Goal: Task Accomplishment & Management: Manage account settings

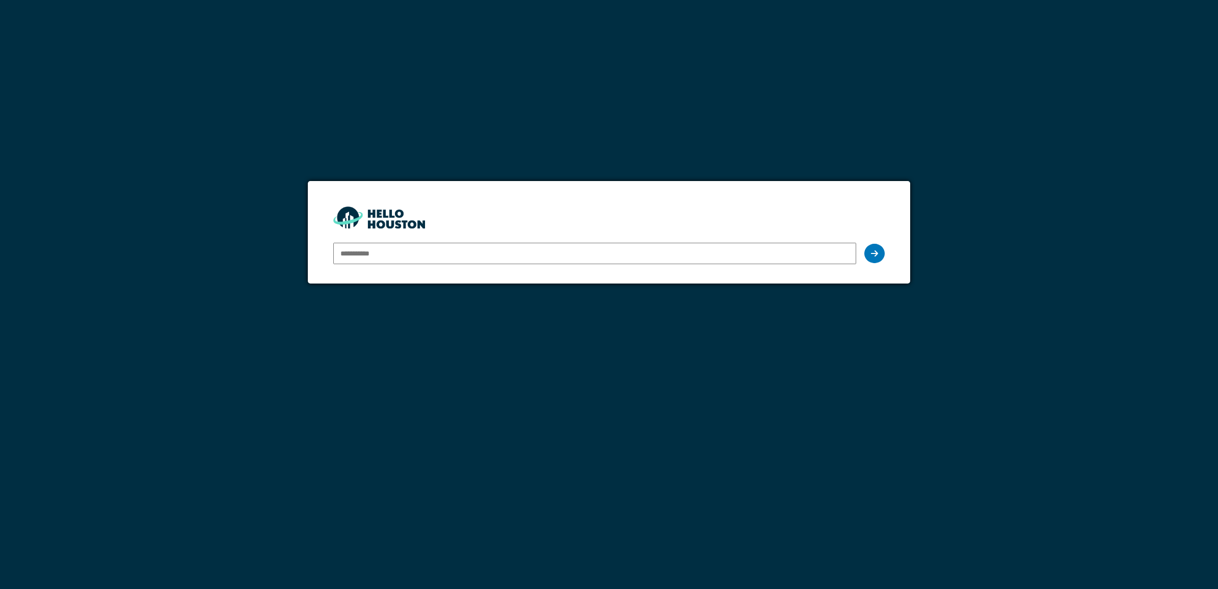
type input "**********"
click at [809, 256] on input "**********" at bounding box center [594, 253] width 523 height 21
click at [871, 250] on icon at bounding box center [874, 253] width 7 height 8
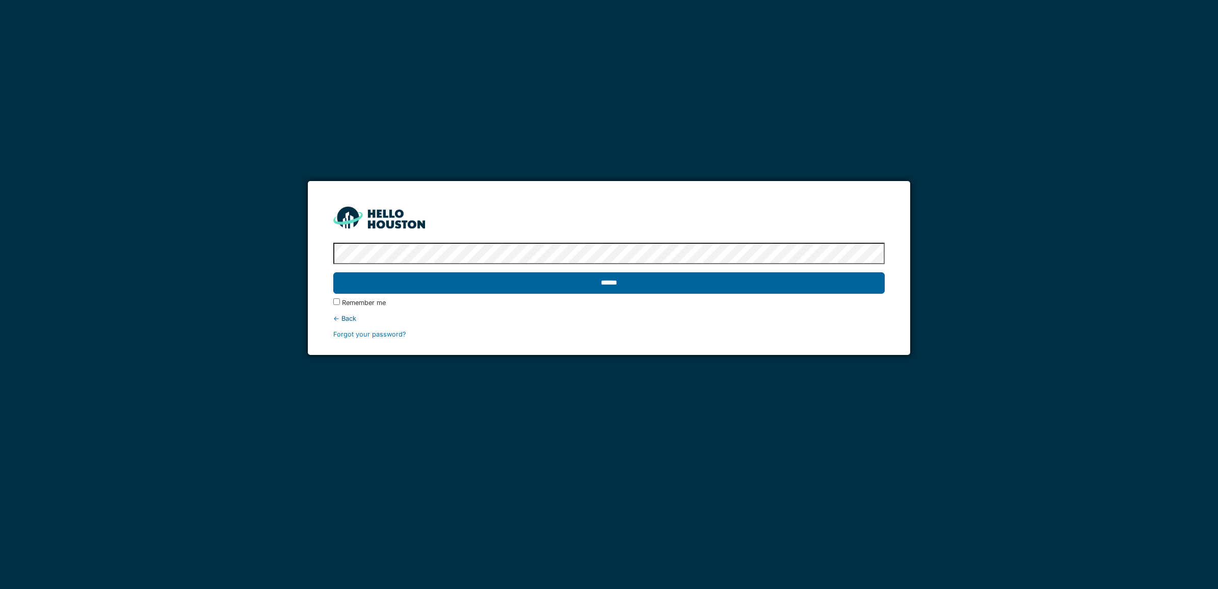
drag, startPoint x: 585, startPoint y: 283, endPoint x: 590, endPoint y: 277, distance: 8.3
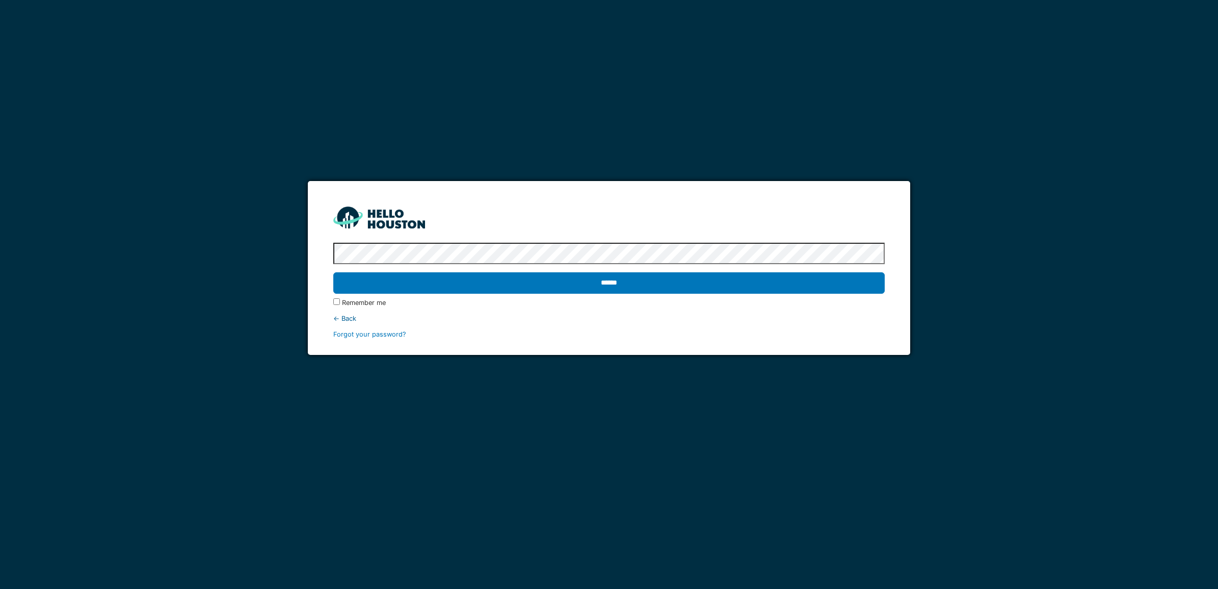
click at [587, 283] on input "******" at bounding box center [609, 282] width 552 height 21
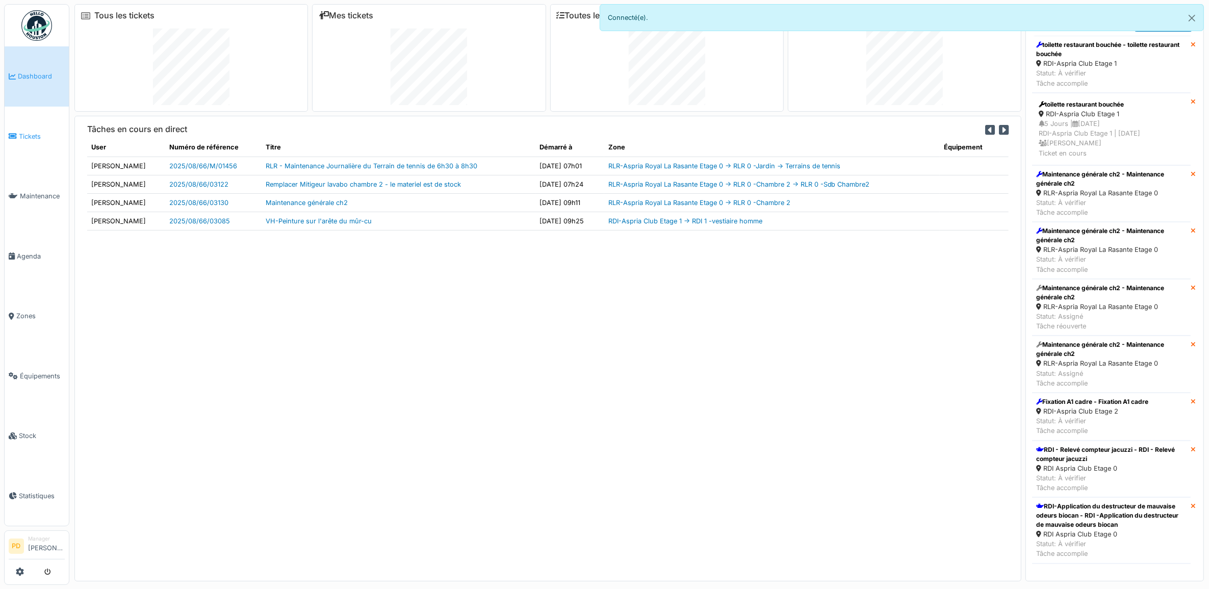
click at [23, 133] on span "Tickets" at bounding box center [42, 137] width 46 height 10
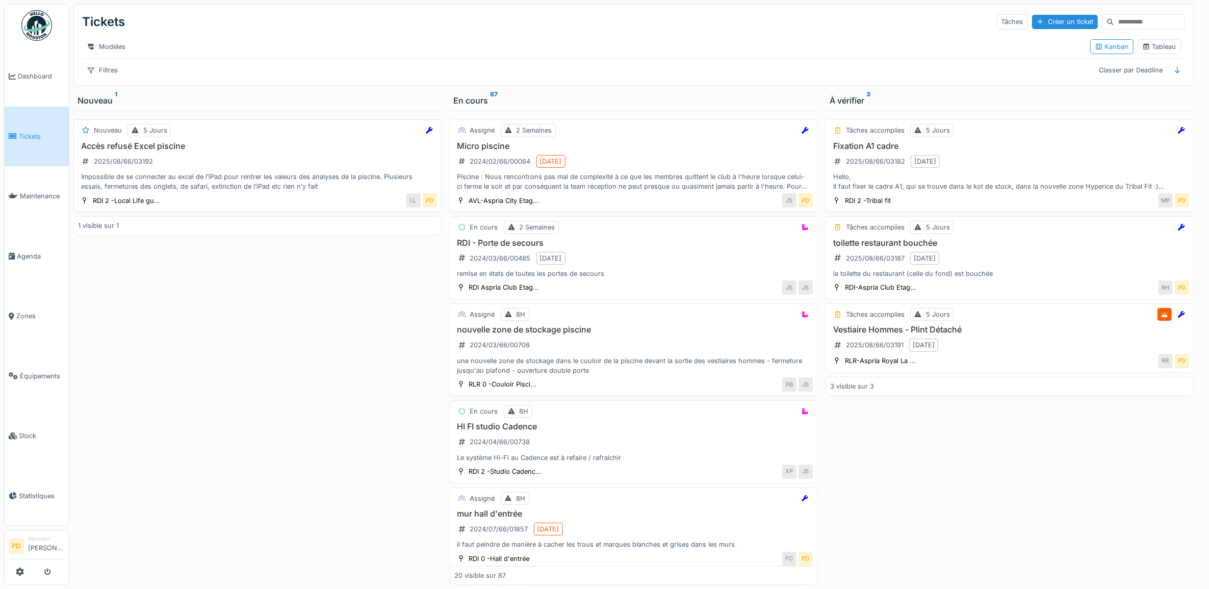
click at [284, 191] on div "Impossible de se connecter au excel de l’iPad pour rentrer les valeurs des anal…" at bounding box center [257, 181] width 359 height 19
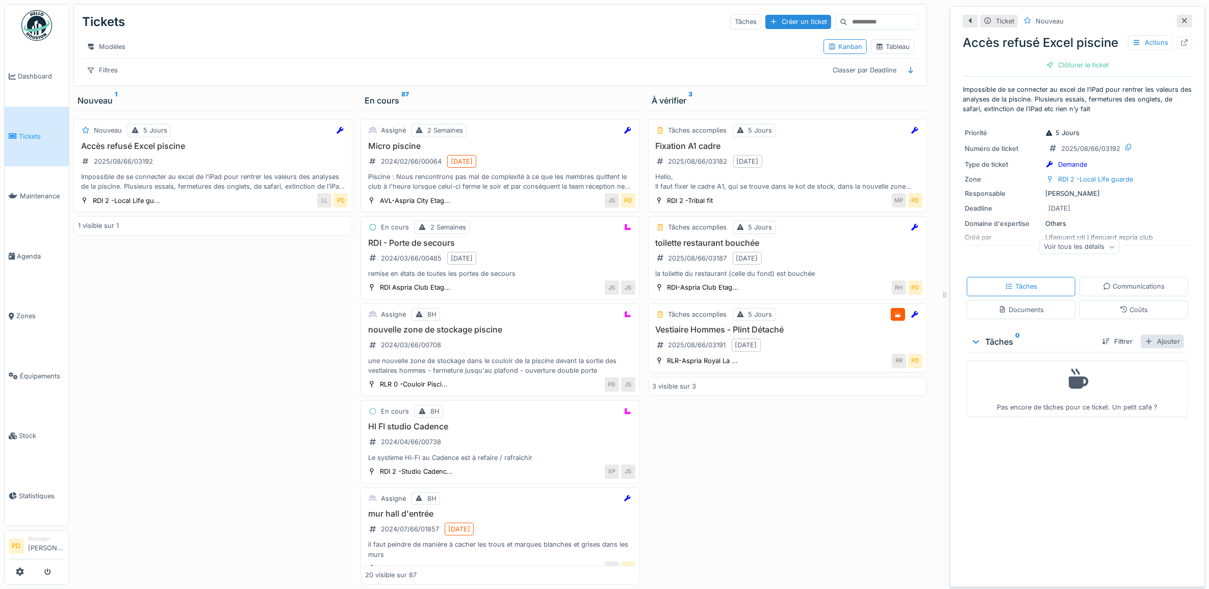
click at [1153, 348] on div "Ajouter" at bounding box center [1161, 341] width 43 height 14
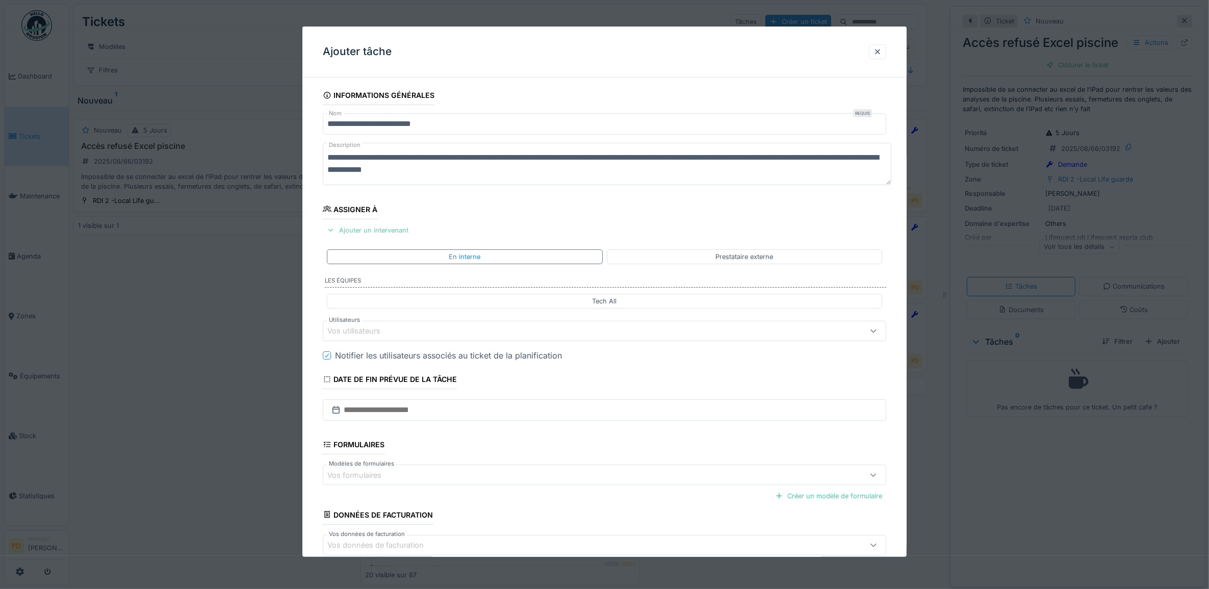
click at [373, 229] on div "Ajouter un intervenant" at bounding box center [368, 230] width 90 height 14
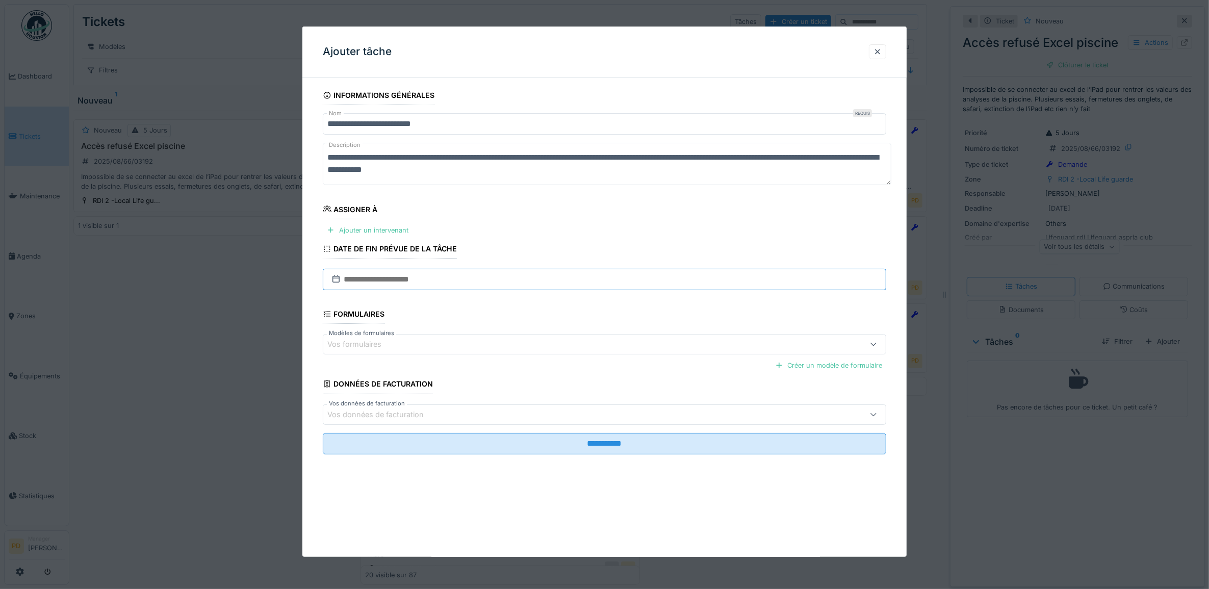
click at [393, 279] on input "text" at bounding box center [605, 279] width 564 height 21
click at [516, 240] on fieldset "**********" at bounding box center [605, 274] width 564 height 377
click at [399, 232] on div "Ajouter un intervenant" at bounding box center [368, 230] width 90 height 14
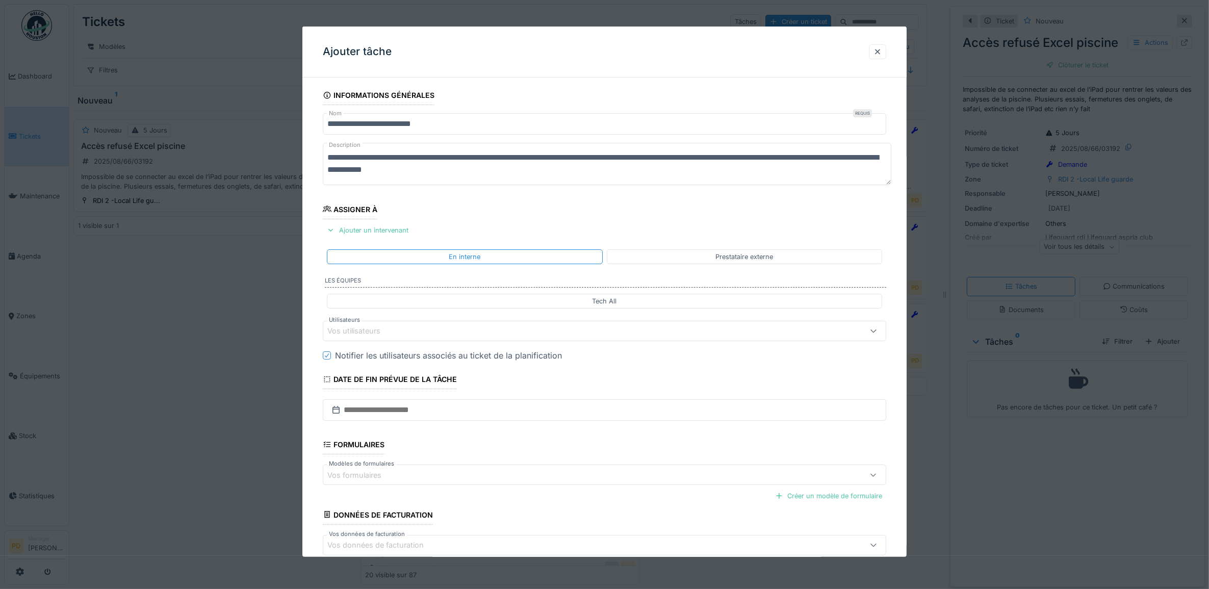
click at [440, 333] on div "Vos utilisateurs" at bounding box center [572, 330] width 491 height 11
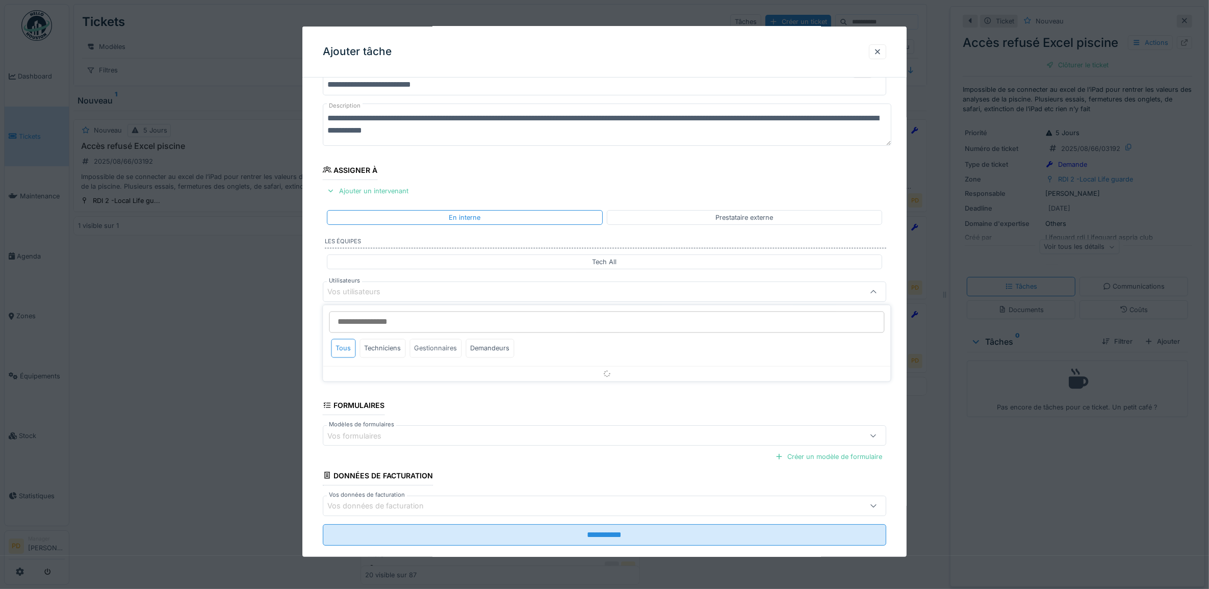
scroll to position [41, 0]
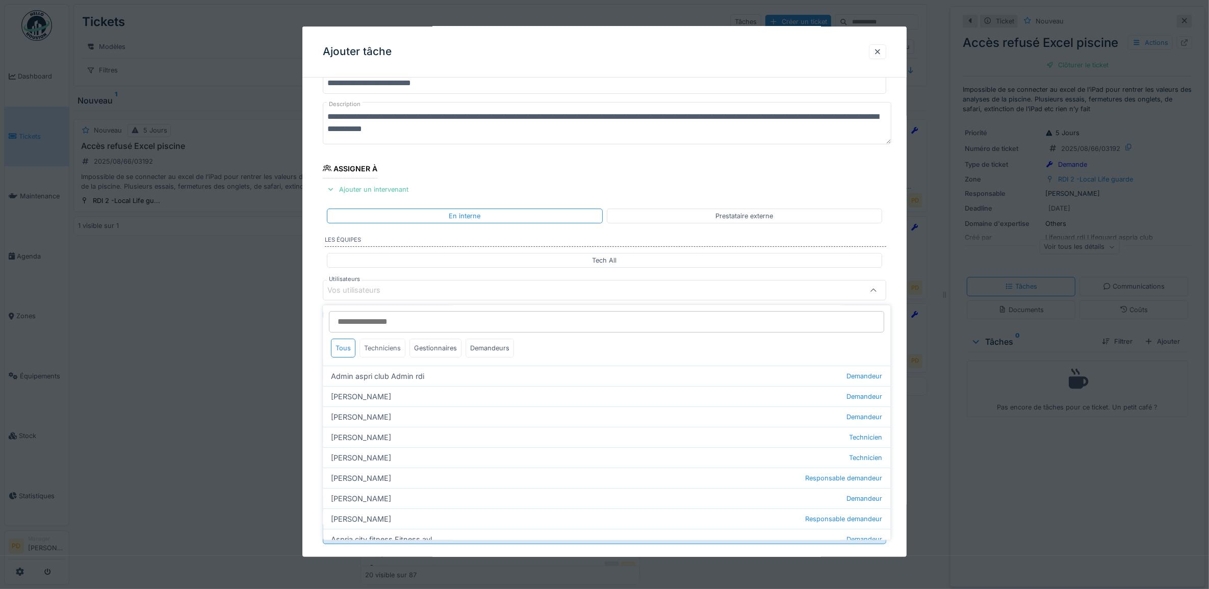
click at [398, 353] on div "Techniciens" at bounding box center [383, 348] width 46 height 19
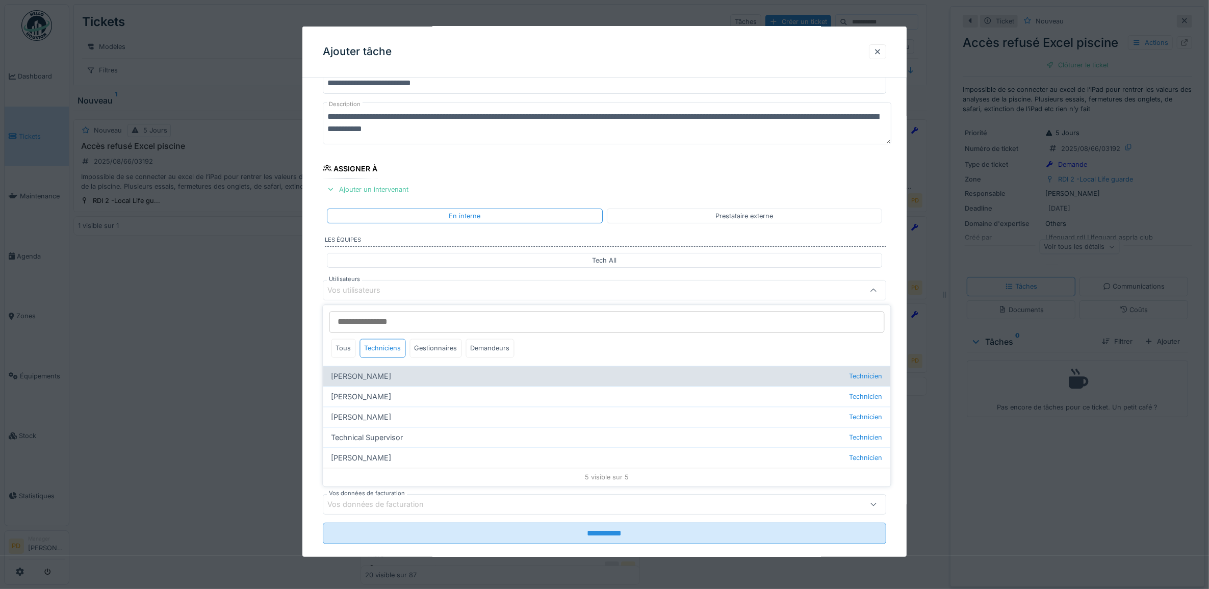
click at [391, 375] on div "Alexandre Michailidis Technicien" at bounding box center [606, 376] width 567 height 20
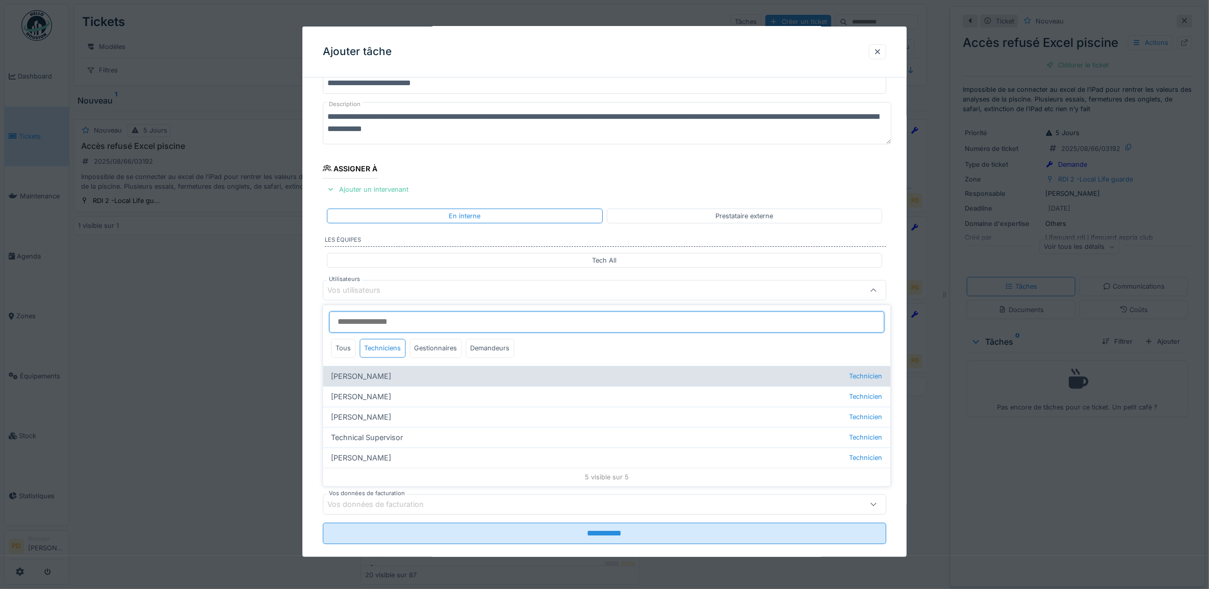
type input "*****"
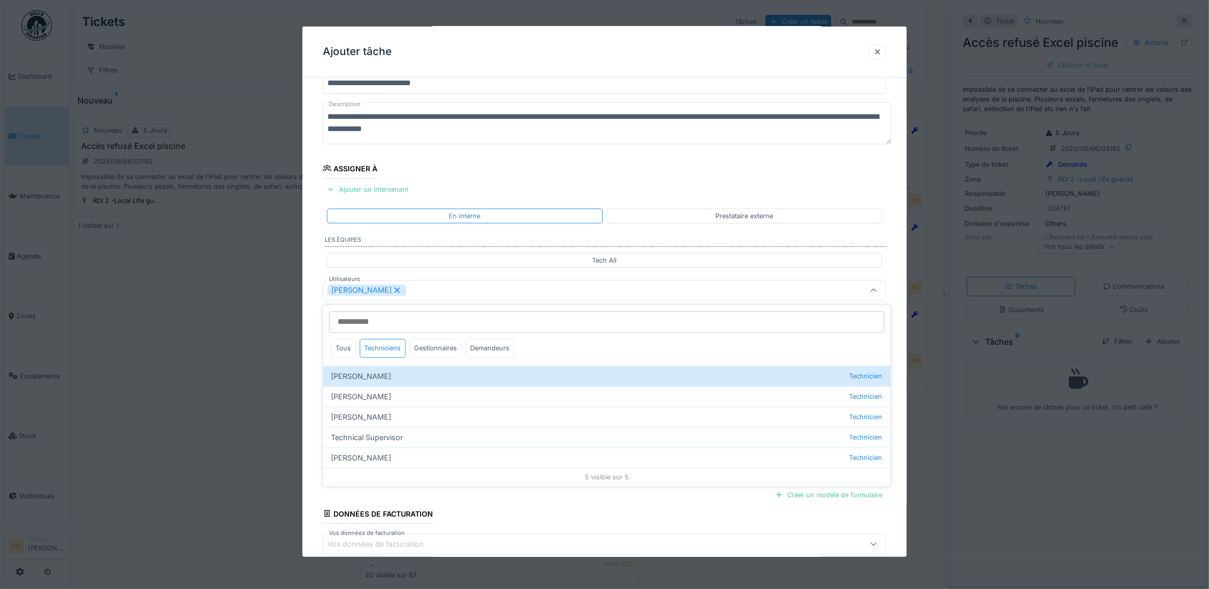
click at [310, 280] on div "**********" at bounding box center [604, 328] width 605 height 567
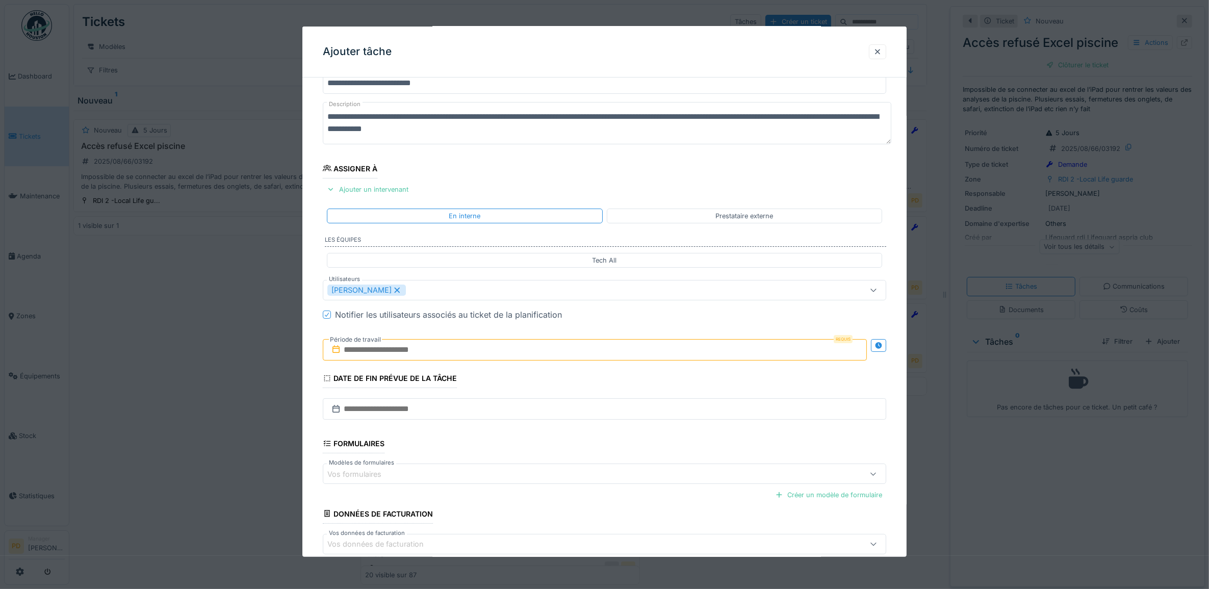
click at [370, 350] on input "text" at bounding box center [595, 349] width 544 height 21
click at [598, 465] on div "21" at bounding box center [597, 466] width 14 height 15
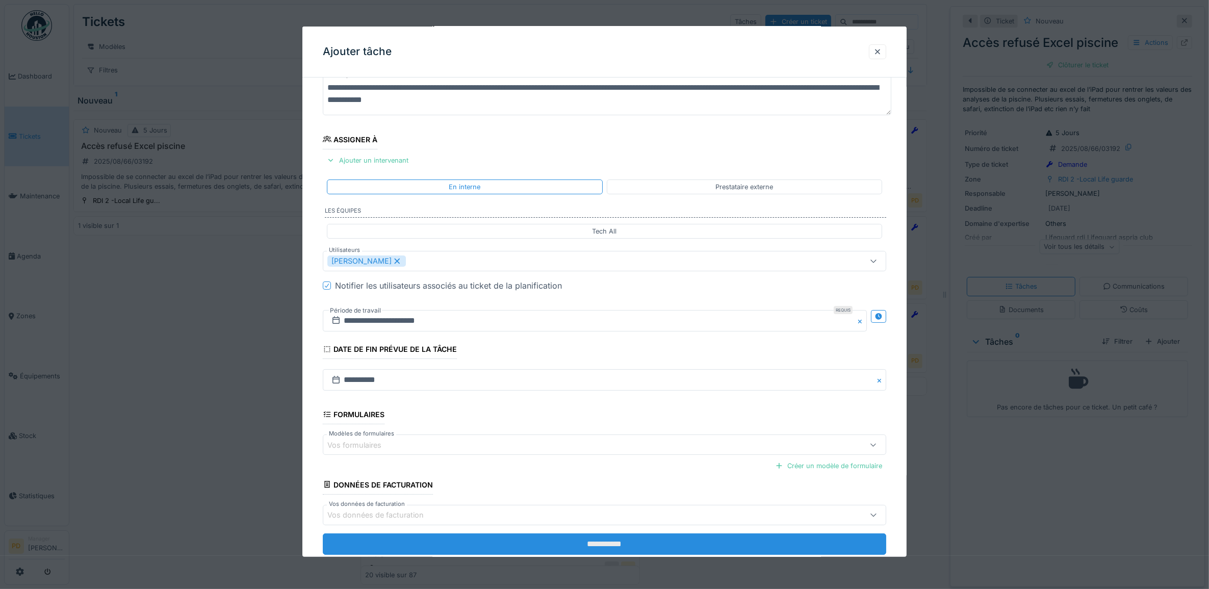
scroll to position [98, 0]
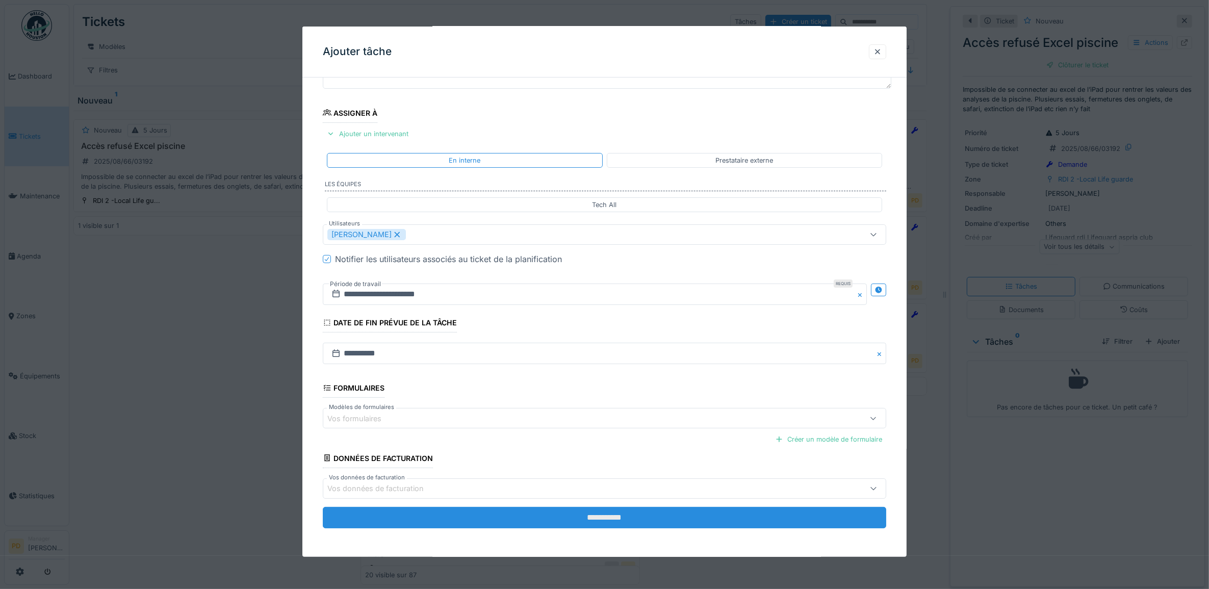
click at [617, 518] on input "**********" at bounding box center [605, 517] width 564 height 21
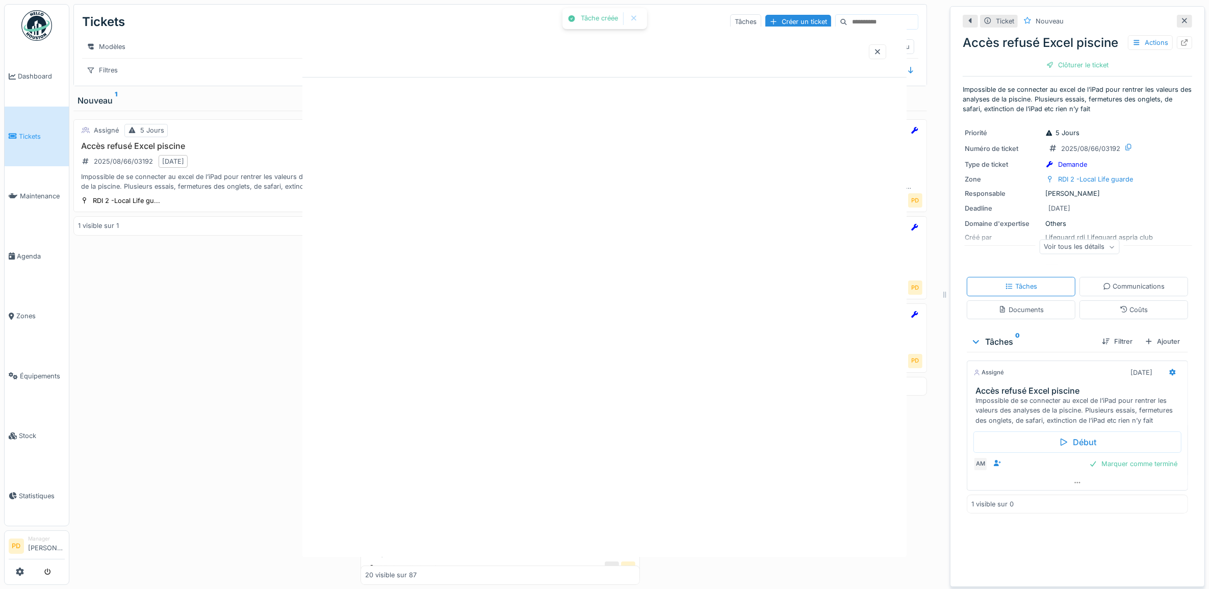
scroll to position [0, 0]
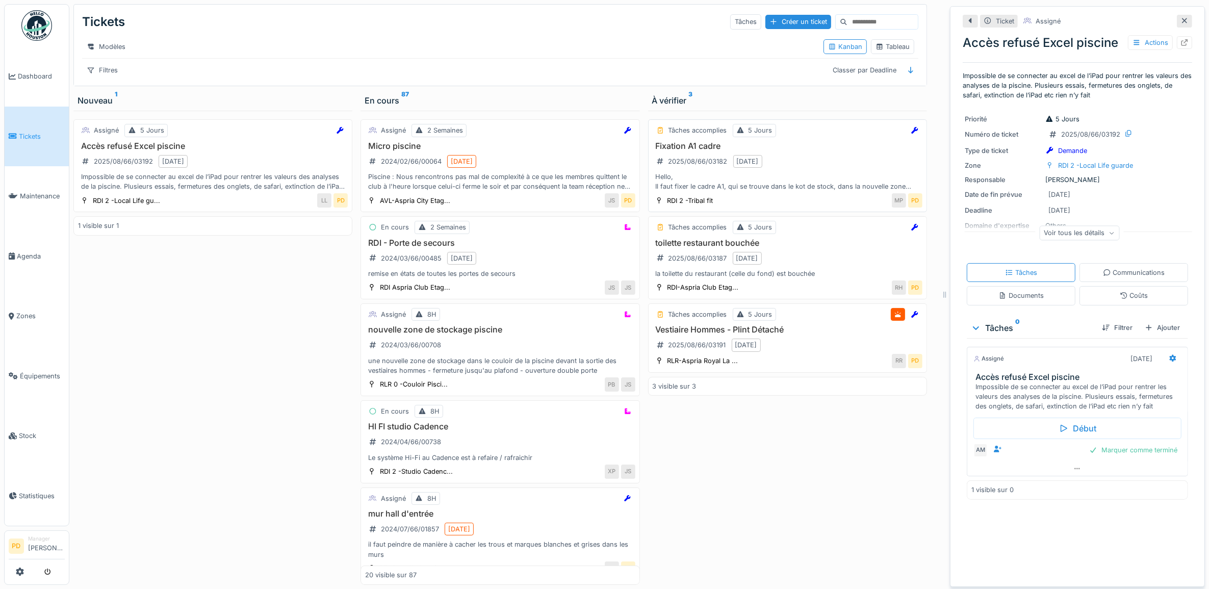
click at [837, 181] on div "Fixation A1 cadre 2025/08/66/03182 21/08/2025 Hello, Il faut fixer le cadre A1,…" at bounding box center [787, 166] width 270 height 50
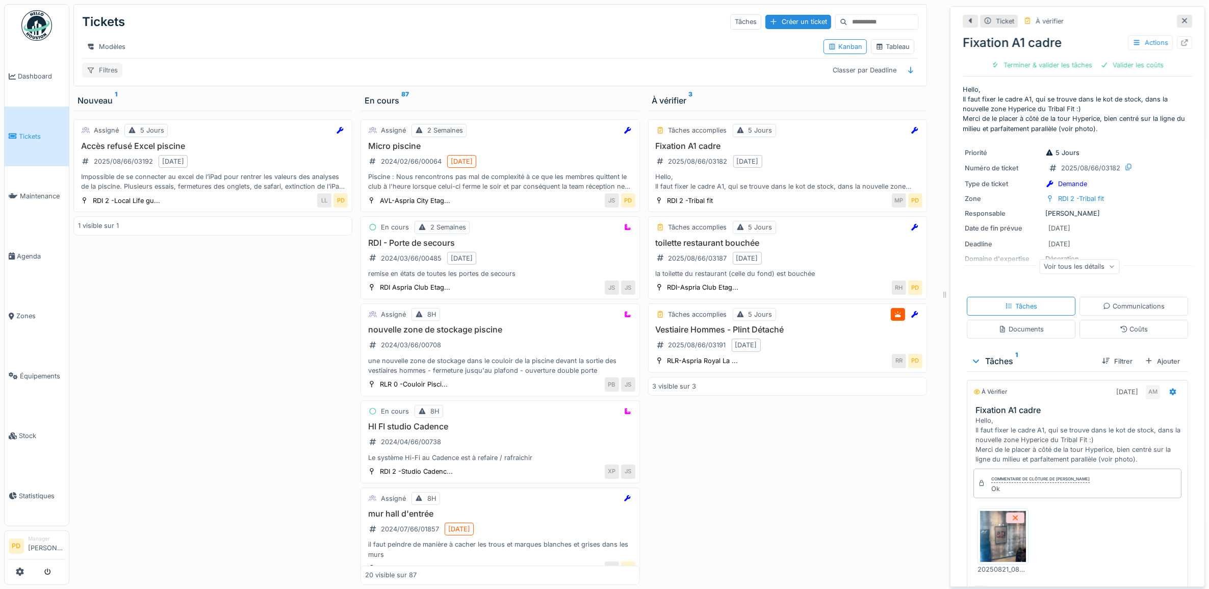
click at [103, 76] on div "Filtres" at bounding box center [102, 70] width 40 height 15
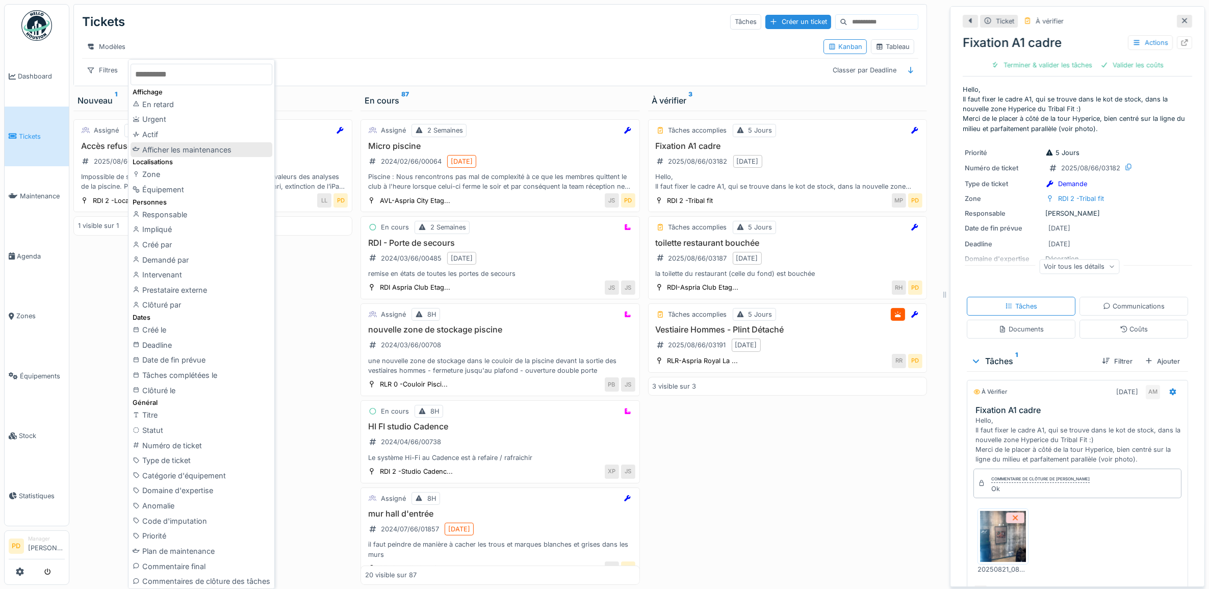
click at [185, 148] on div "Afficher les maintenances" at bounding box center [201, 149] width 142 height 15
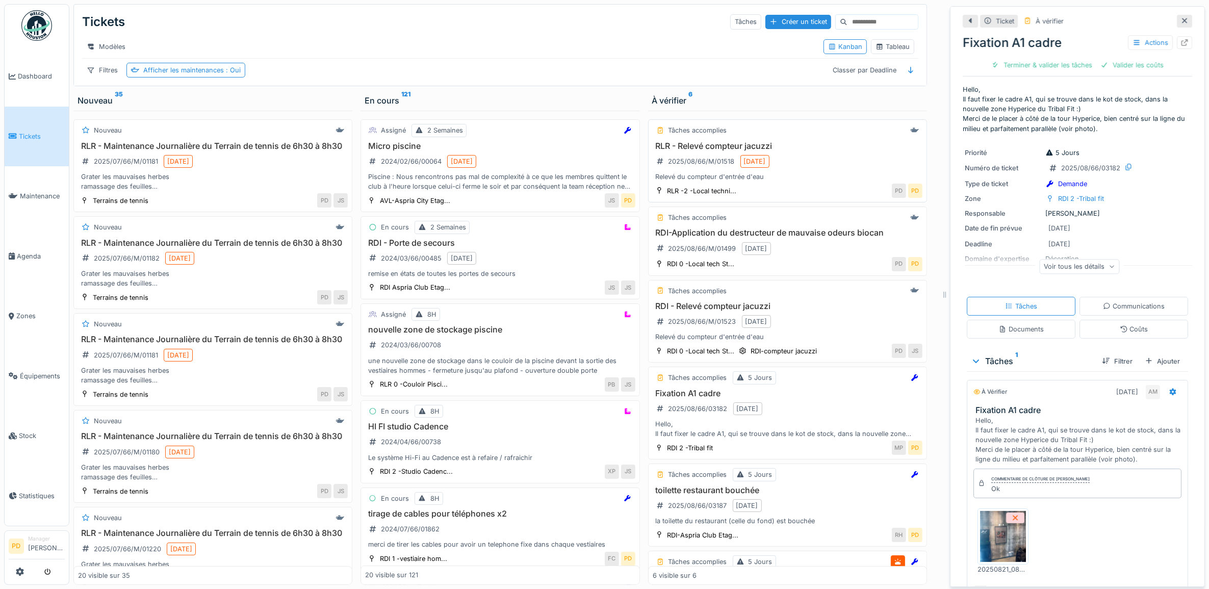
click at [823, 171] on div "RLR - Relevé compteur jacuzzi 2025/08/66/M/01518 20/08/2025 Relevé du compteur …" at bounding box center [787, 161] width 270 height 41
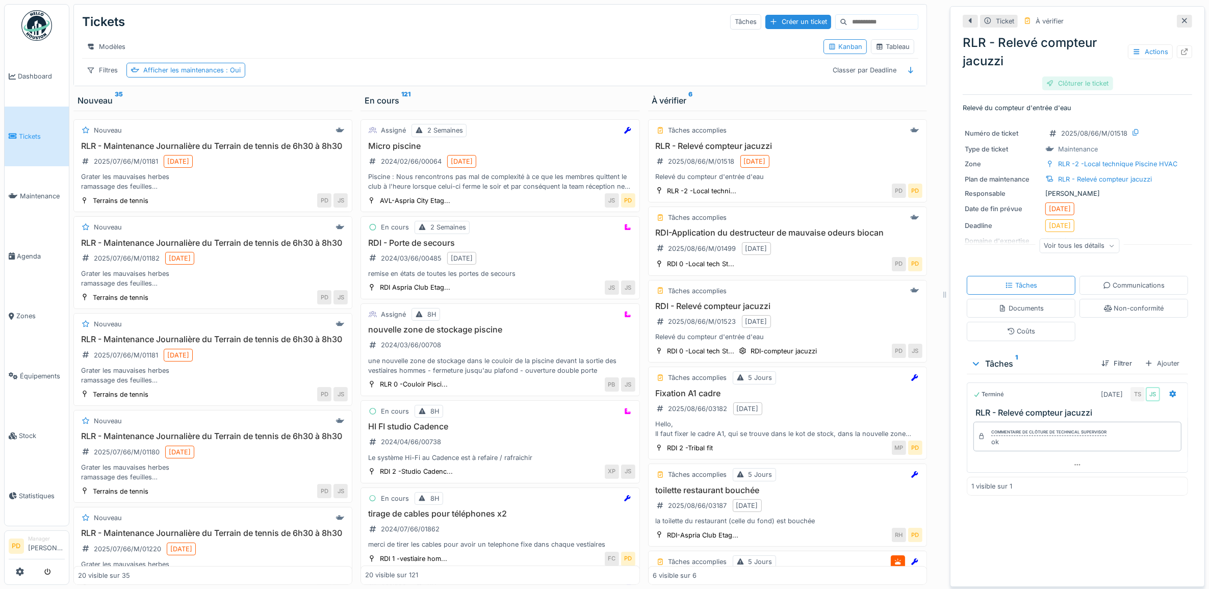
click at [1079, 83] on div "Clôturer le ticket" at bounding box center [1077, 83] width 71 height 14
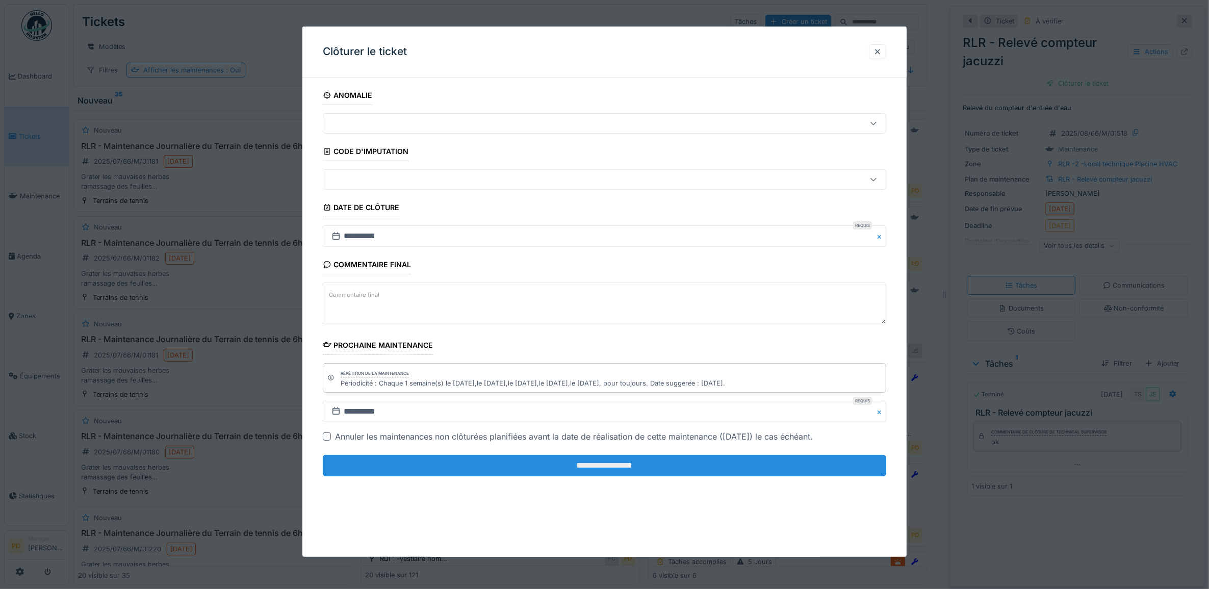
click at [768, 460] on input "**********" at bounding box center [605, 465] width 564 height 21
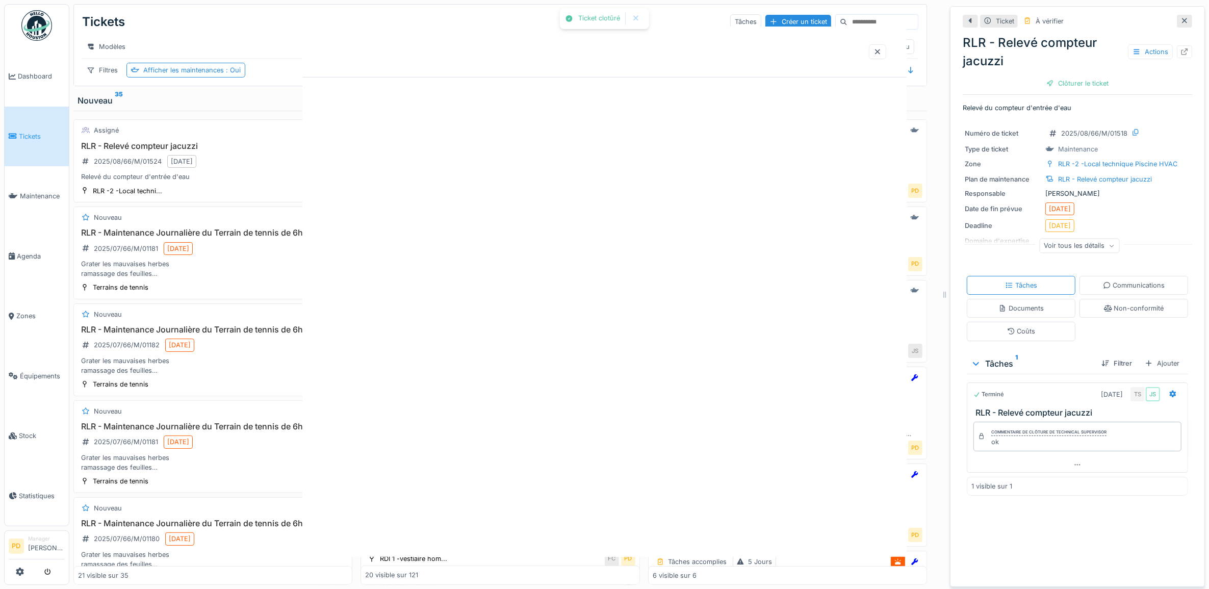
click at [722, 464] on div at bounding box center [604, 292] width 605 height 530
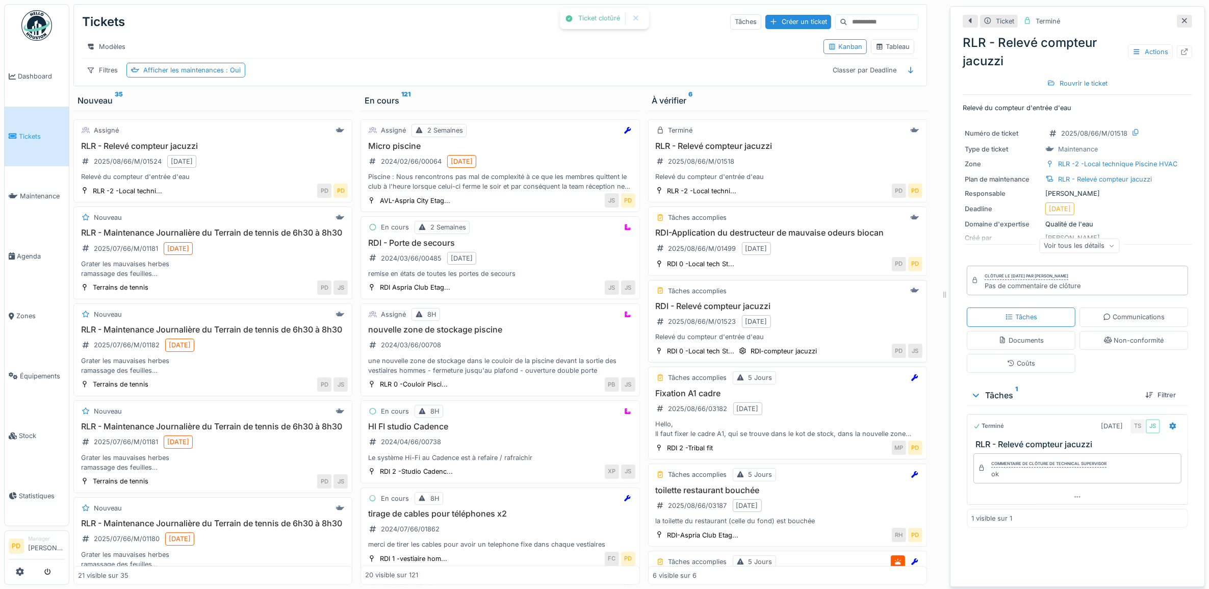
click at [790, 297] on div "Tâches accomplies" at bounding box center [787, 290] width 270 height 13
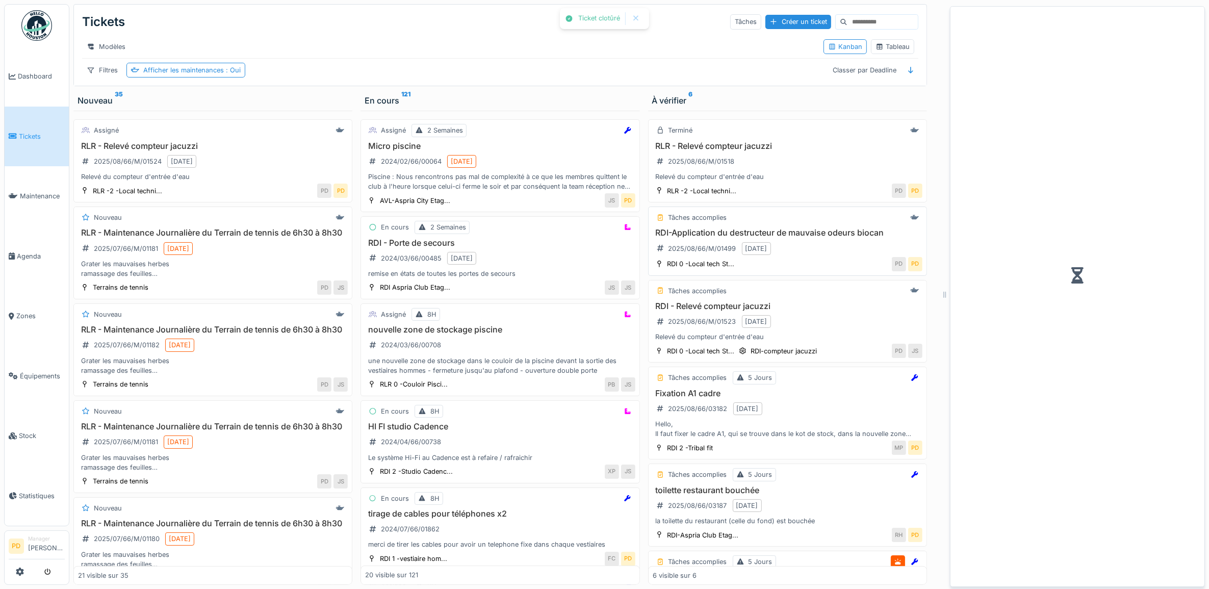
click at [812, 255] on div "RDI-Application du destructeur de mauvaise odeurs biocan 2025/08/66/M/01499 21/…" at bounding box center [787, 242] width 270 height 29
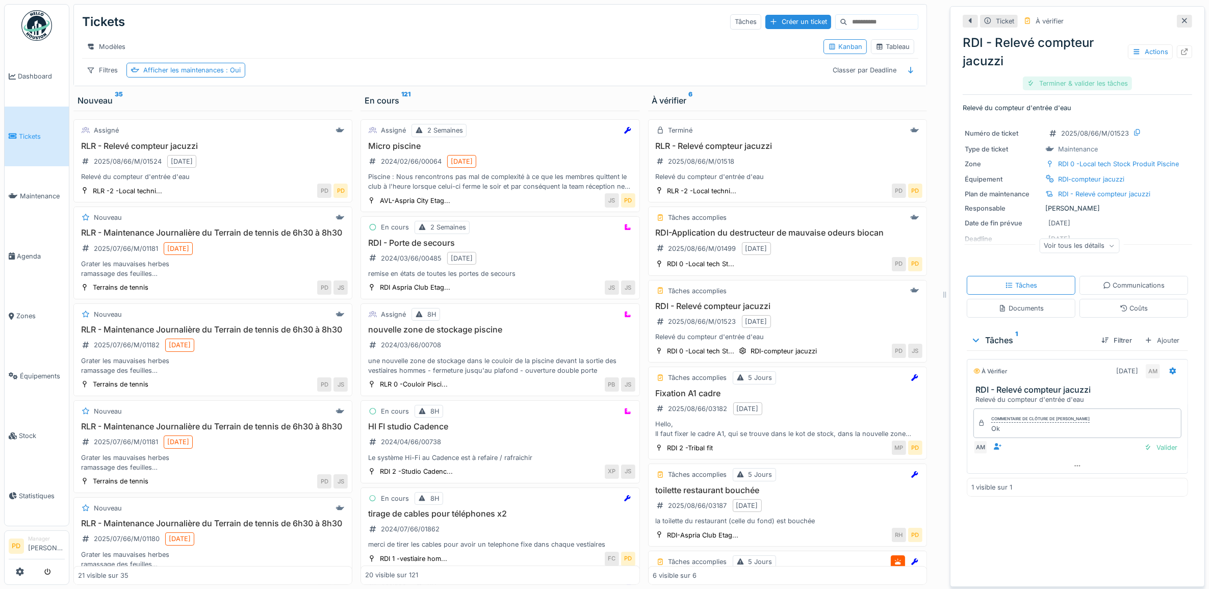
click at [1084, 80] on div "Terminer & valider les tâches" at bounding box center [1076, 83] width 109 height 14
drag, startPoint x: 1084, startPoint y: 80, endPoint x: 1081, endPoint y: 86, distance: 6.8
click at [1084, 80] on div "Clôturer le ticket" at bounding box center [1077, 83] width 71 height 14
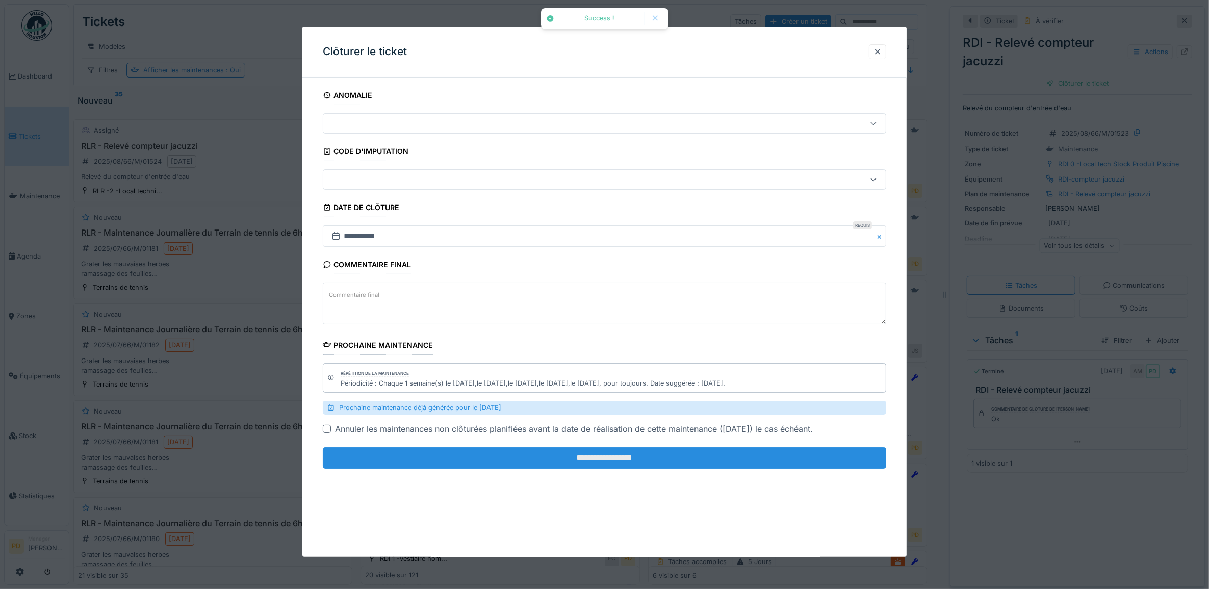
click at [735, 459] on input "**********" at bounding box center [605, 457] width 564 height 21
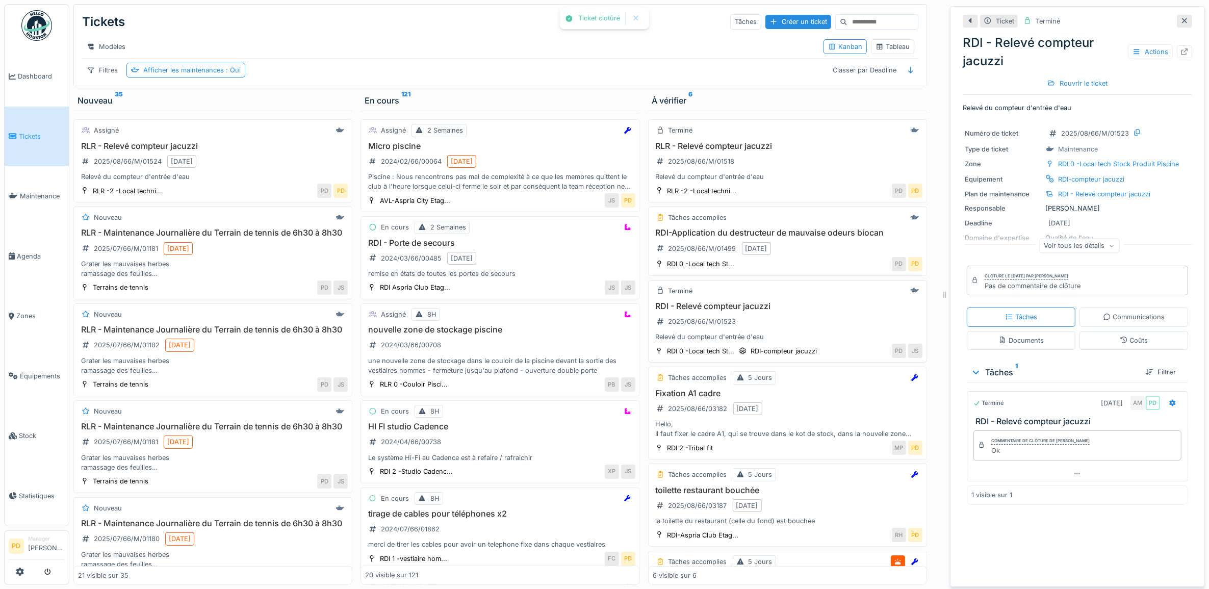
click at [810, 327] on div "RDI - Relevé compteur jacuzzi 2025/08/66/M/01523 Relevé du compteur d'entrée d'…" at bounding box center [787, 321] width 270 height 41
click at [761, 342] on div "Relevé du compteur d'entrée d'eau" at bounding box center [787, 337] width 270 height 10
click at [817, 398] on h3 "Fixation A1 cadre" at bounding box center [787, 393] width 270 height 10
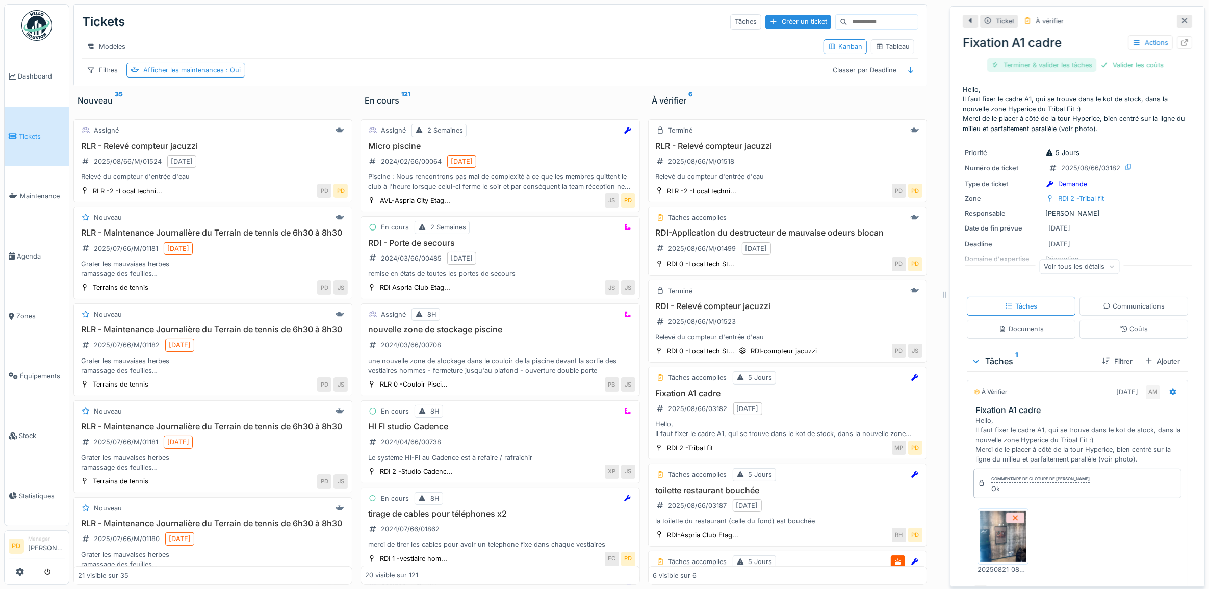
click at [1046, 66] on div "Terminer & valider les tâches" at bounding box center [1041, 65] width 109 height 14
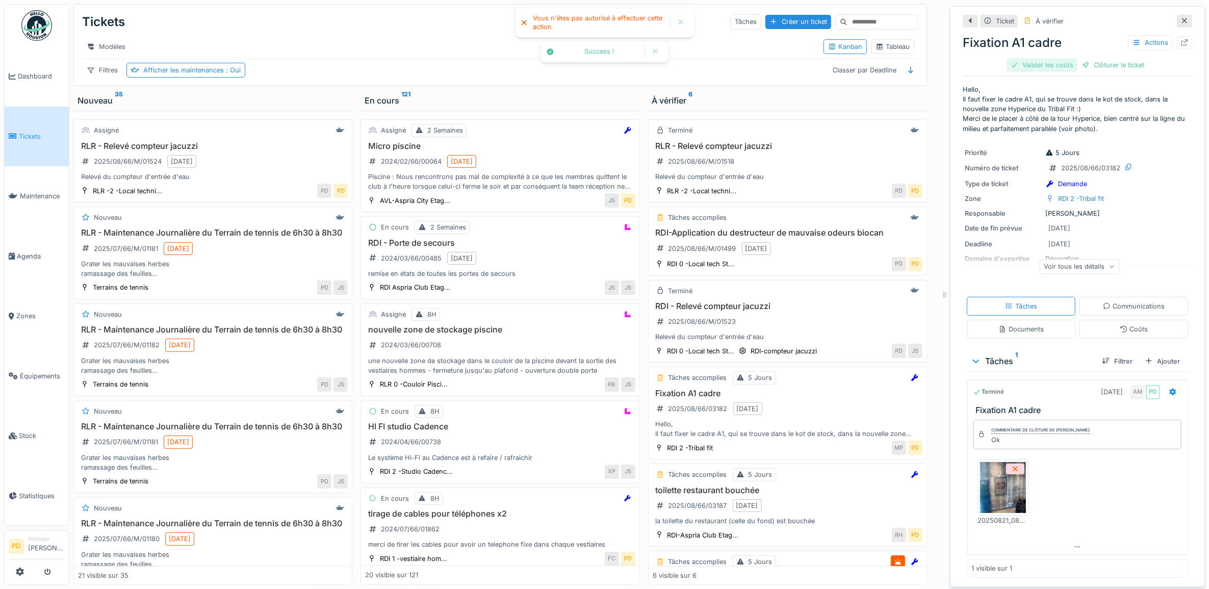
click at [1051, 64] on div "Valider les coûts" at bounding box center [1041, 65] width 71 height 14
click at [1079, 64] on div "Clôturer le ticket" at bounding box center [1077, 65] width 71 height 14
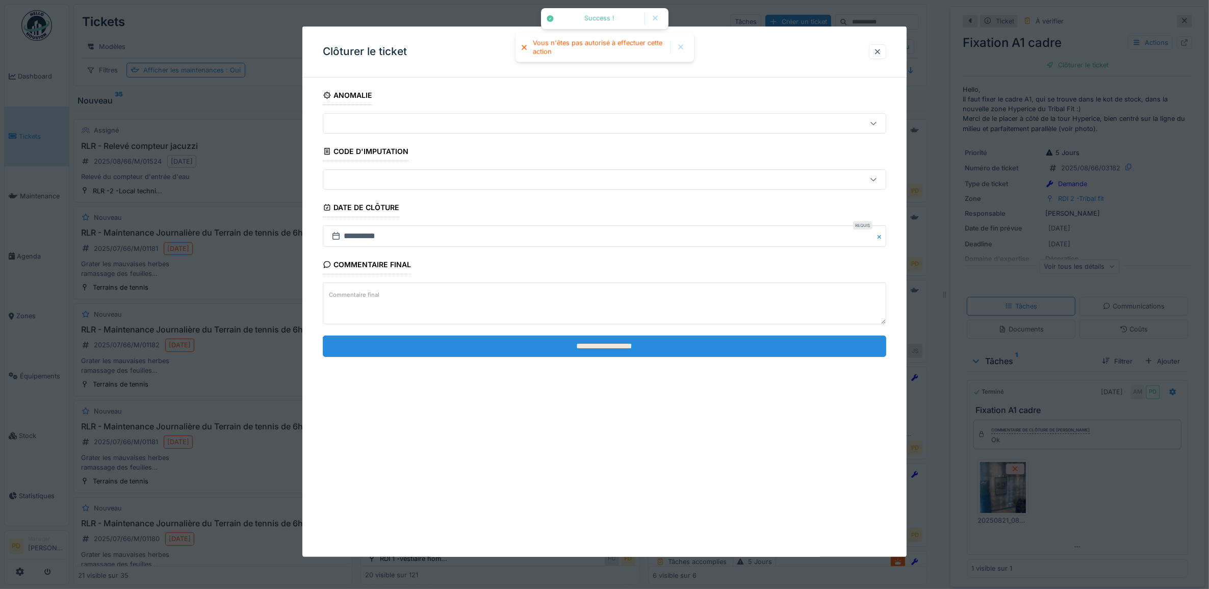
click at [730, 351] on input "**********" at bounding box center [605, 345] width 564 height 21
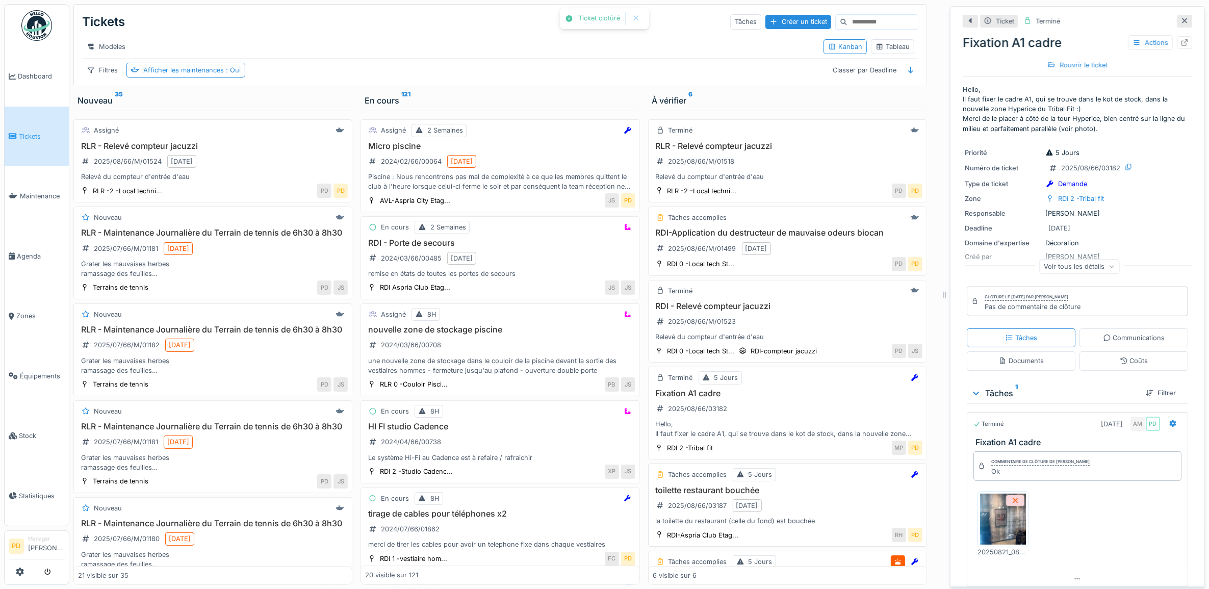
click at [796, 495] on h3 "toilette restaurant bouchée" at bounding box center [787, 490] width 270 height 10
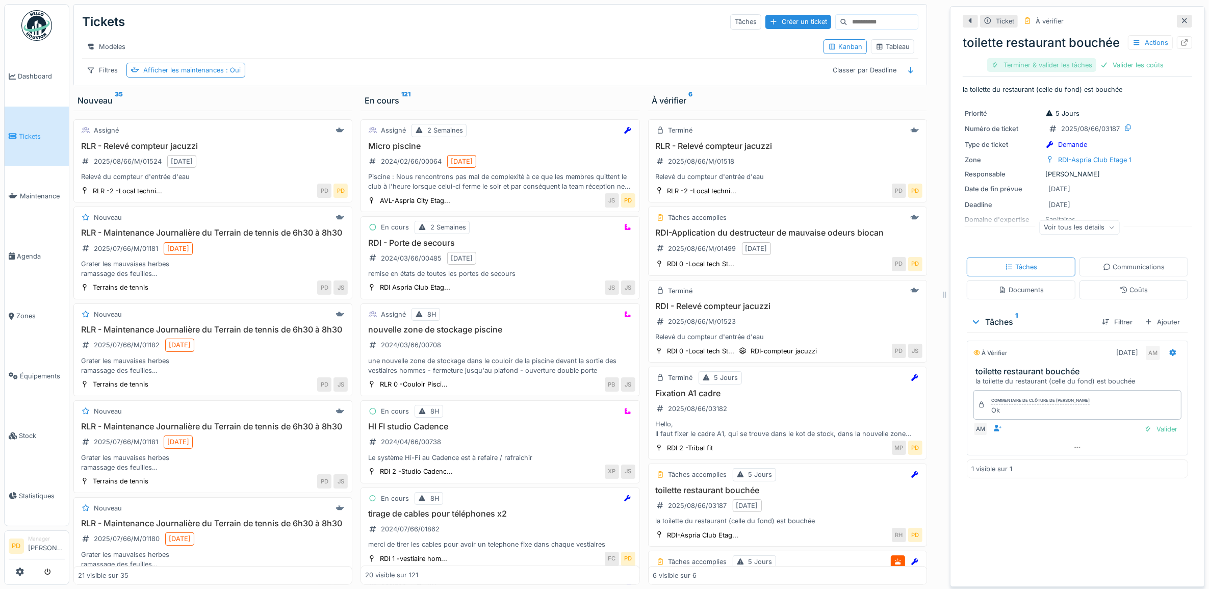
click at [1037, 72] on div "Terminer & valider les tâches" at bounding box center [1041, 65] width 109 height 14
click at [1037, 72] on div "Valider les coûts" at bounding box center [1041, 65] width 71 height 14
click at [1062, 72] on div "Clôturer le ticket" at bounding box center [1077, 65] width 71 height 14
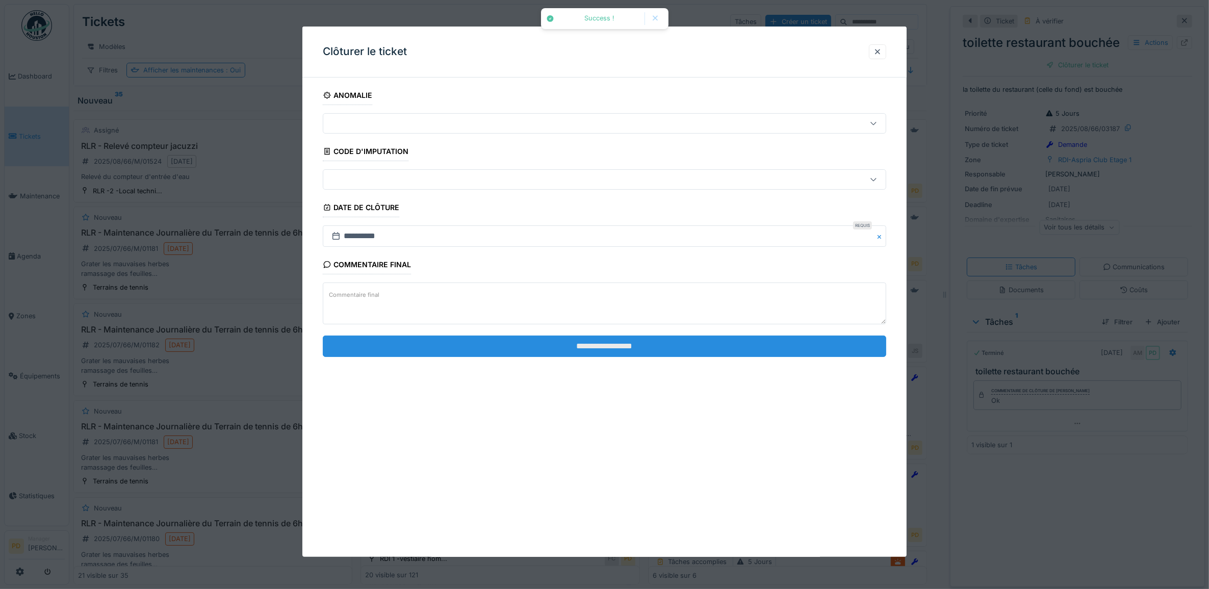
click at [645, 347] on input "**********" at bounding box center [605, 345] width 564 height 21
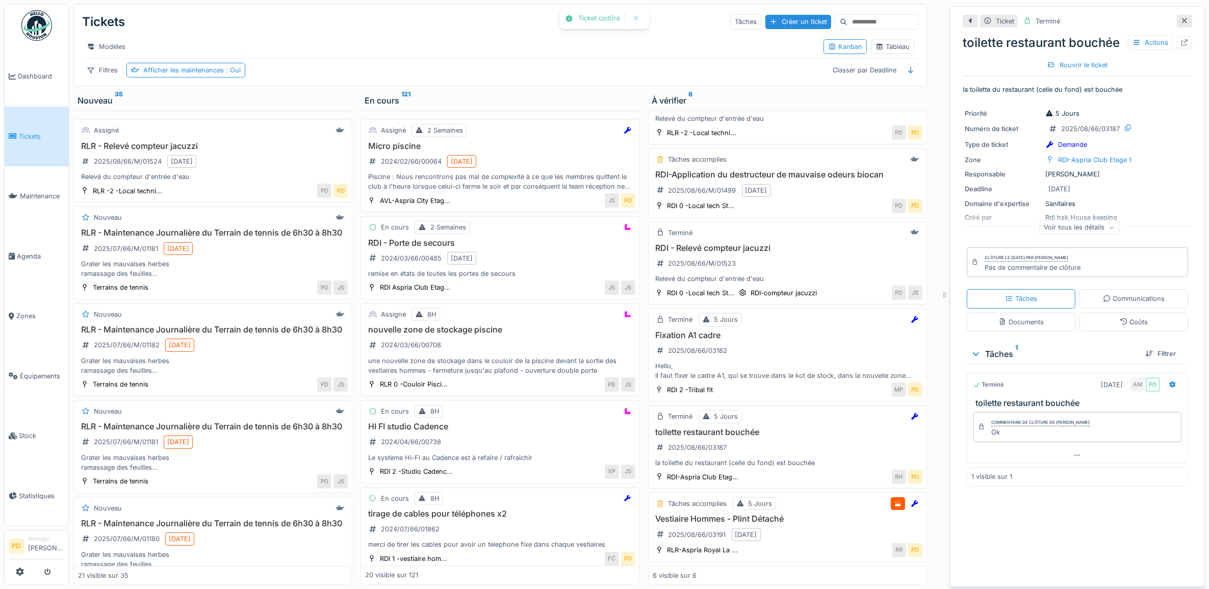
scroll to position [9, 0]
click at [791, 503] on div "Tâches accomplies 5 Jours Vestiaire Hommes - Plint Détaché 2025/08/66/03191 22/…" at bounding box center [787, 526] width 279 height 69
click at [796, 523] on div "Vestiaire Hommes - Plint Détaché 2025/08/66/03191 22/08/2025" at bounding box center [787, 528] width 270 height 29
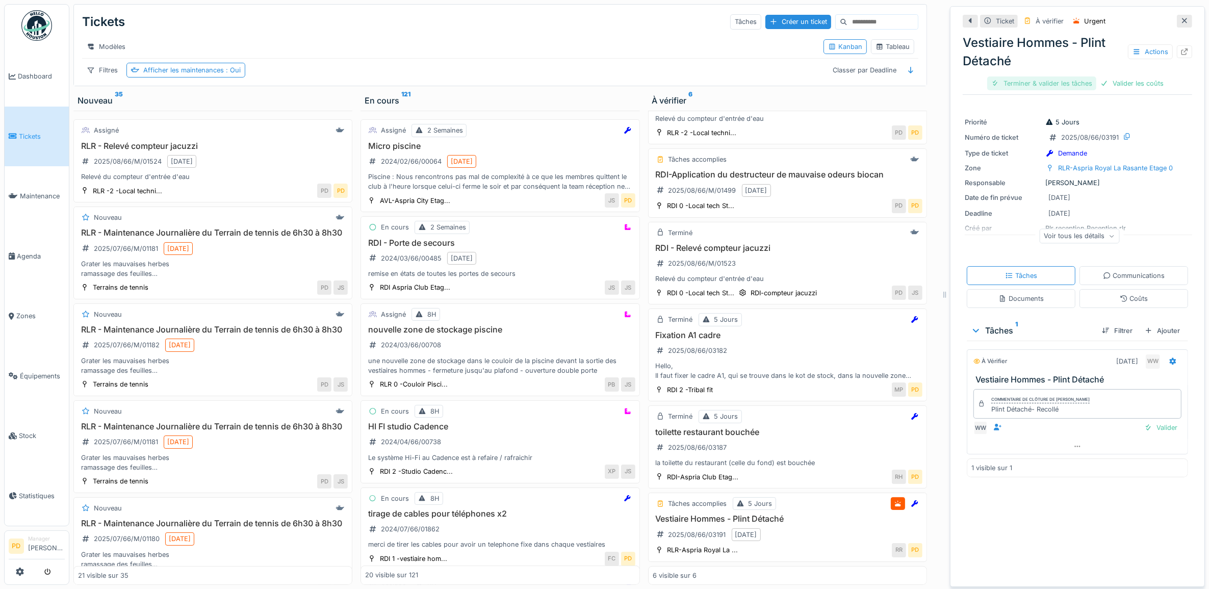
click at [1043, 69] on div "Vestiaire Hommes - Plint Détaché Actions Terminer & valider les tâches Valider …" at bounding box center [1076, 61] width 229 height 63
click at [1043, 76] on div "Terminer & valider les tâches" at bounding box center [1041, 83] width 109 height 14
click at [1130, 76] on div "Clôturer le ticket" at bounding box center [1113, 83] width 71 height 14
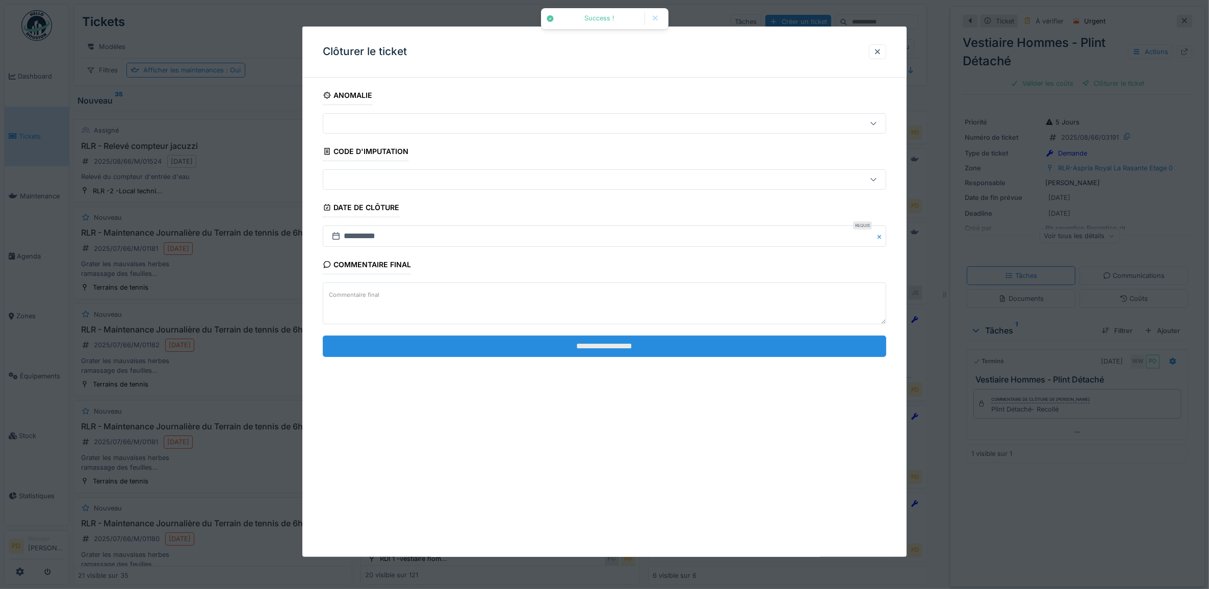
click at [795, 345] on input "**********" at bounding box center [605, 345] width 564 height 21
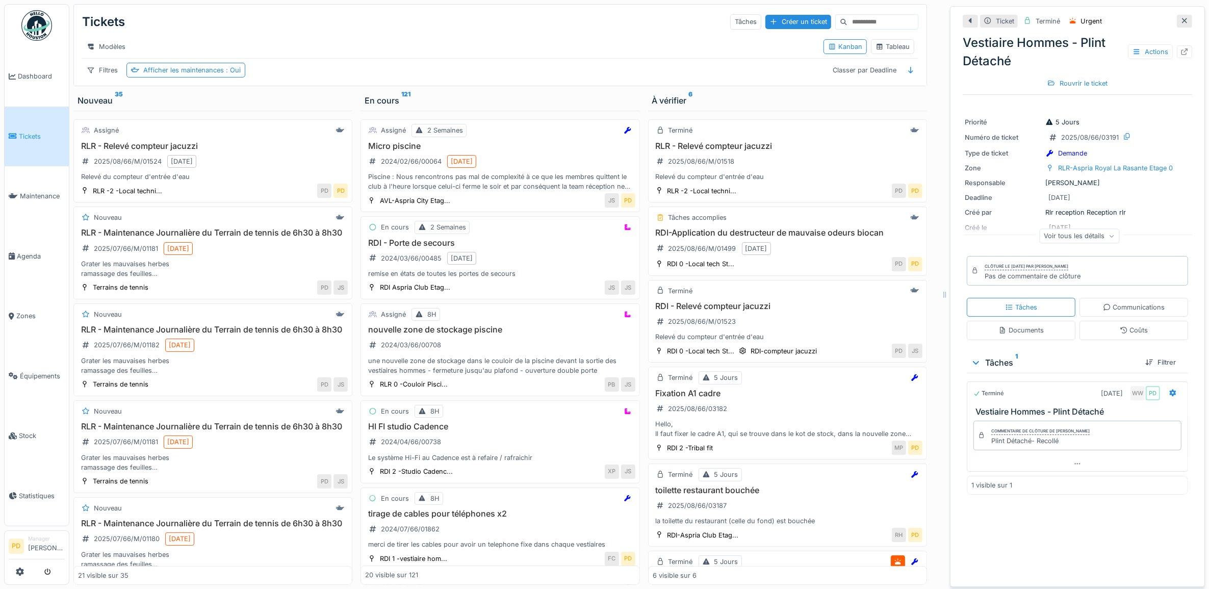
click at [37, 133] on span "Tickets" at bounding box center [42, 137] width 46 height 10
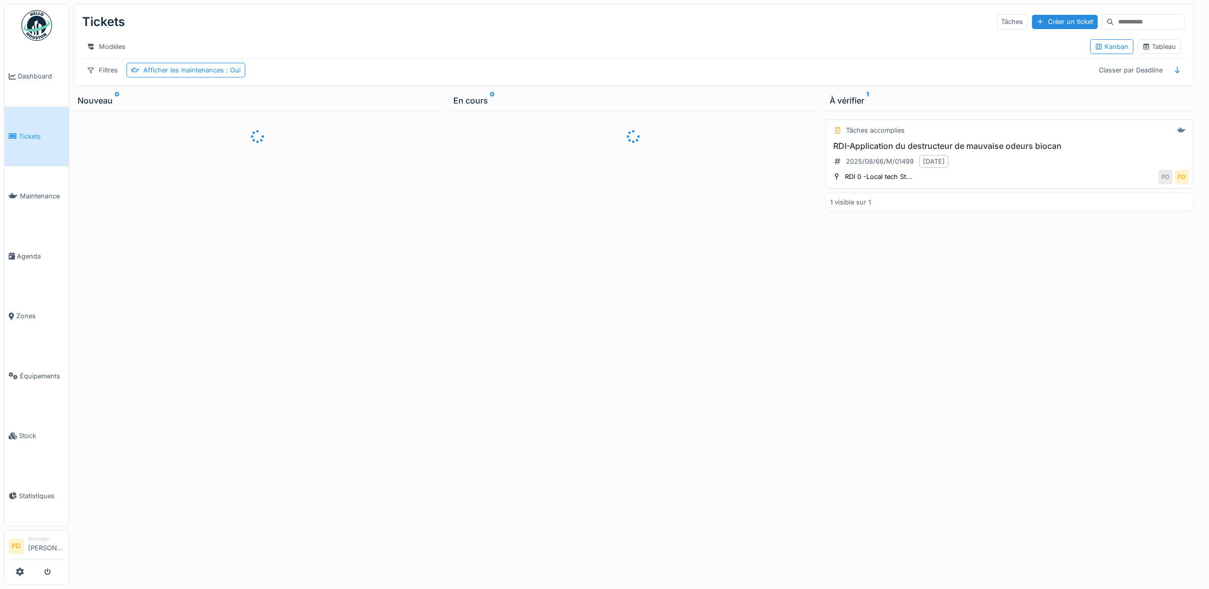
click at [1070, 163] on div "RDI-Application du destructeur de mauvaise odeurs biocan 2025/08/66/M/01499 21/…" at bounding box center [1009, 155] width 359 height 29
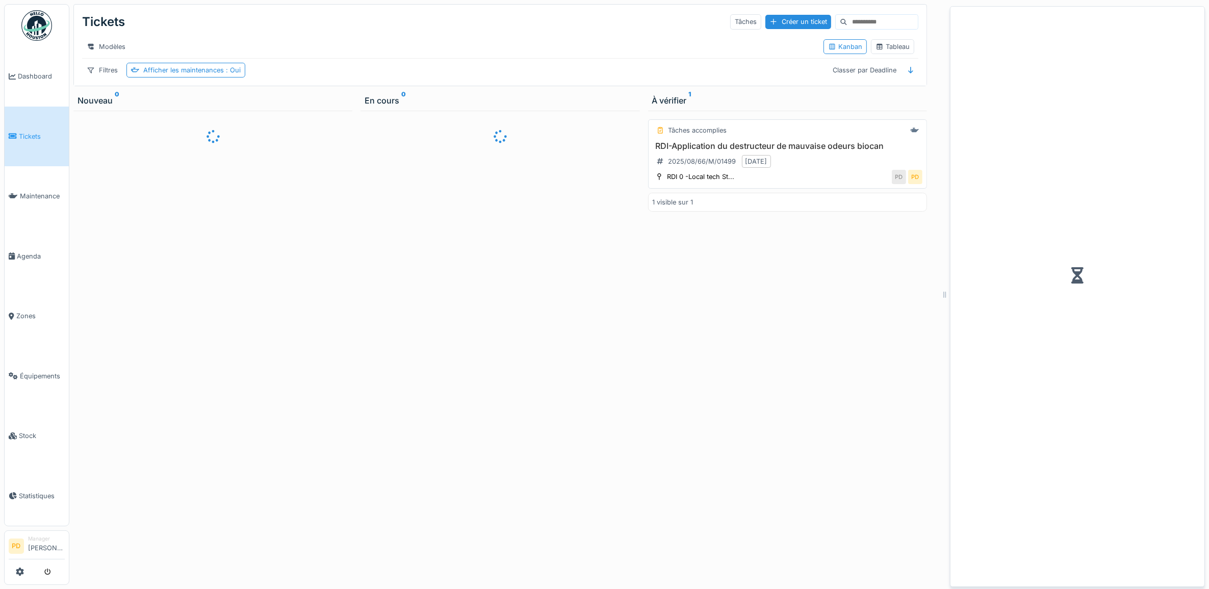
click at [841, 166] on div "RDI-Application du destructeur de mauvaise odeurs biocan 2025/08/66/M/01499 21/…" at bounding box center [787, 155] width 270 height 29
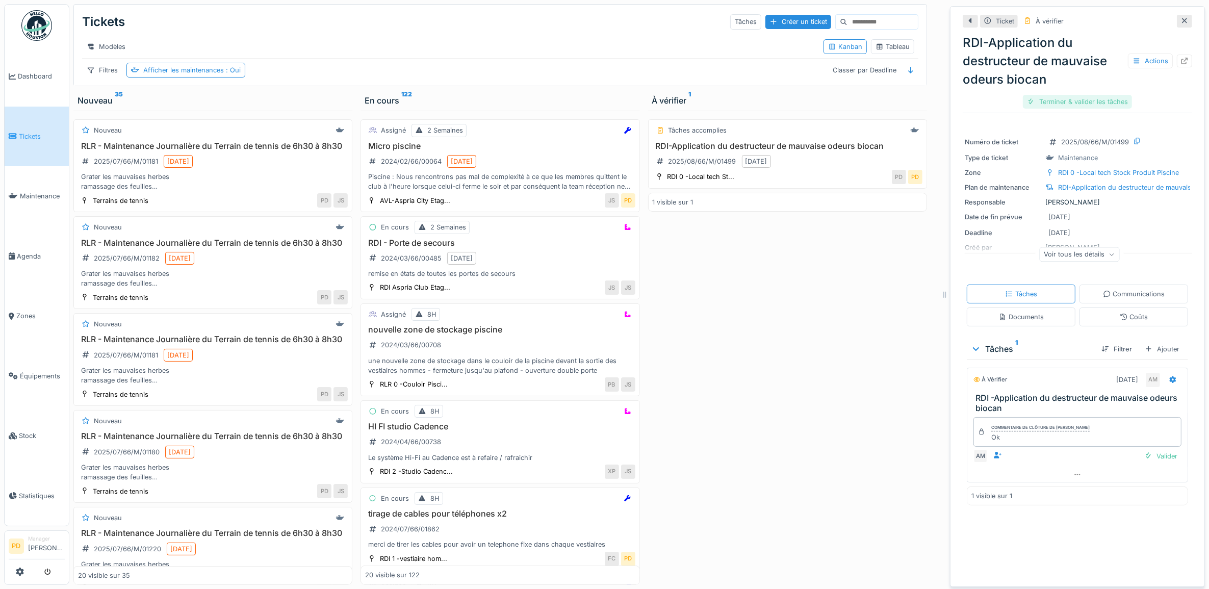
click at [1045, 107] on div "RDI-Application du destructeur de mauvaise odeurs biocan Actions Terminer & val…" at bounding box center [1076, 70] width 229 height 81
click at [1047, 103] on div "Terminer & valider les tâches" at bounding box center [1076, 102] width 109 height 14
click at [1048, 100] on div "Terminer & valider les tâches" at bounding box center [1076, 102] width 109 height 14
click at [1064, 102] on div "Clôturer le ticket" at bounding box center [1077, 102] width 71 height 14
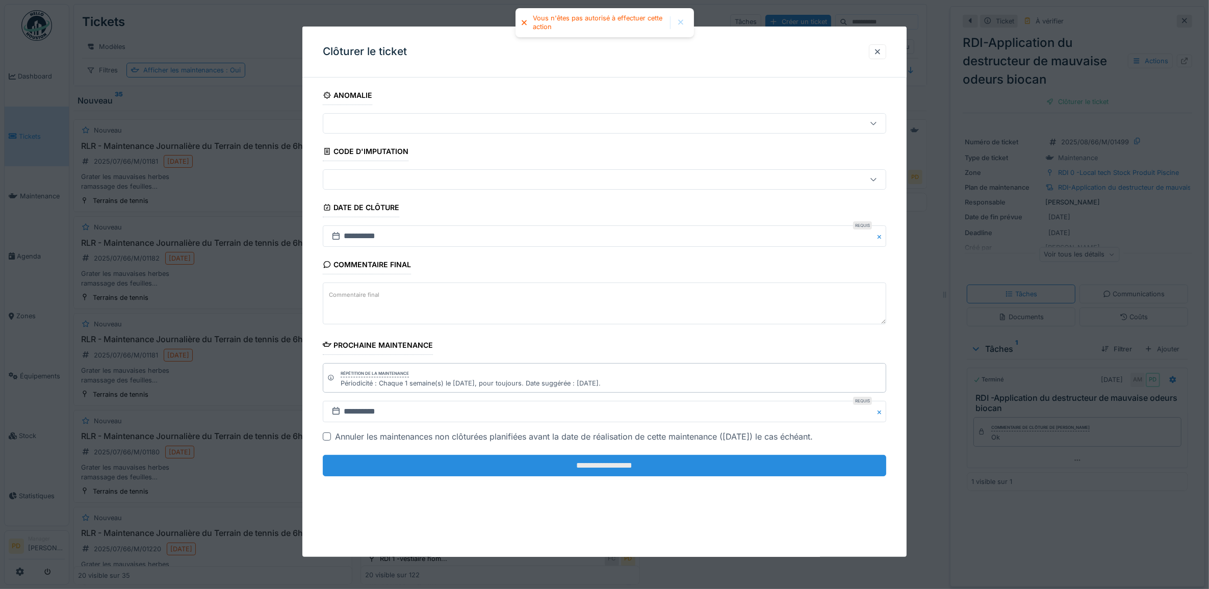
click at [698, 470] on input "**********" at bounding box center [605, 465] width 564 height 21
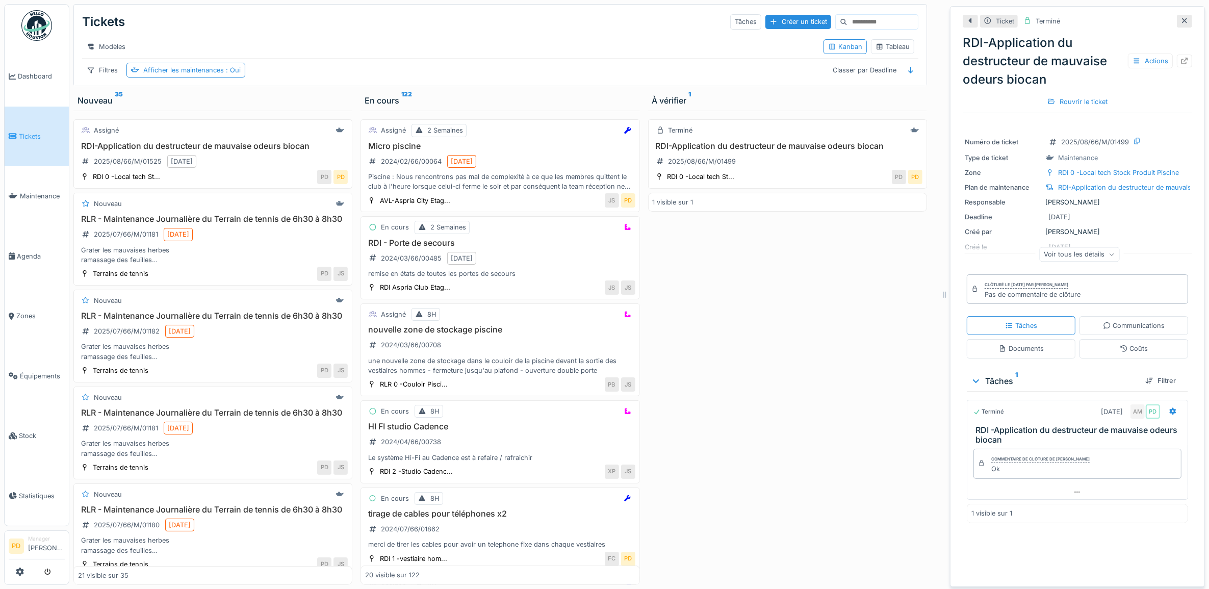
click at [19, 137] on span "Tickets" at bounding box center [42, 137] width 46 height 10
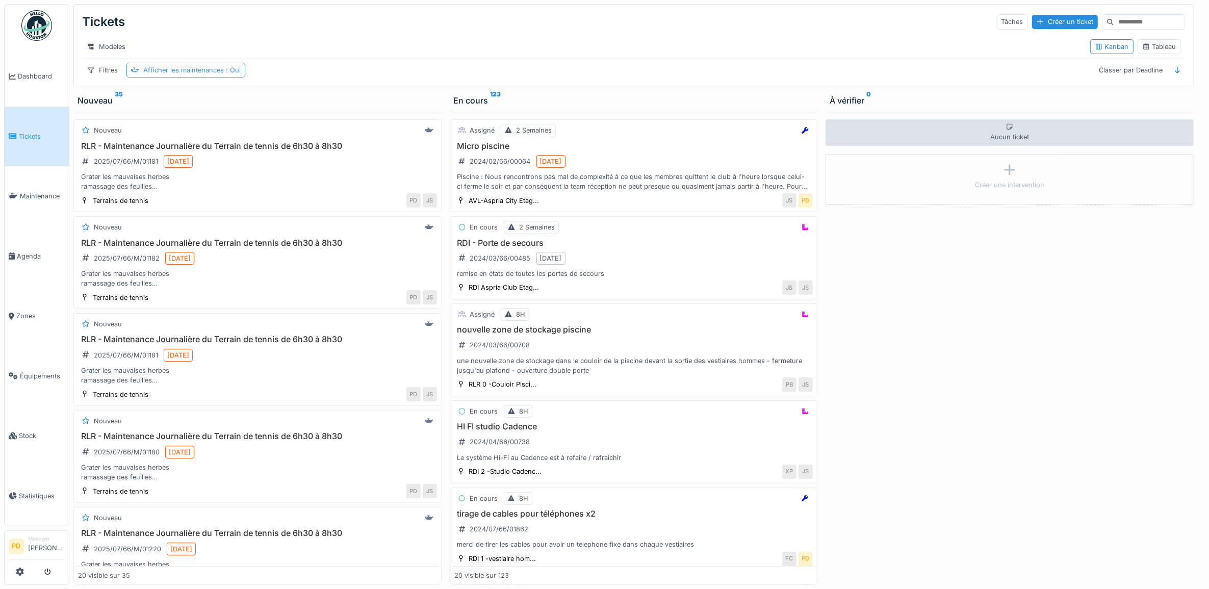
click at [230, 74] on span ": Oui" at bounding box center [232, 70] width 17 height 8
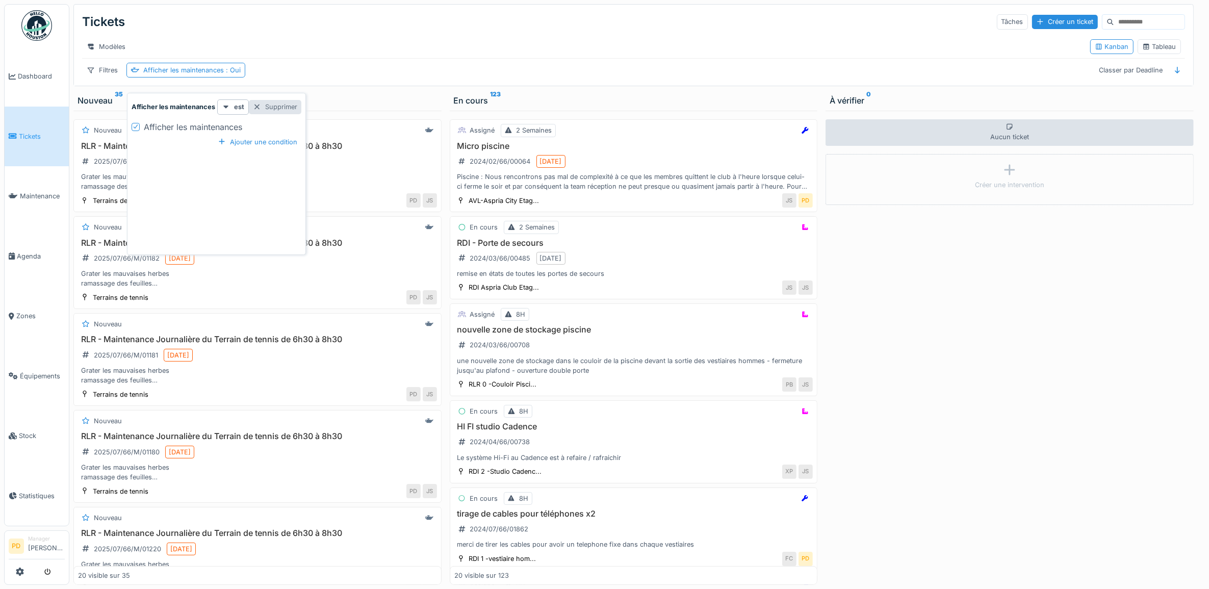
click at [285, 104] on div "Supprimer" at bounding box center [275, 107] width 53 height 14
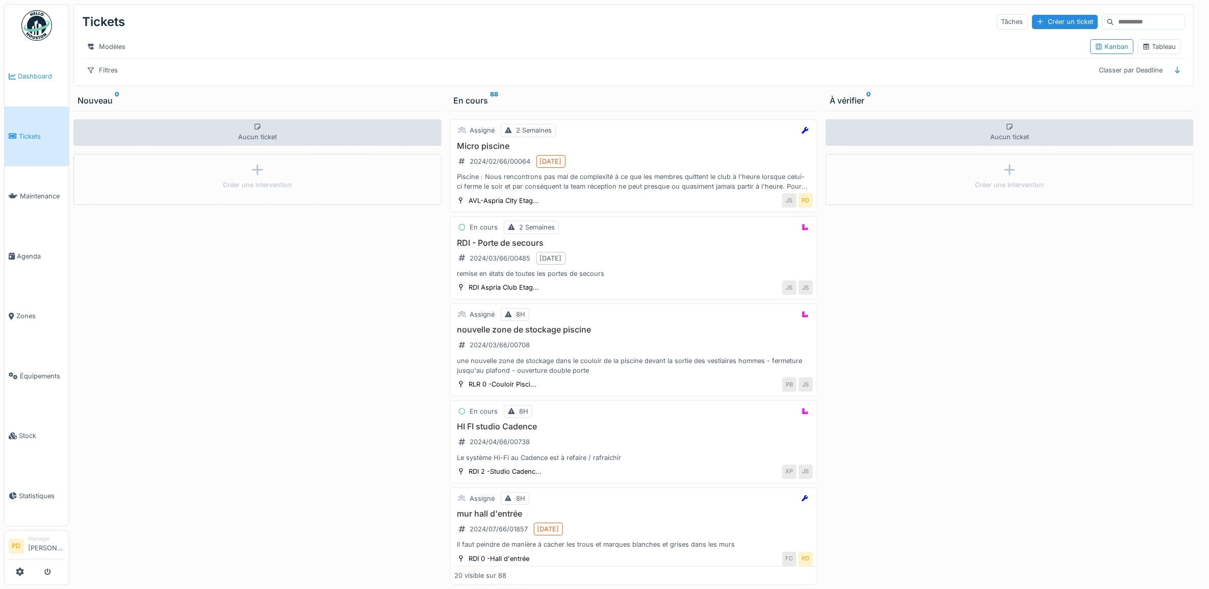
click at [29, 71] on span "Dashboard" at bounding box center [41, 76] width 47 height 10
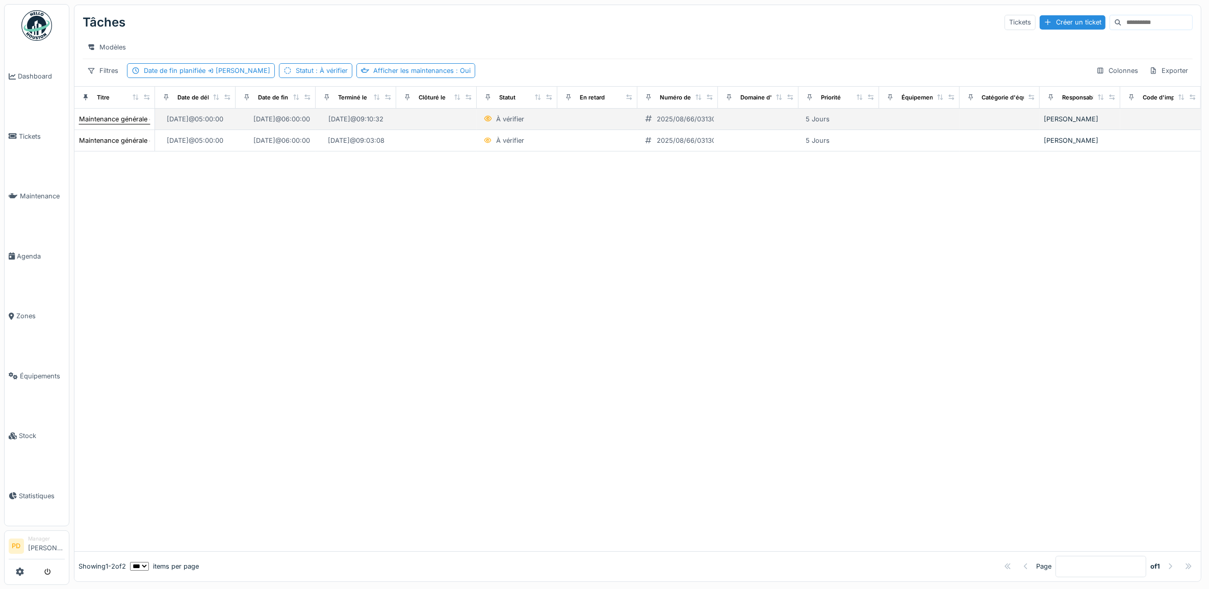
click at [134, 124] on div "Maintenance générale ch2" at bounding box center [120, 119] width 82 height 10
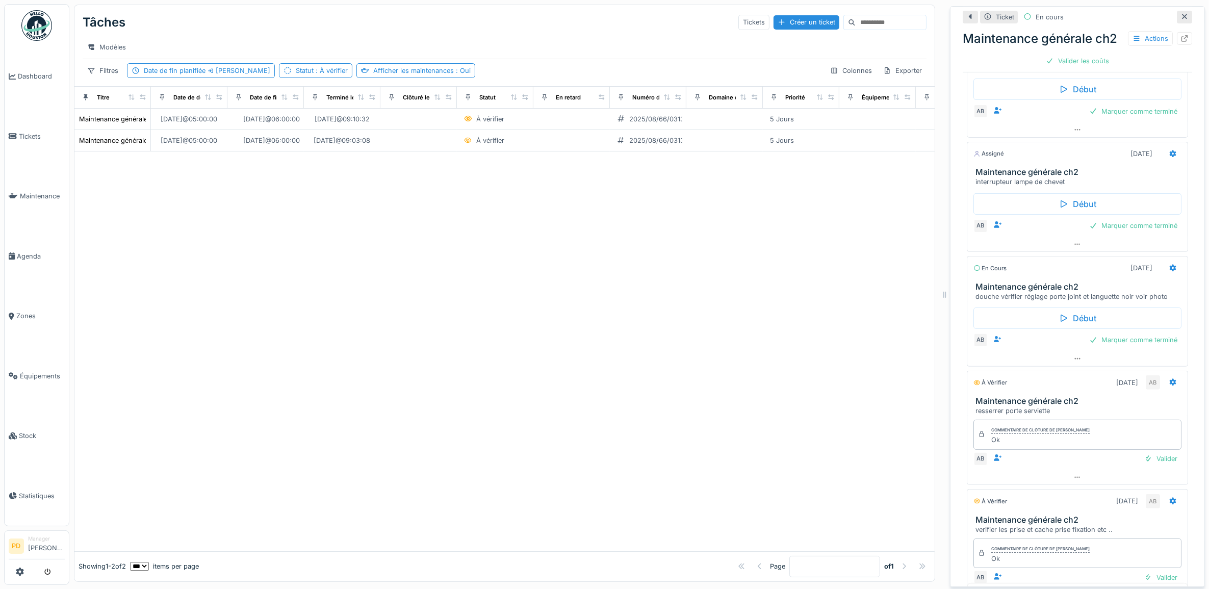
scroll to position [416, 0]
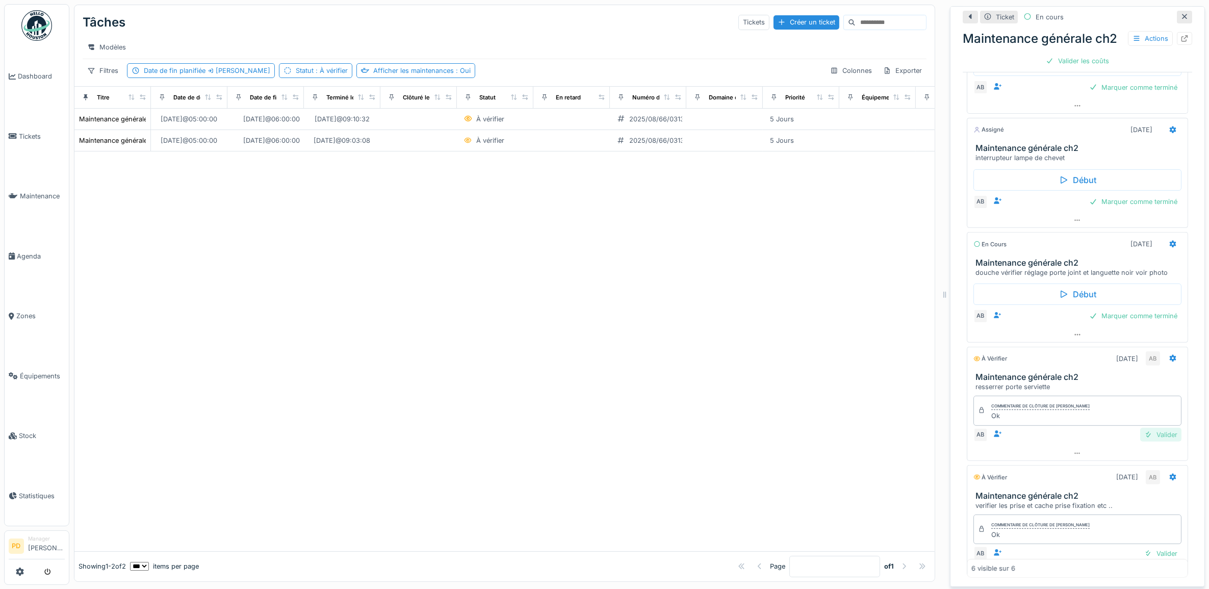
click at [1140, 441] on div "Valider" at bounding box center [1160, 435] width 41 height 14
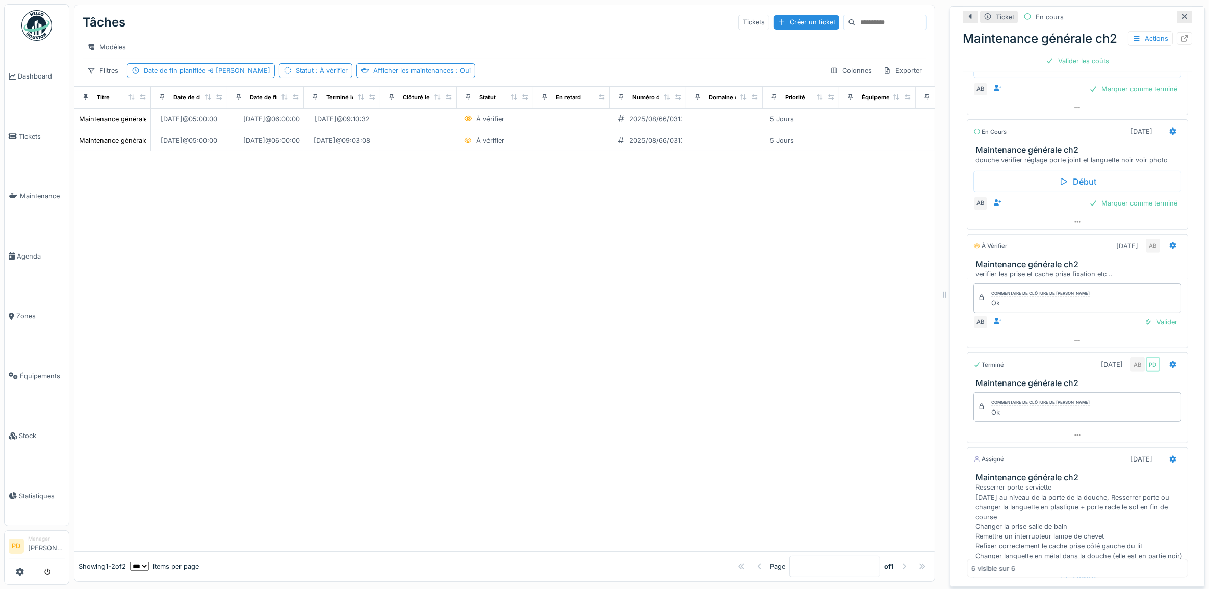
scroll to position [82, 0]
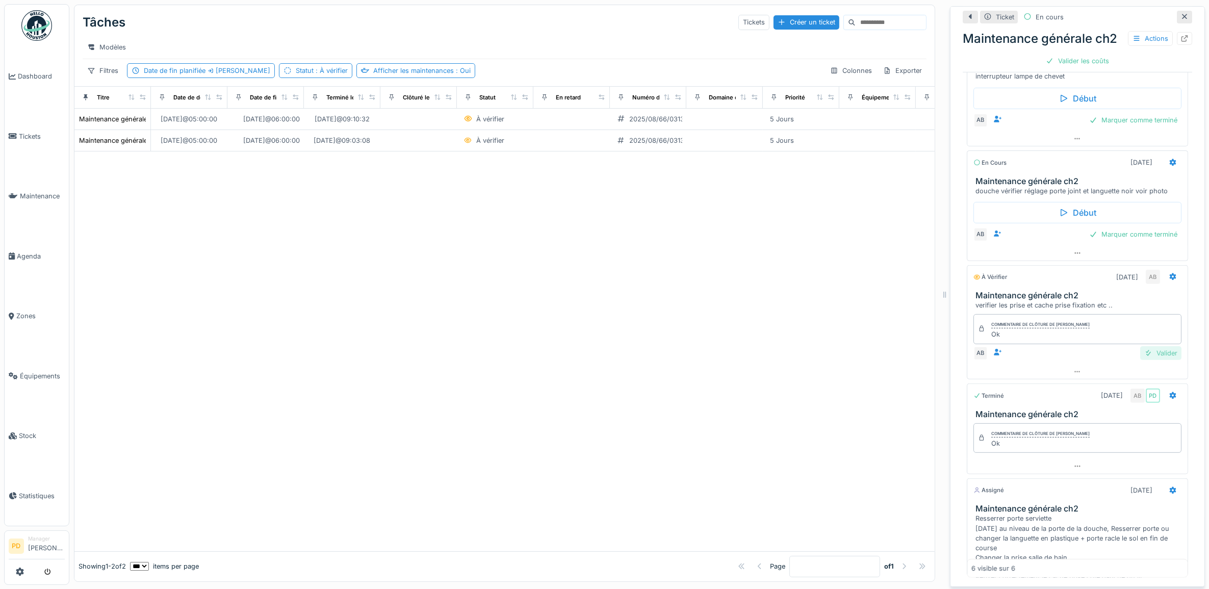
click at [1143, 355] on div "Valider" at bounding box center [1160, 353] width 41 height 14
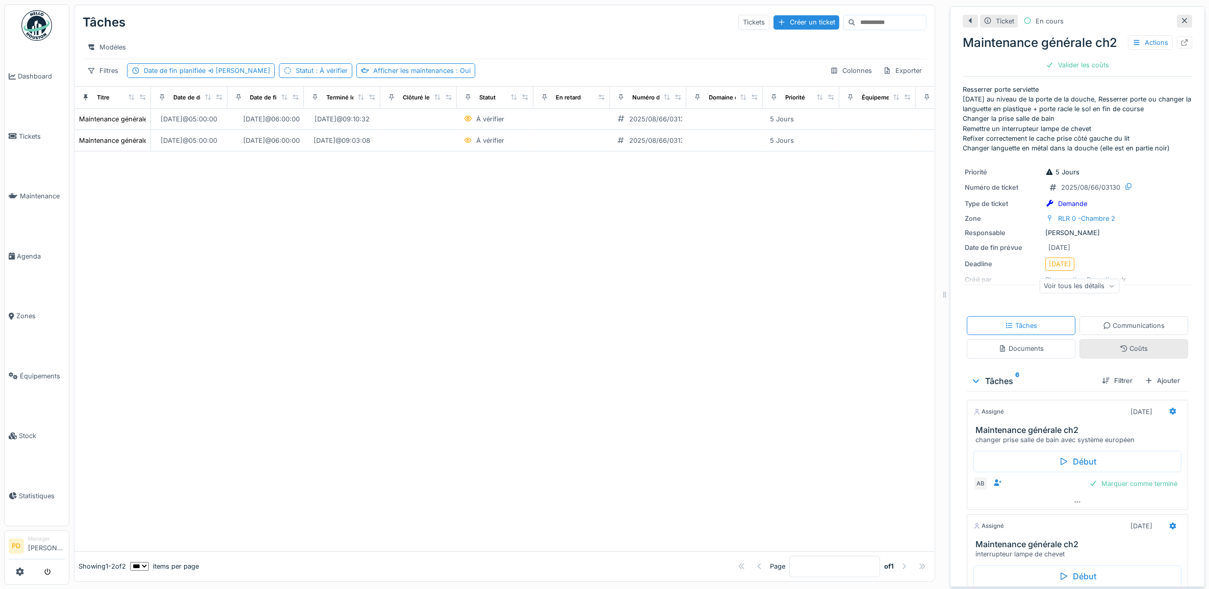
scroll to position [0, 0]
click at [28, 136] on span "Tickets" at bounding box center [42, 137] width 46 height 10
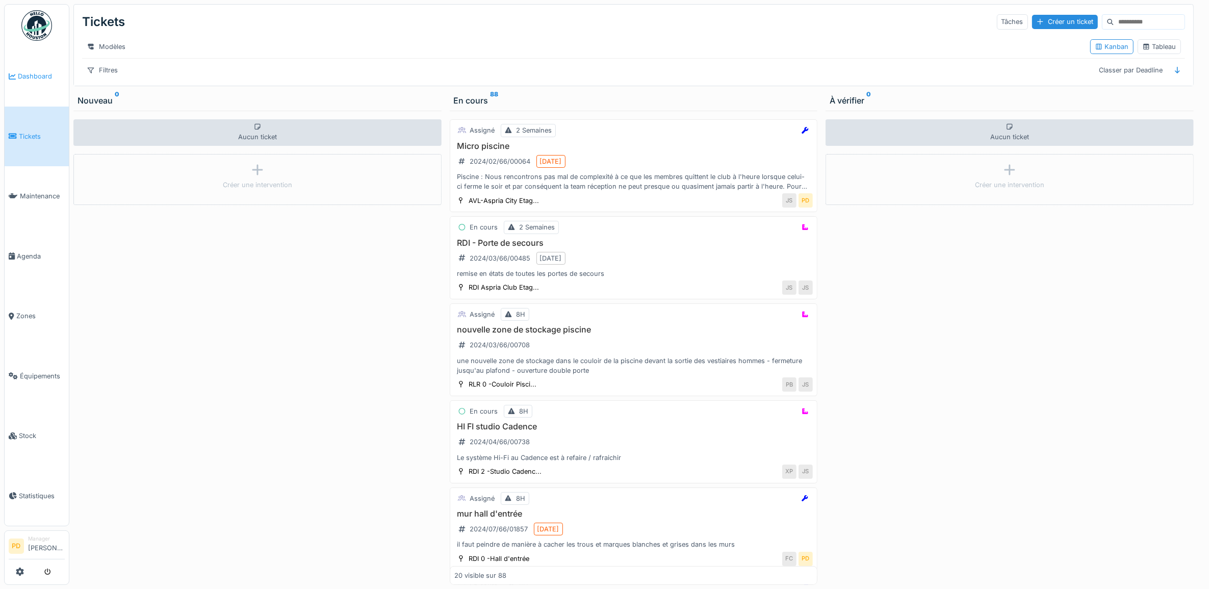
click at [18, 65] on link "Dashboard" at bounding box center [37, 76] width 64 height 60
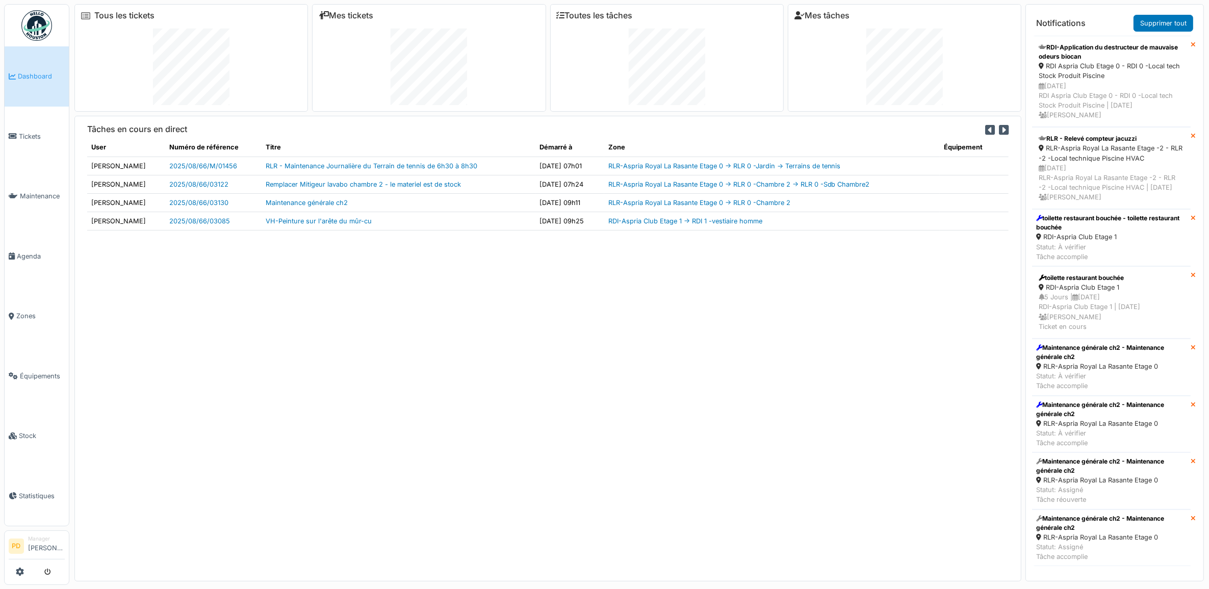
click at [39, 538] on li "Manager [PERSON_NAME]" at bounding box center [46, 546] width 37 height 22
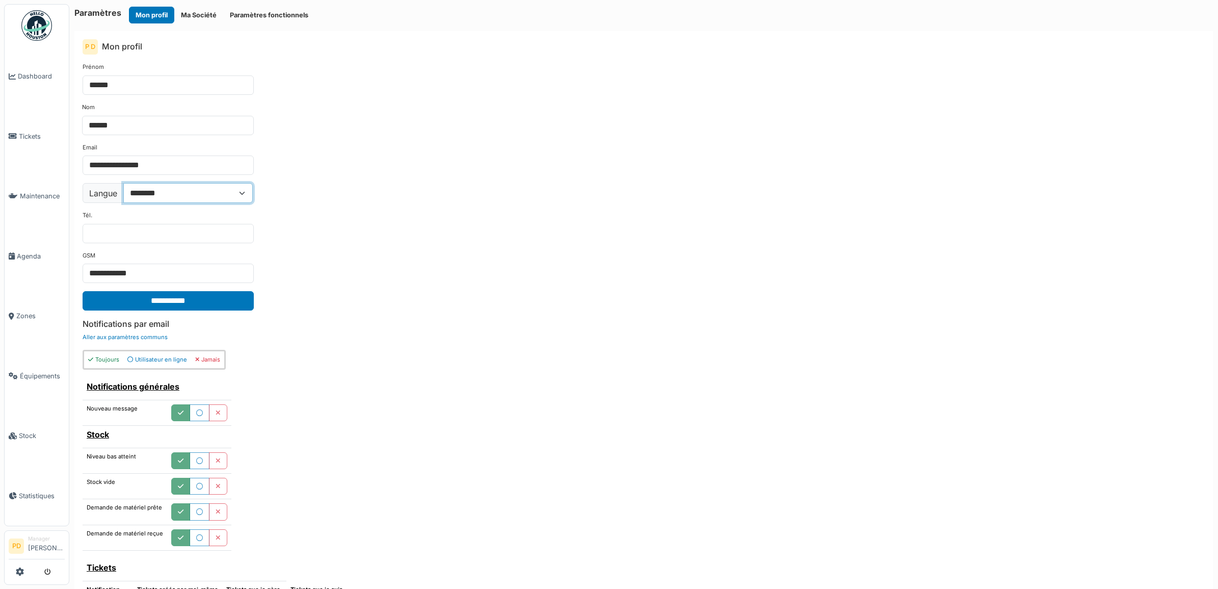
click at [144, 197] on select "**********" at bounding box center [187, 192] width 129 height 19
select select "**"
click at [124, 184] on select "**********" at bounding box center [187, 192] width 129 height 19
click at [156, 299] on input "**********" at bounding box center [168, 300] width 171 height 19
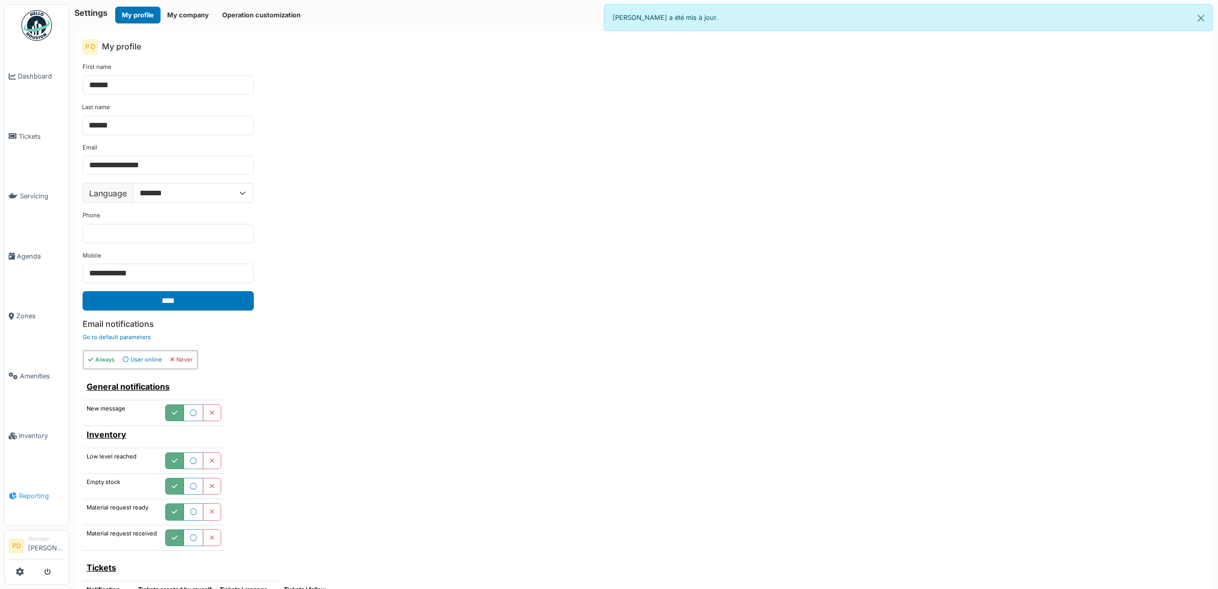
click at [39, 491] on span "Reporting" at bounding box center [42, 496] width 46 height 10
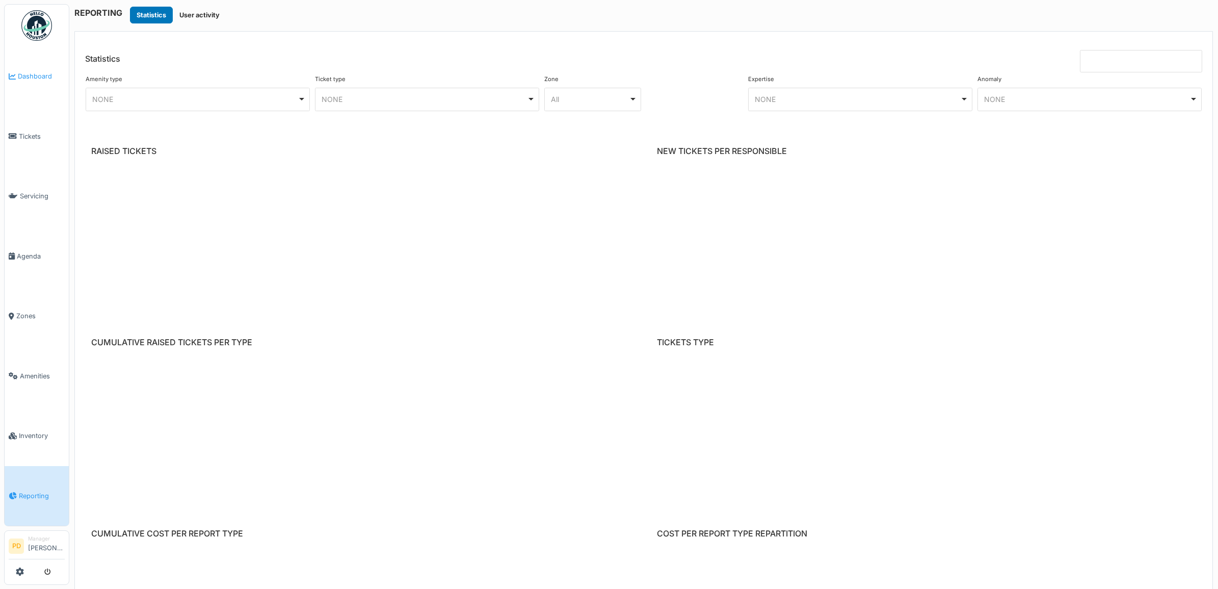
click at [39, 74] on span "Dashboard" at bounding box center [41, 76] width 47 height 10
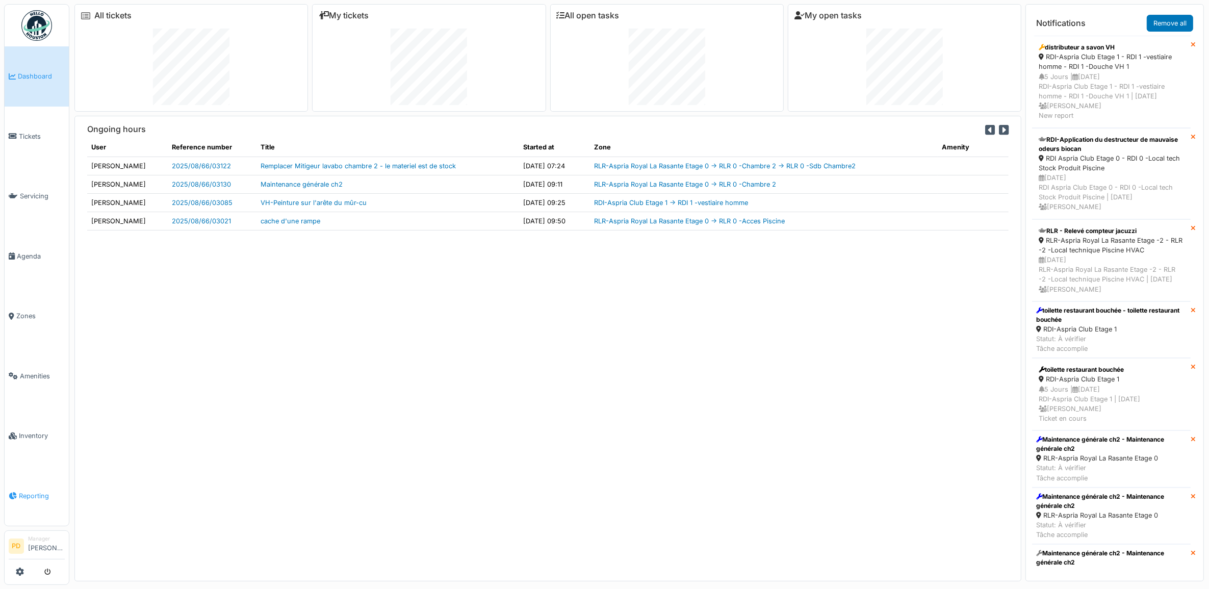
click at [39, 491] on span "Reporting" at bounding box center [42, 496] width 46 height 10
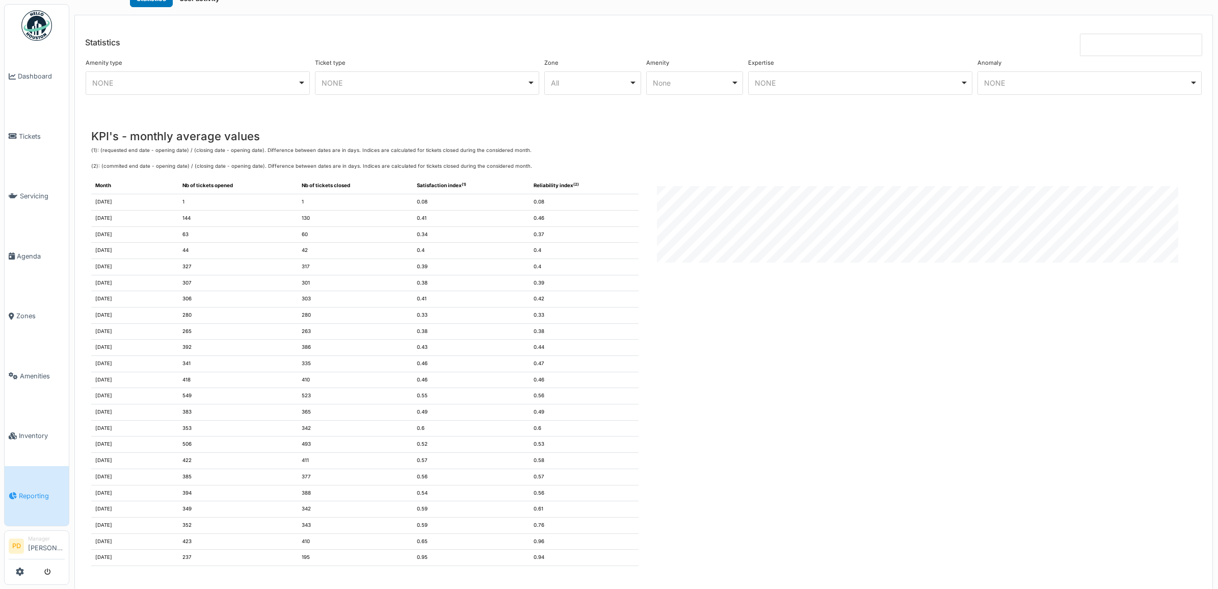
scroll to position [31, 0]
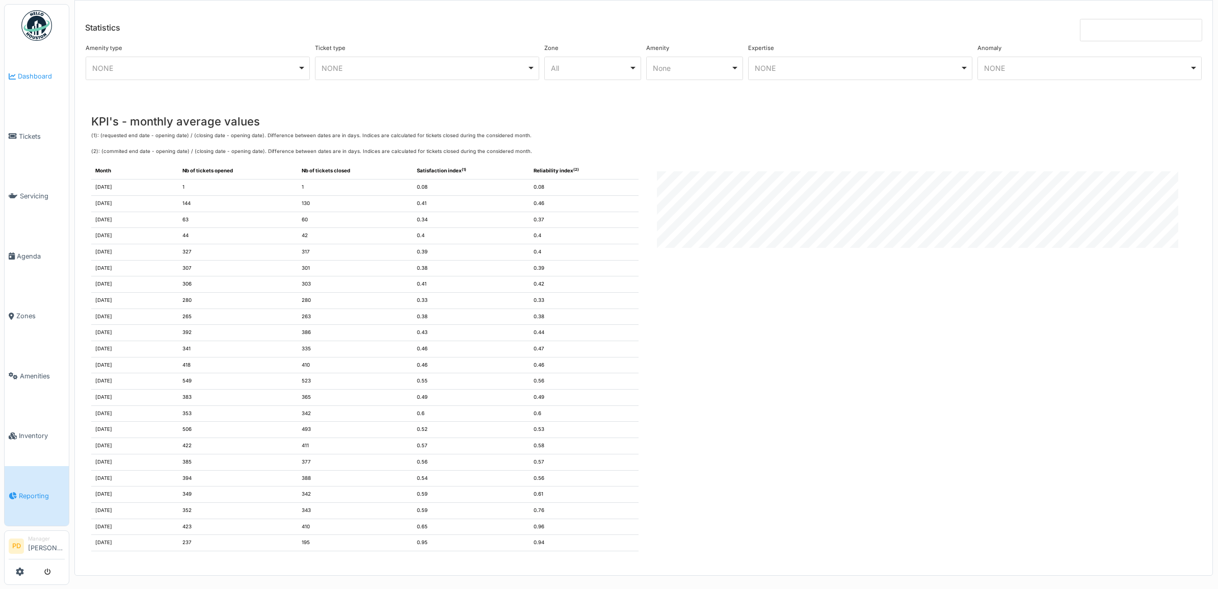
click at [37, 72] on span "Dashboard" at bounding box center [41, 76] width 47 height 10
click at [40, 132] on span "Tickets" at bounding box center [42, 137] width 46 height 10
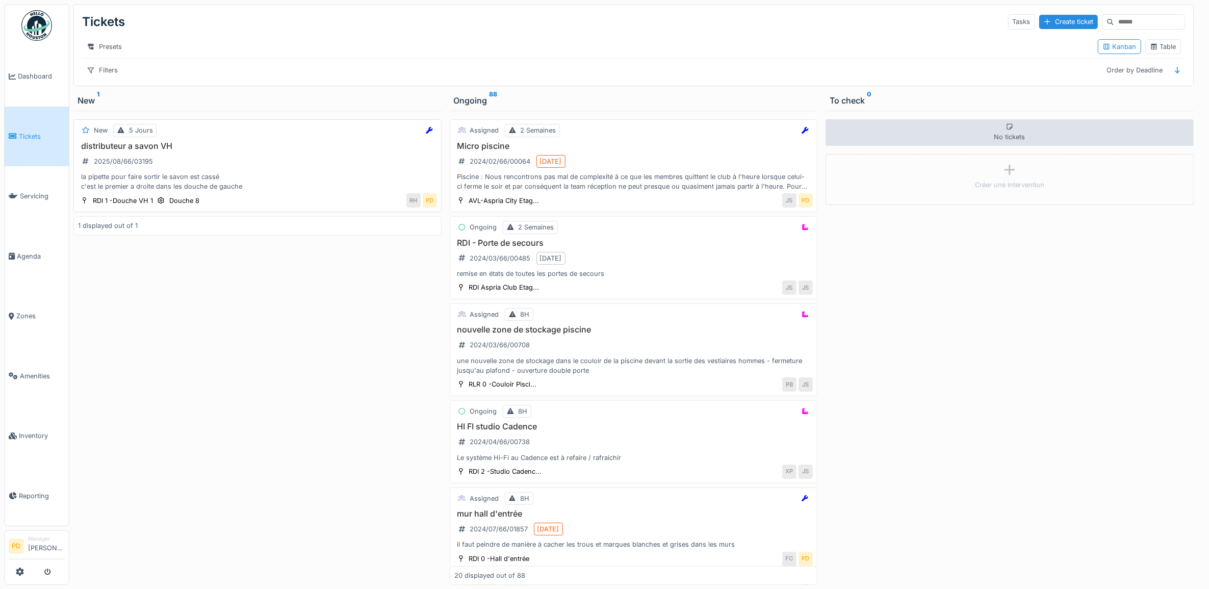
click at [261, 170] on div "distributeur a savon VH 2025/08/66/03195 la pipette pour faire sortir le savon …" at bounding box center [257, 166] width 359 height 50
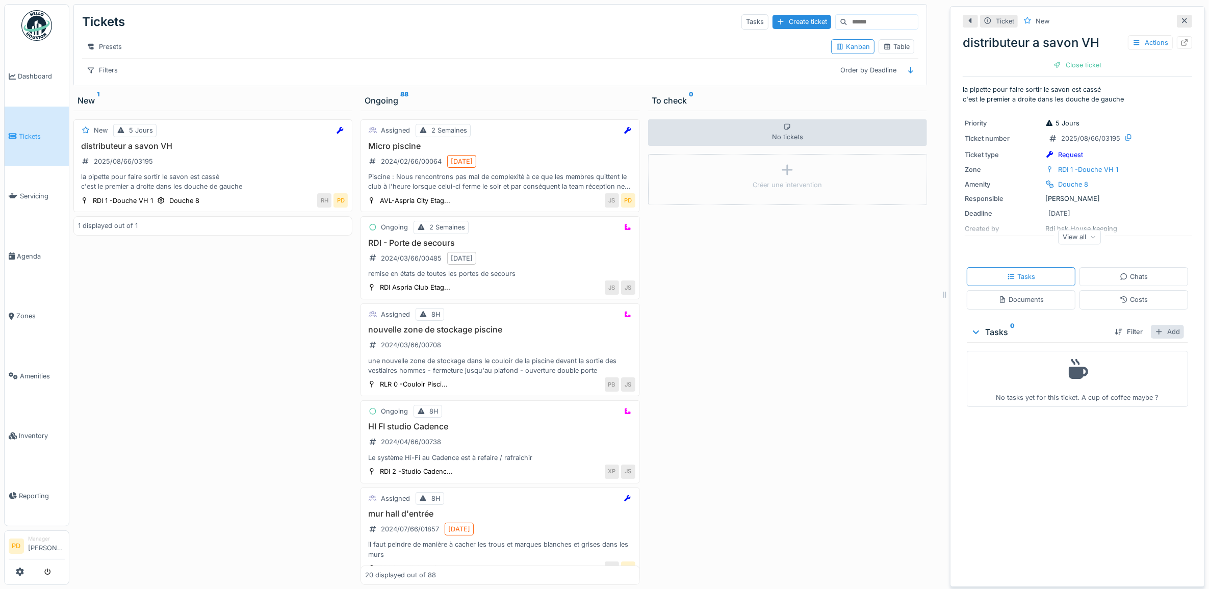
click at [1163, 336] on div "Add" at bounding box center [1166, 332] width 33 height 14
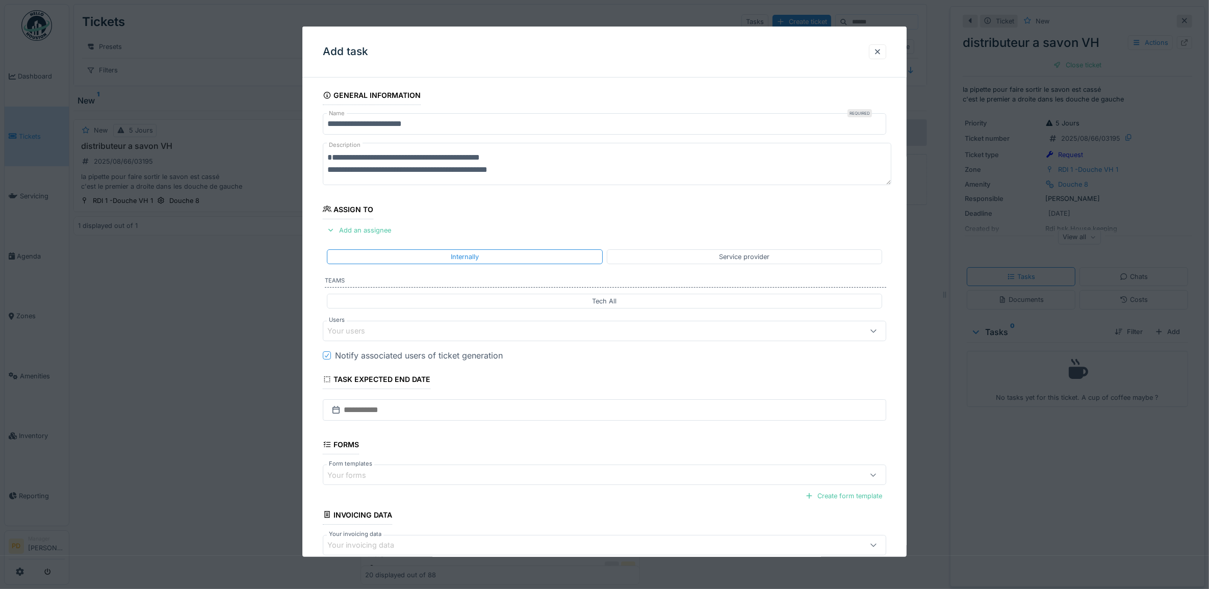
click at [413, 327] on div "Your users" at bounding box center [572, 330] width 491 height 11
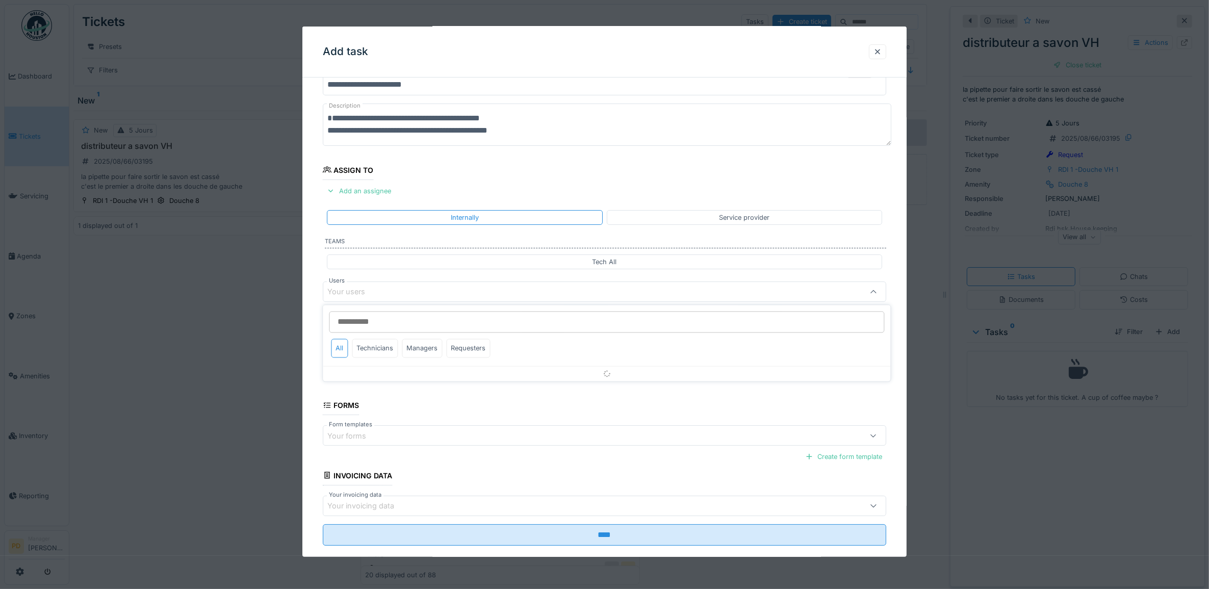
scroll to position [41, 0]
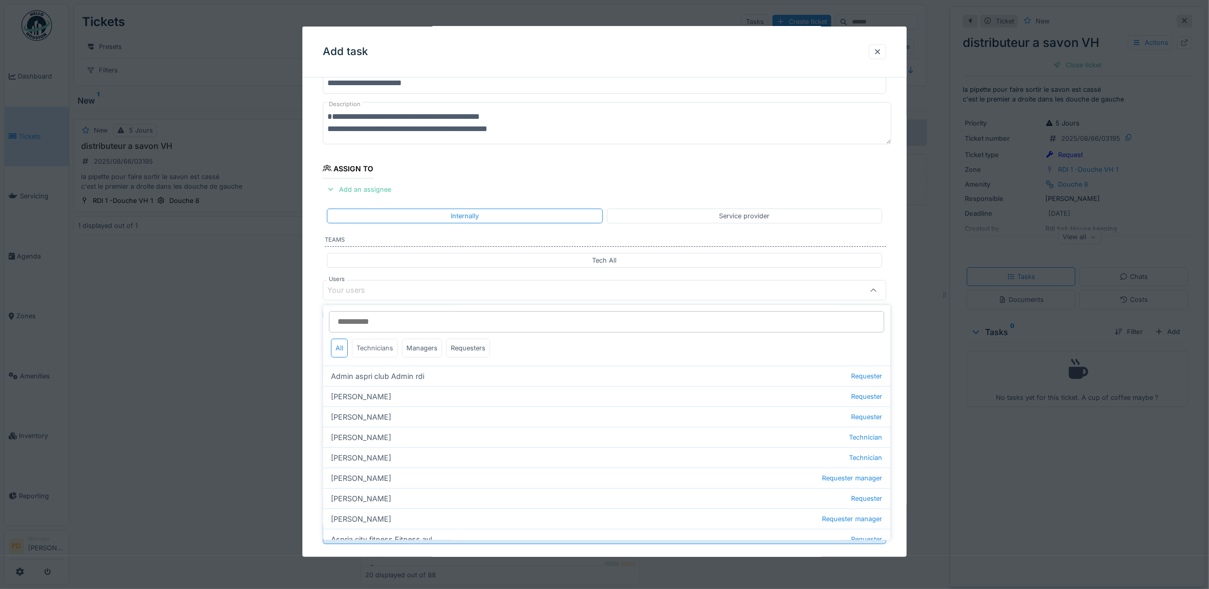
click at [394, 347] on div "Technicians" at bounding box center [375, 348] width 46 height 19
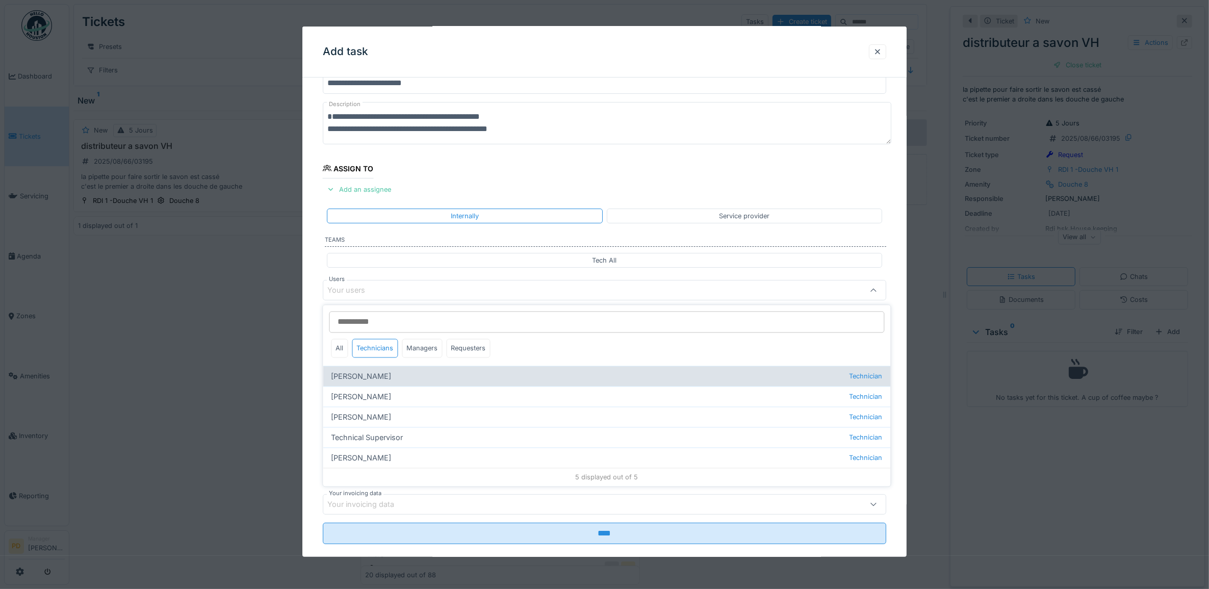
click at [380, 376] on div "Alexandre Michailidis Technician" at bounding box center [606, 376] width 567 height 20
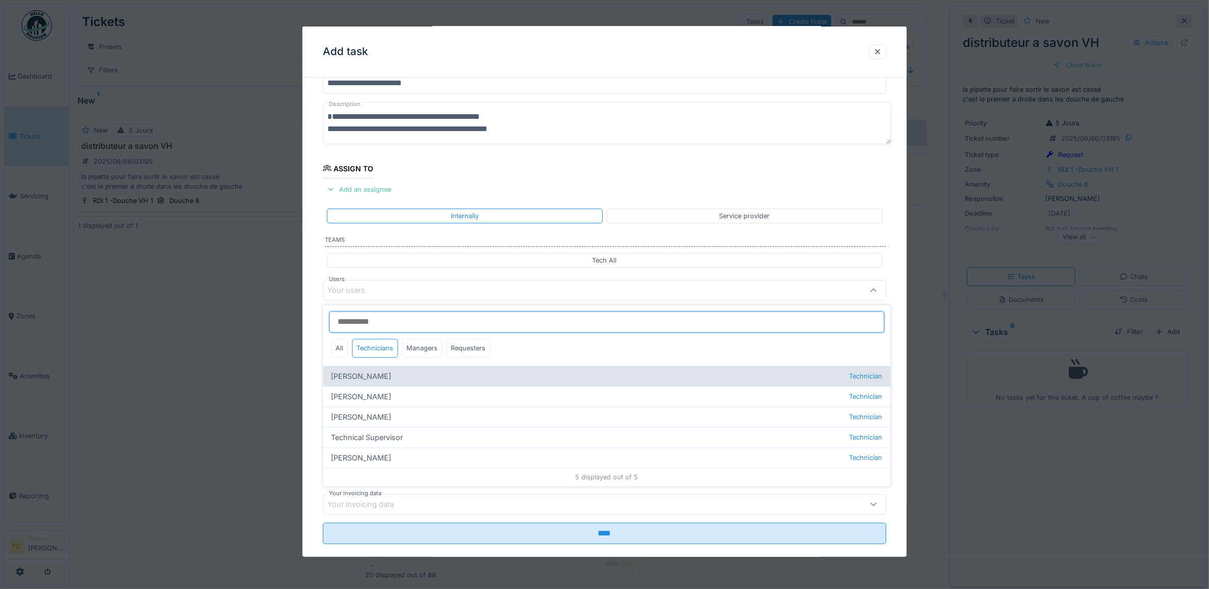
type input "*****"
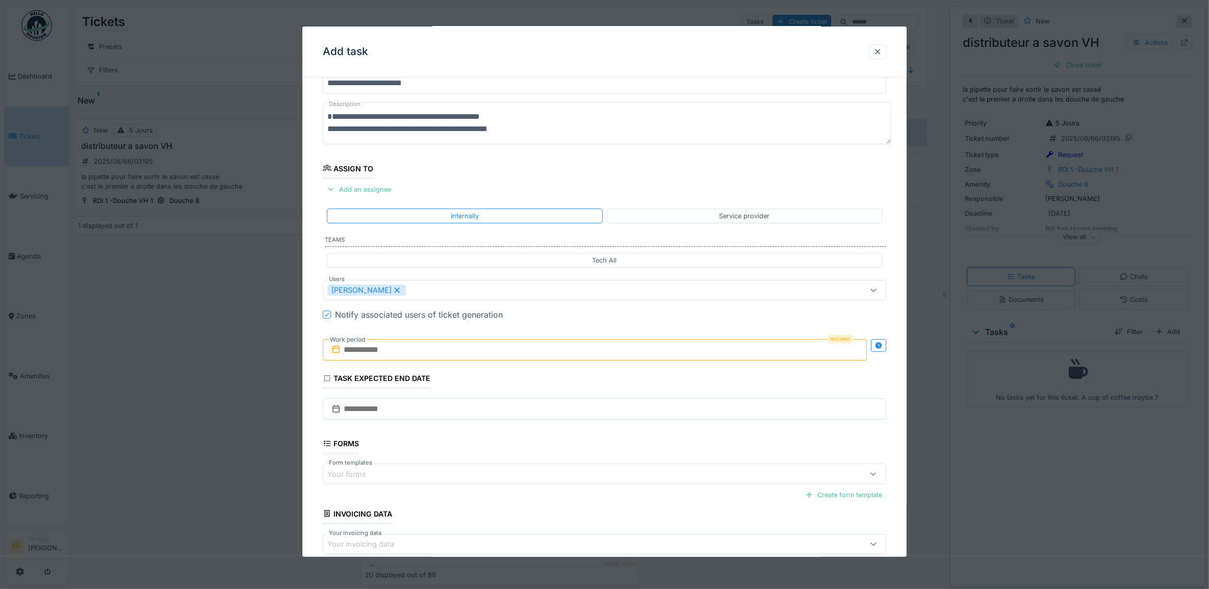
click at [316, 345] on div "**********" at bounding box center [604, 328] width 605 height 567
click at [370, 353] on input "text" at bounding box center [595, 349] width 544 height 21
click at [595, 467] on div "21" at bounding box center [597, 466] width 14 height 15
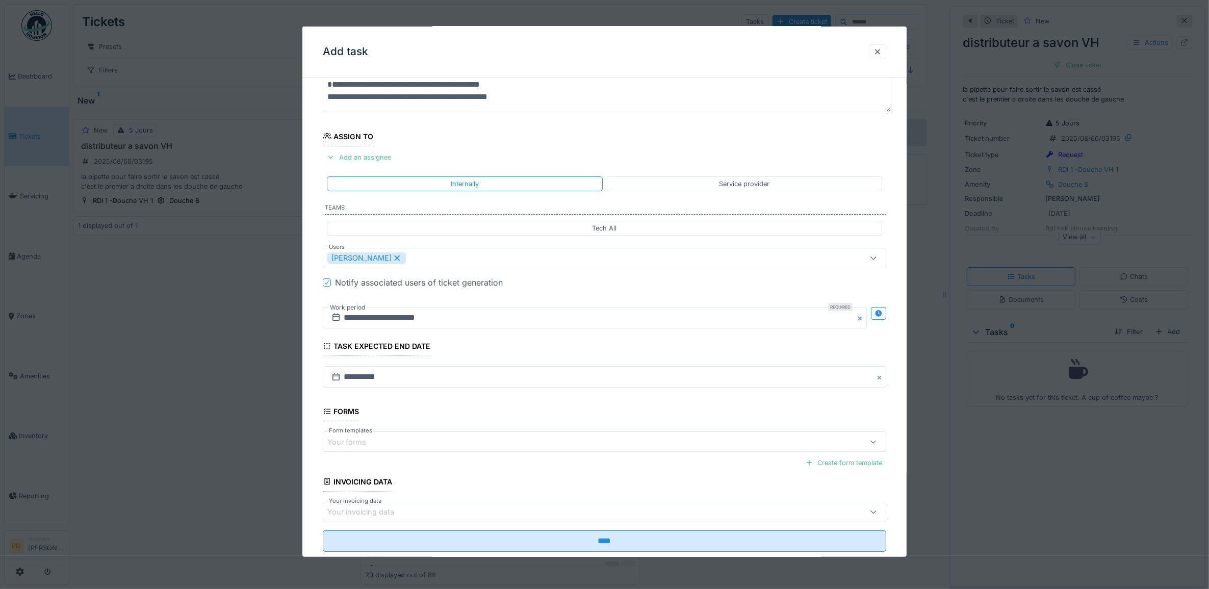
scroll to position [98, 0]
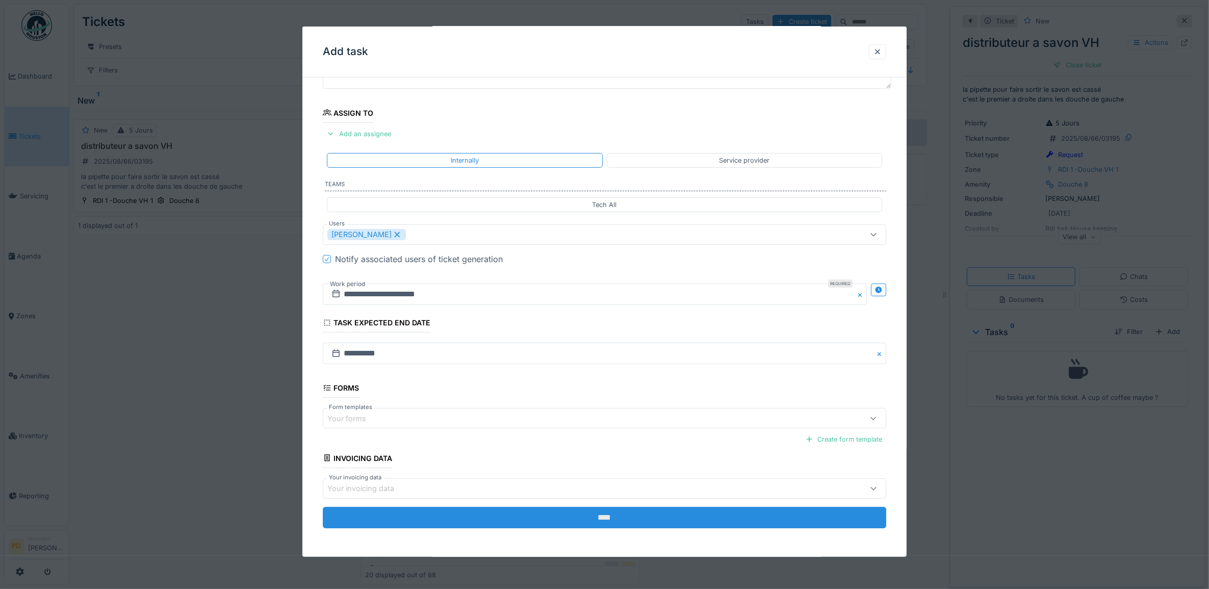
click at [599, 515] on input "****" at bounding box center [605, 517] width 564 height 21
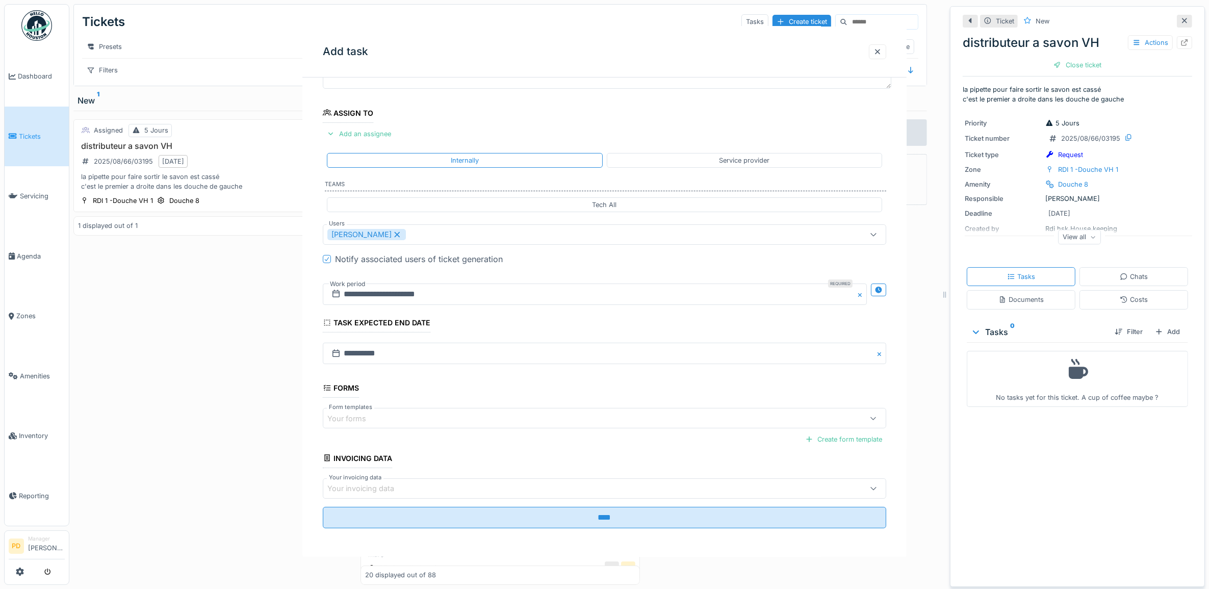
scroll to position [0, 0]
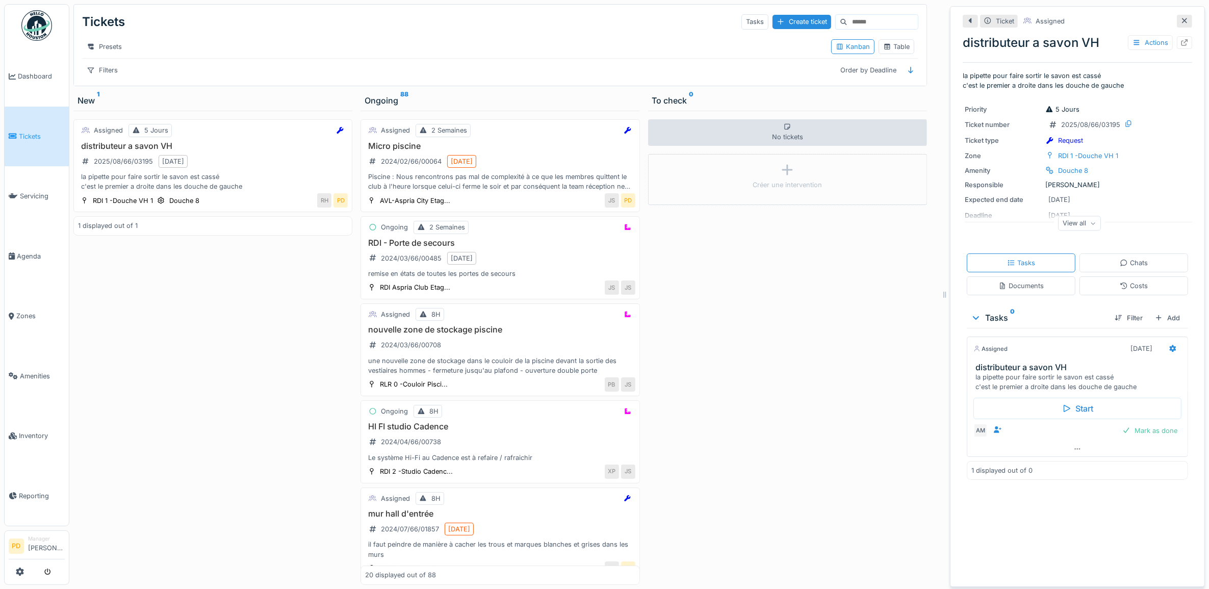
click at [29, 129] on link "Tickets" at bounding box center [37, 137] width 64 height 60
click at [102, 77] on div "Filters" at bounding box center [102, 70] width 40 height 15
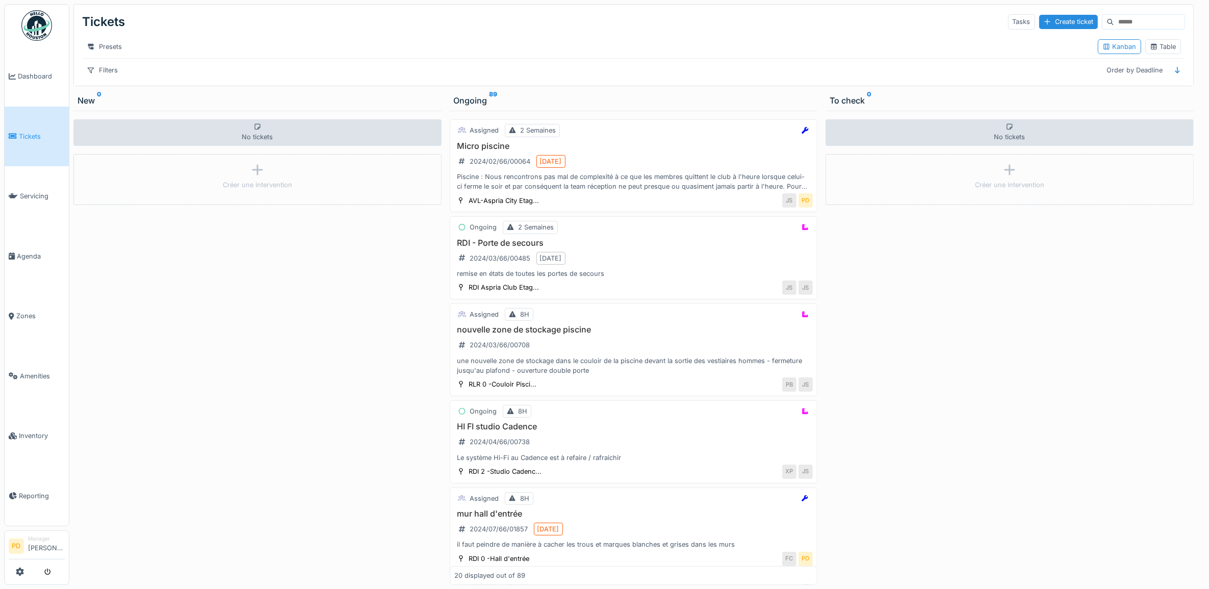
drag, startPoint x: 103, startPoint y: 80, endPoint x: 113, endPoint y: 93, distance: 16.8
click at [104, 77] on div "Filters" at bounding box center [102, 70] width 40 height 15
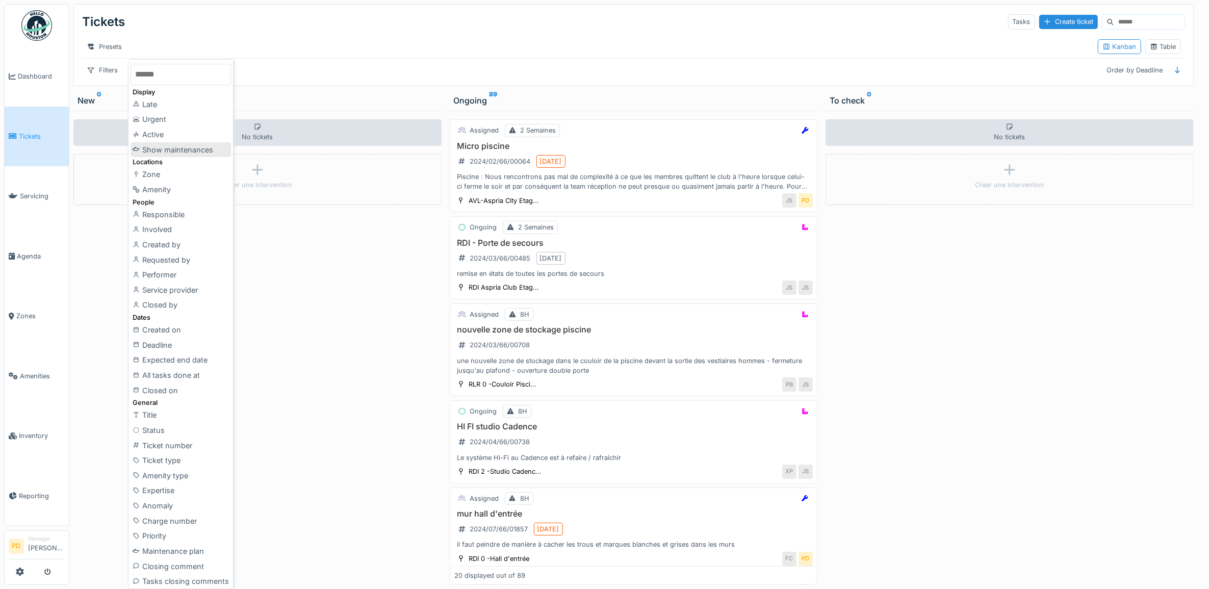
click at [200, 148] on div "Show maintenances" at bounding box center [180, 149] width 100 height 15
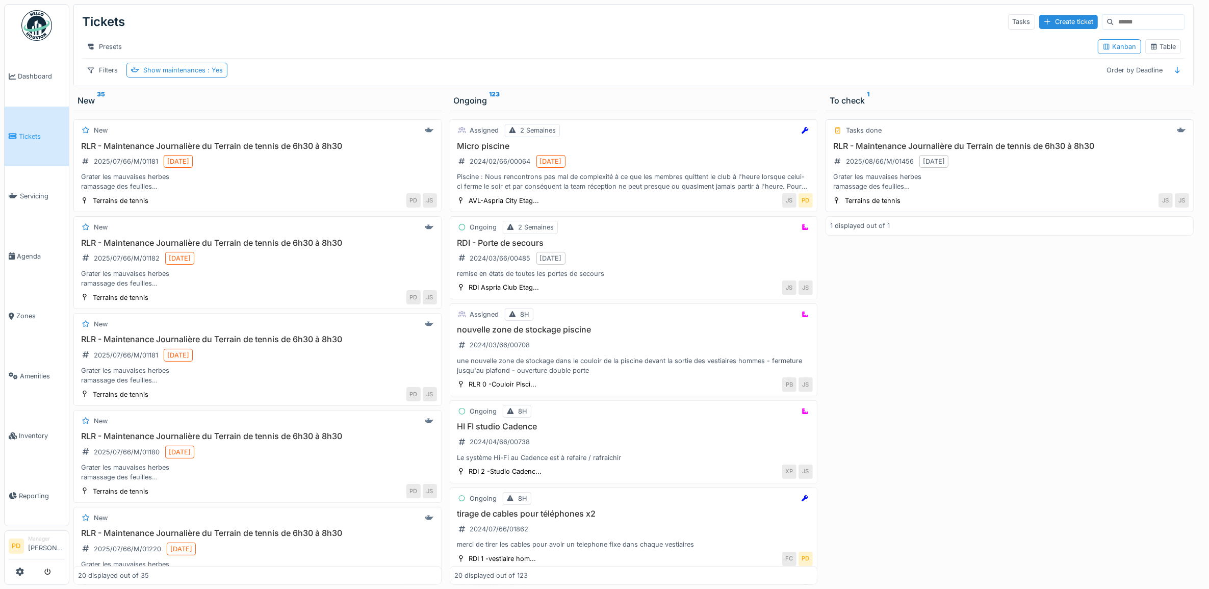
click at [1046, 173] on div "RLR - Maintenance Journalière du Terrain de tennis de 6h30 à 8h30 2025/08/66/M/…" at bounding box center [1009, 166] width 359 height 50
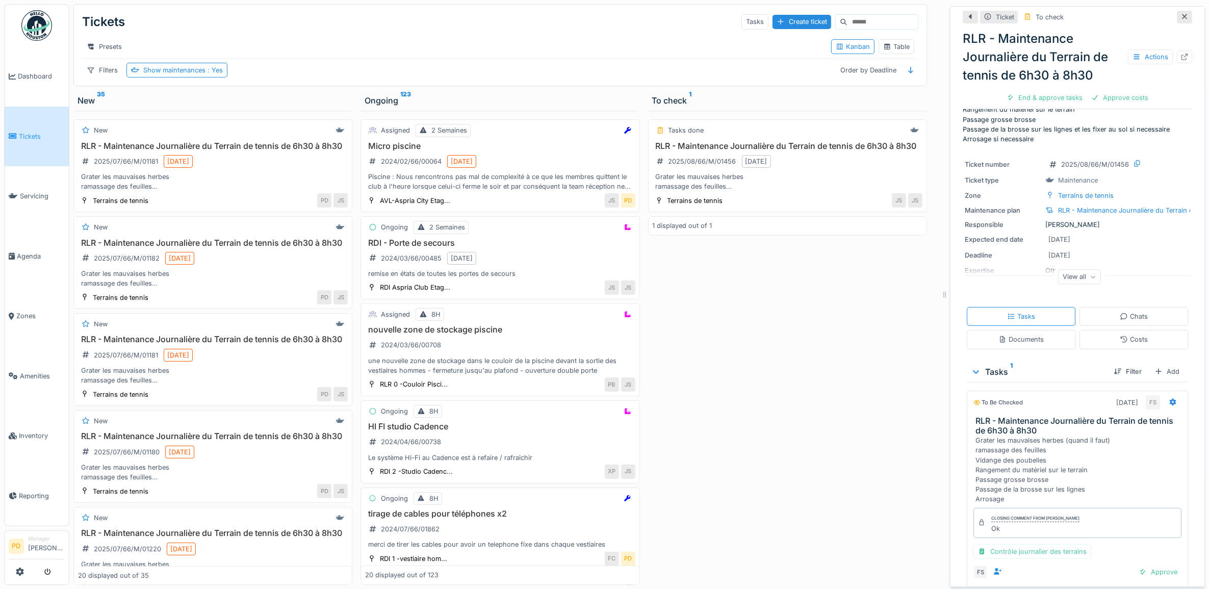
scroll to position [102, 0]
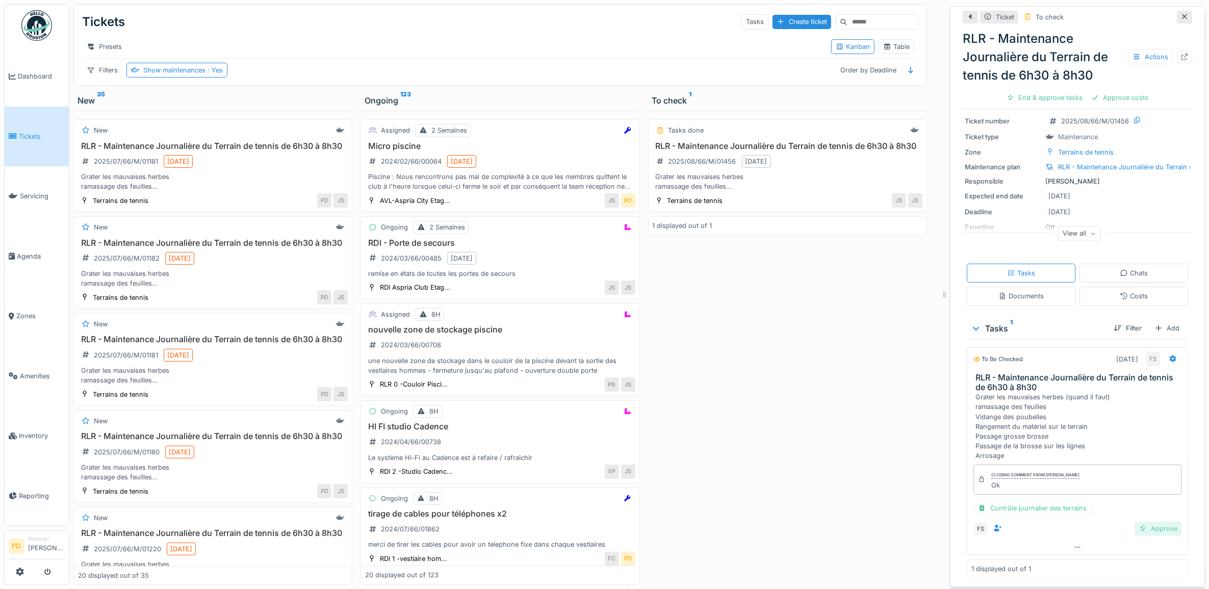
click at [1149, 526] on div "Approve" at bounding box center [1157, 528] width 47 height 14
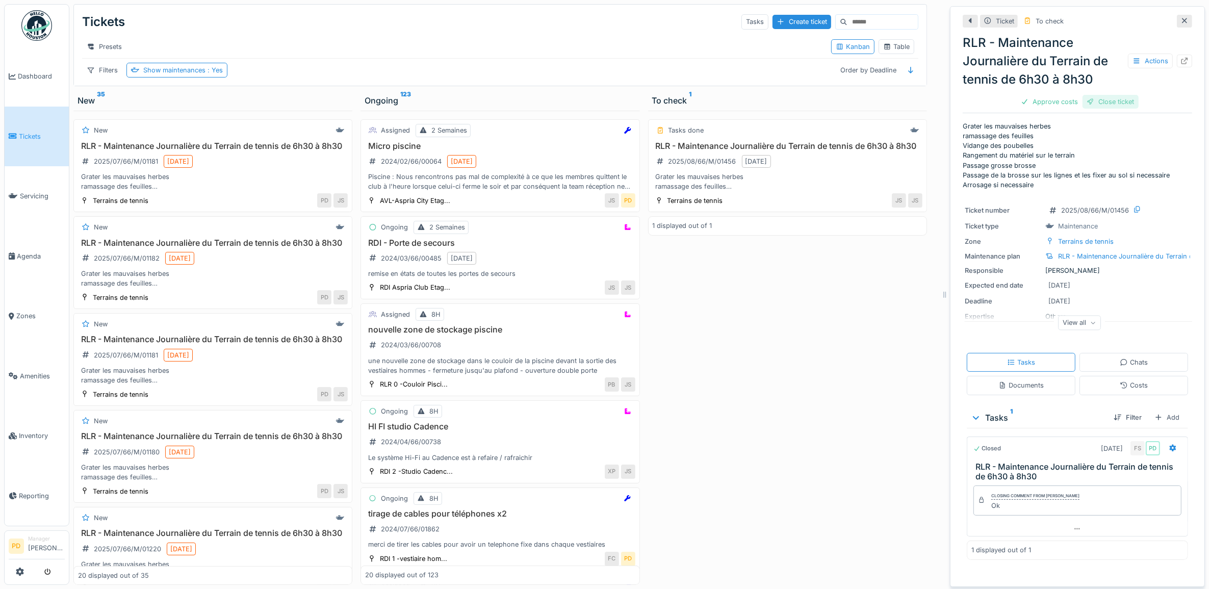
click at [1112, 100] on div "Close ticket" at bounding box center [1110, 102] width 56 height 14
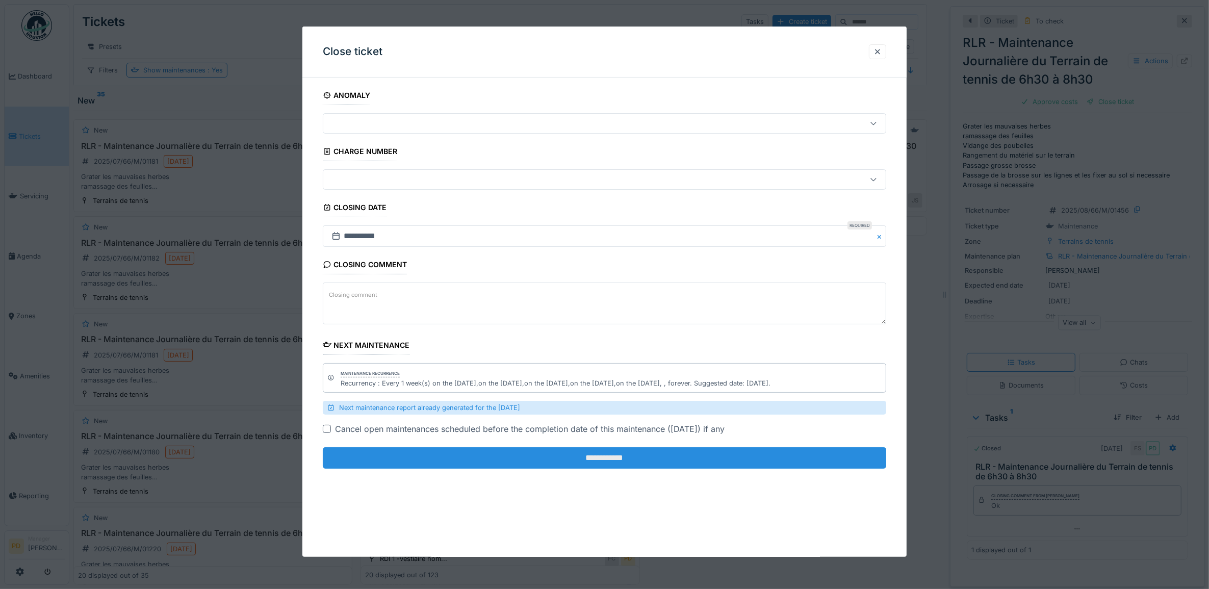
click at [756, 463] on input "**********" at bounding box center [605, 457] width 564 height 21
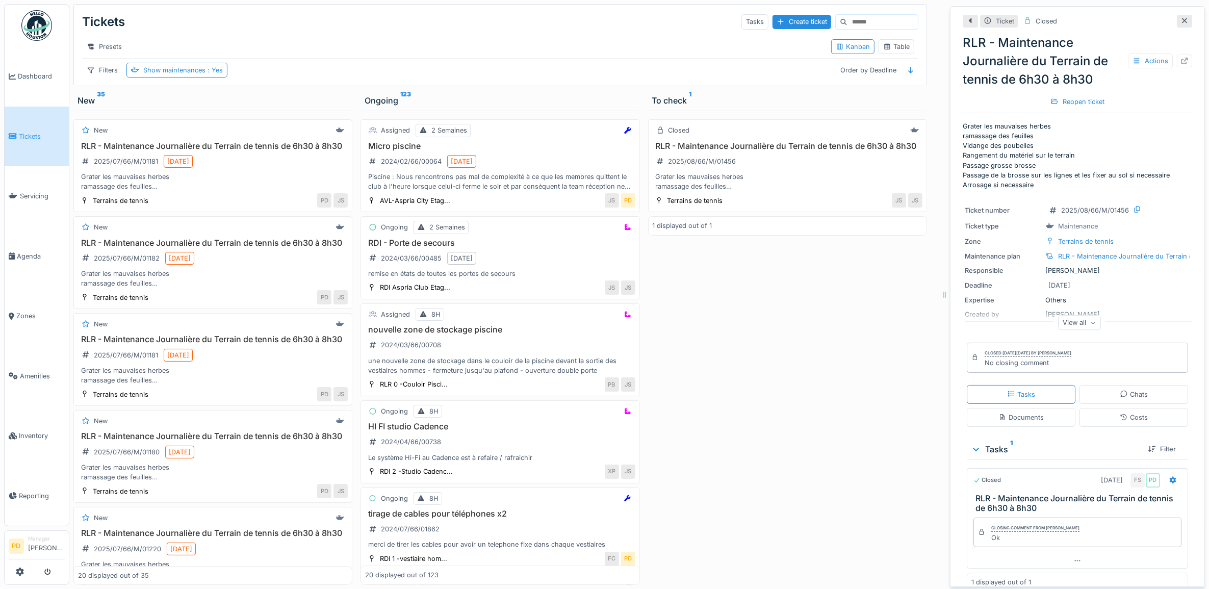
click at [37, 133] on span "Tickets" at bounding box center [42, 137] width 46 height 10
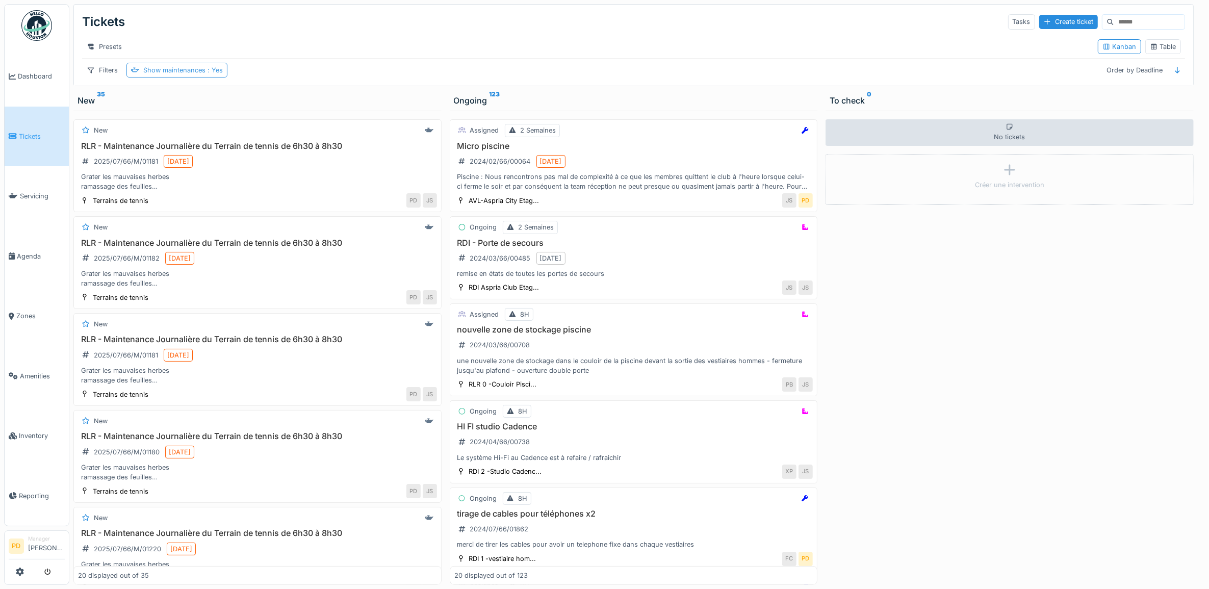
click at [190, 75] on div "Show maintenances : Yes" at bounding box center [183, 70] width 80 height 10
click at [253, 111] on div "Remove" at bounding box center [247, 107] width 45 height 14
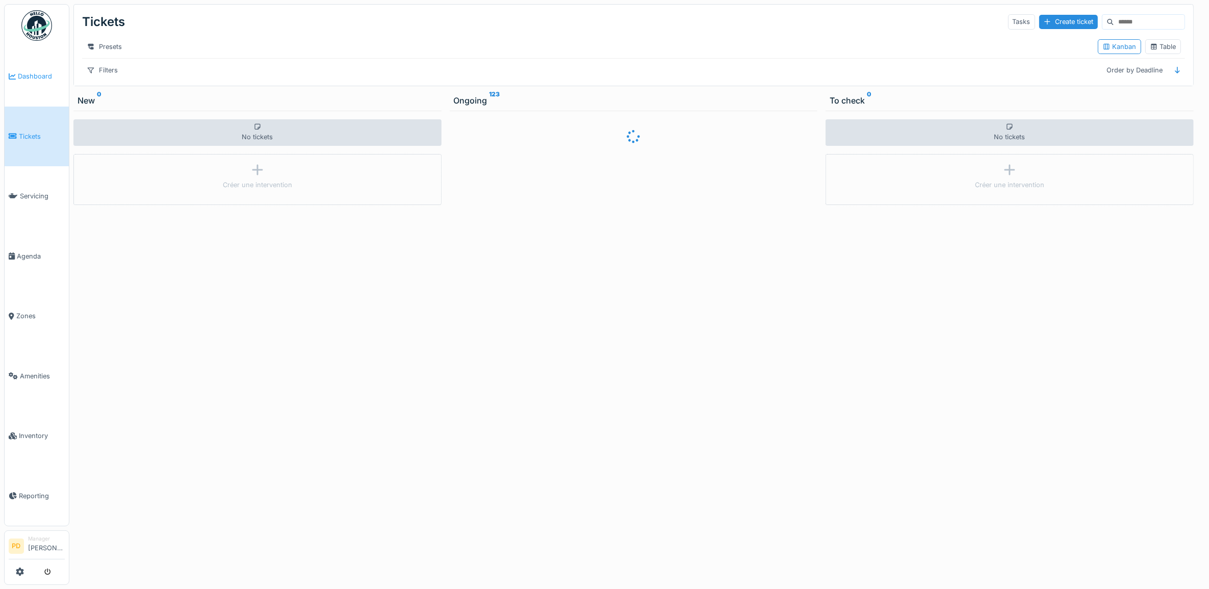
click at [50, 74] on span "Dashboard" at bounding box center [41, 76] width 47 height 10
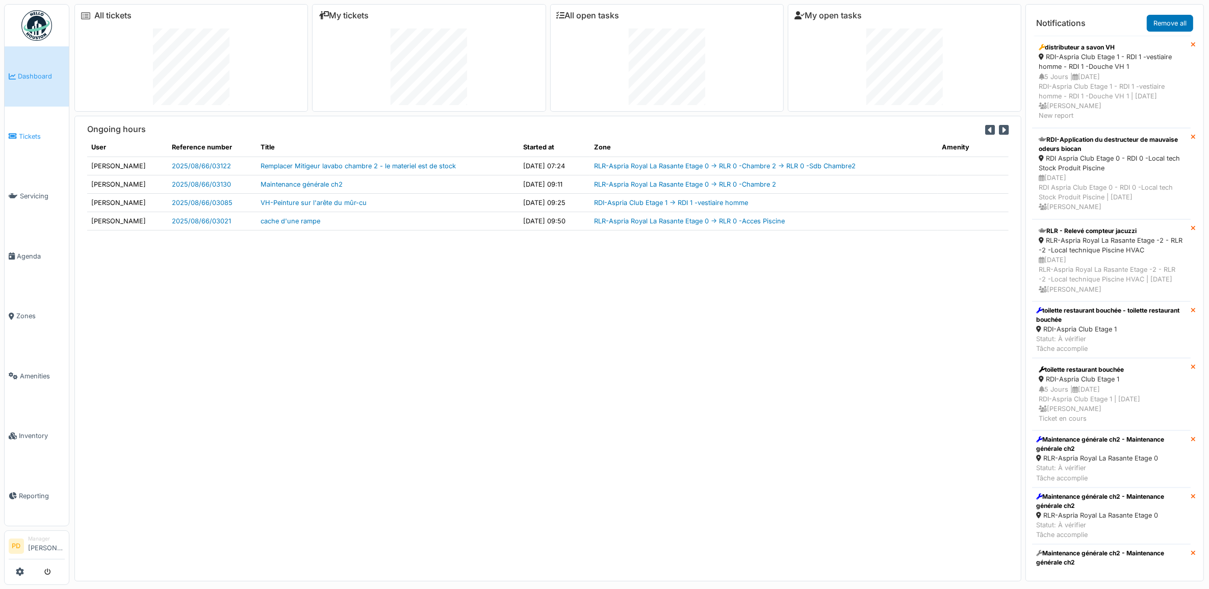
click at [21, 134] on span "Tickets" at bounding box center [42, 137] width 46 height 10
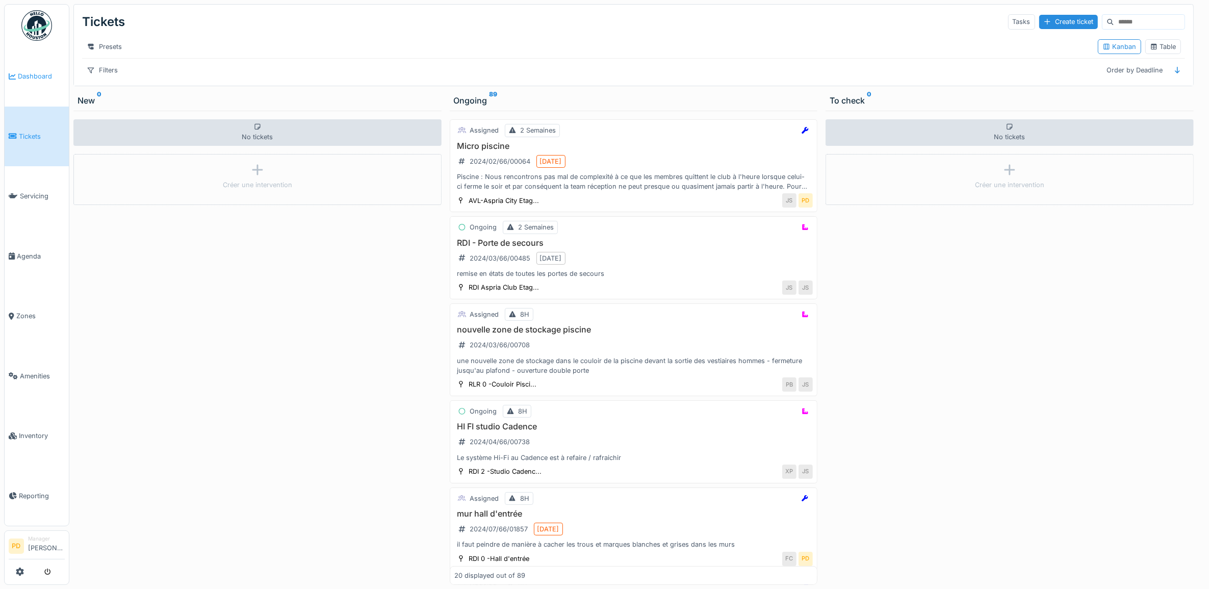
click at [34, 67] on link "Dashboard" at bounding box center [37, 76] width 64 height 60
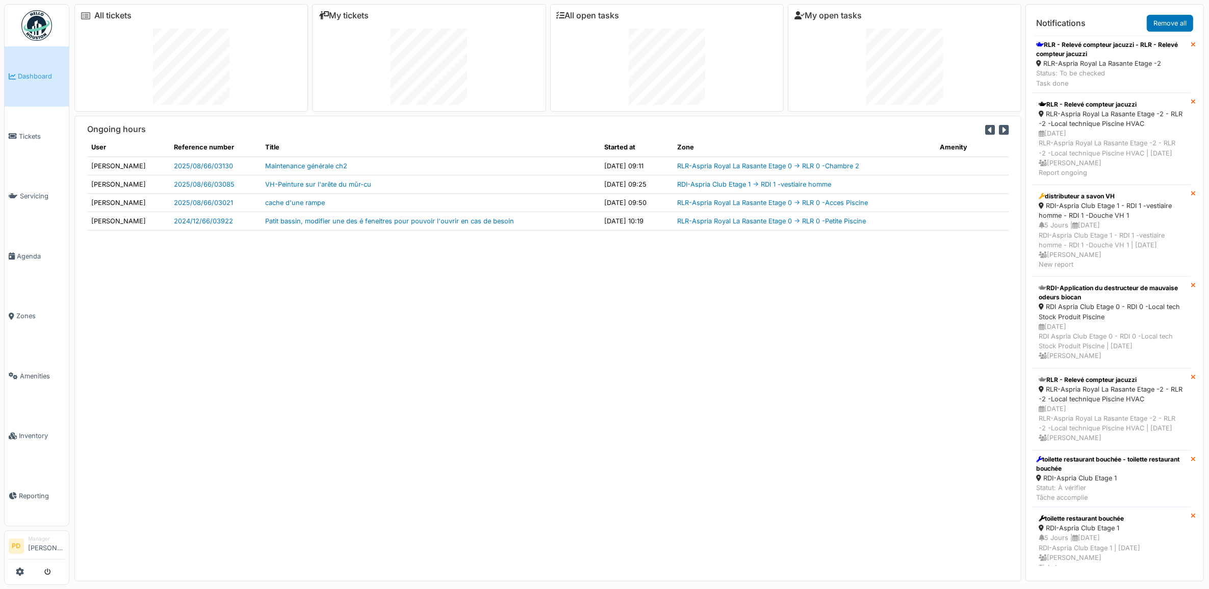
click at [599, 402] on div "Ongoing hours User Reference number Title Started at Zone Amenity Alexsander Ba…" at bounding box center [547, 348] width 947 height 465
click at [23, 133] on span "Tickets" at bounding box center [42, 137] width 46 height 10
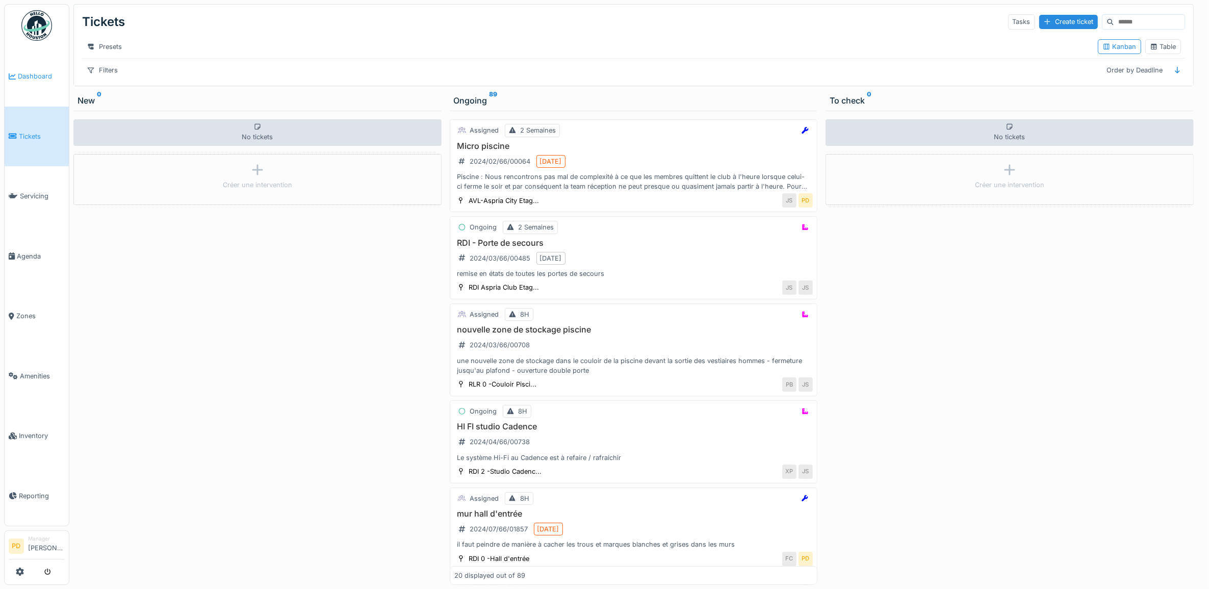
click at [35, 80] on span "Dashboard" at bounding box center [41, 76] width 47 height 10
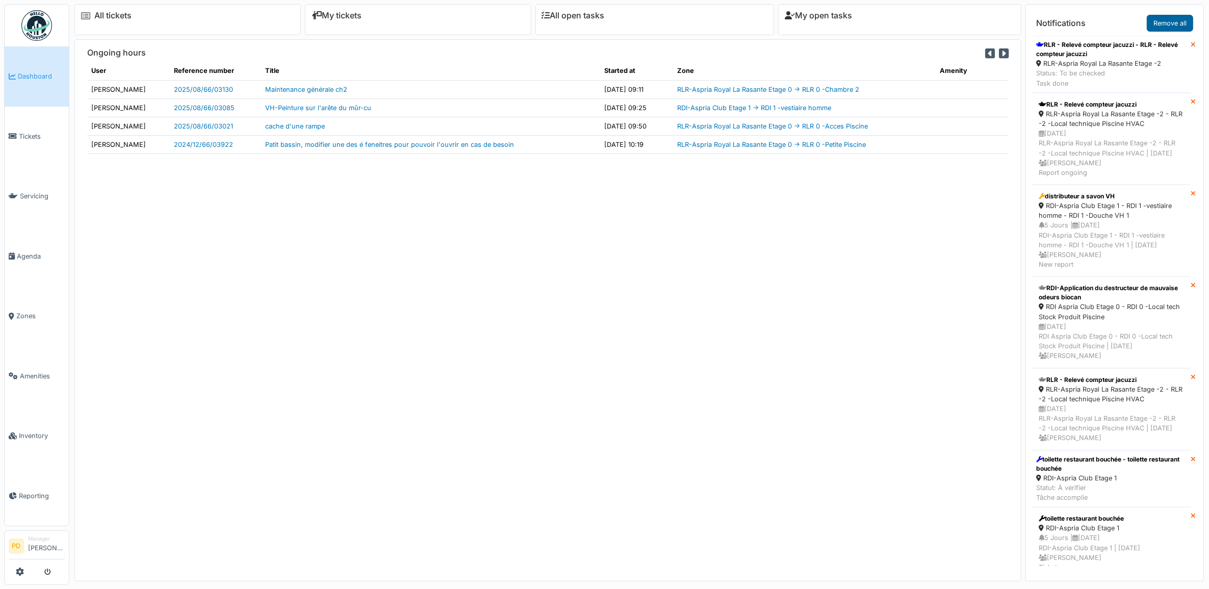
click at [1158, 25] on link "Remove all" at bounding box center [1169, 23] width 46 height 17
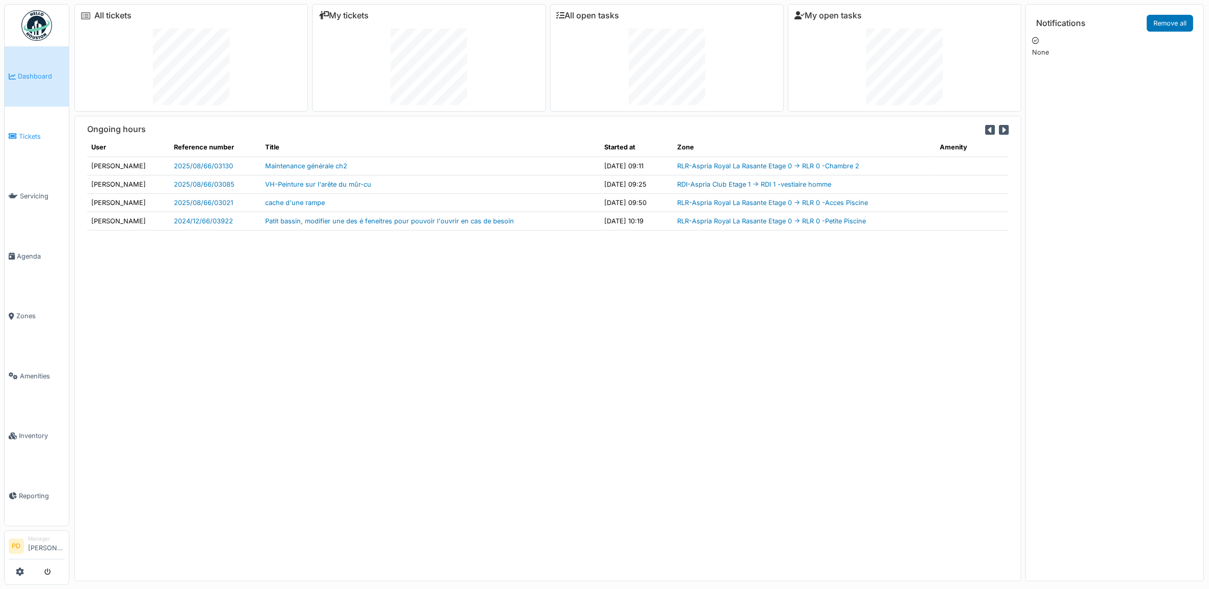
click at [31, 133] on span "Tickets" at bounding box center [42, 137] width 46 height 10
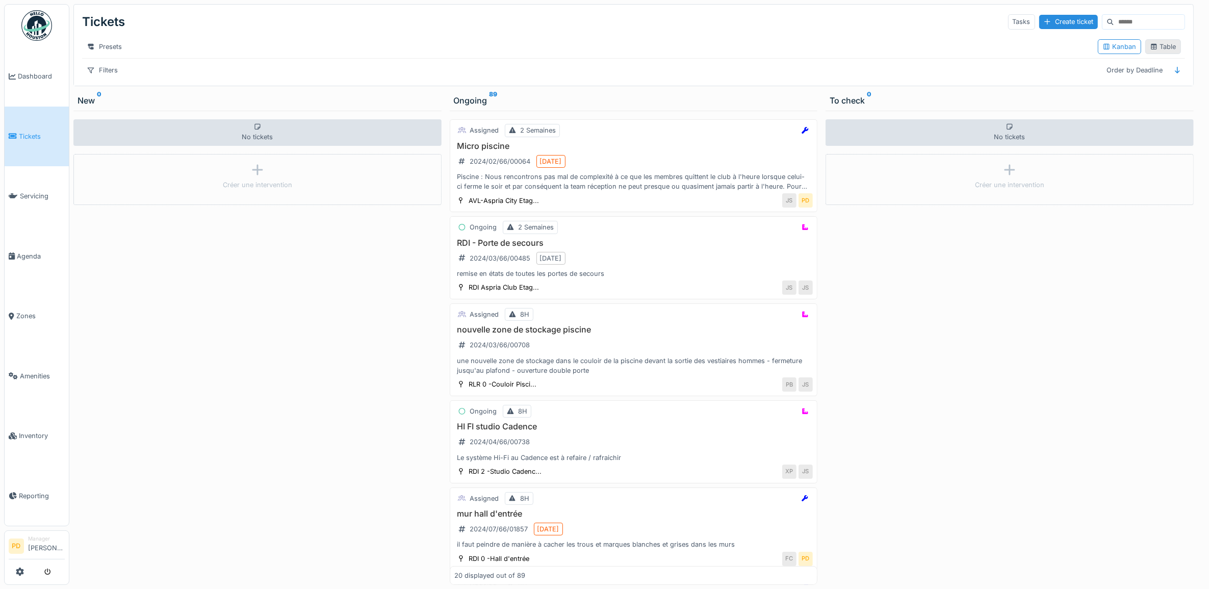
click at [1155, 51] on div "Table" at bounding box center [1162, 47] width 27 height 10
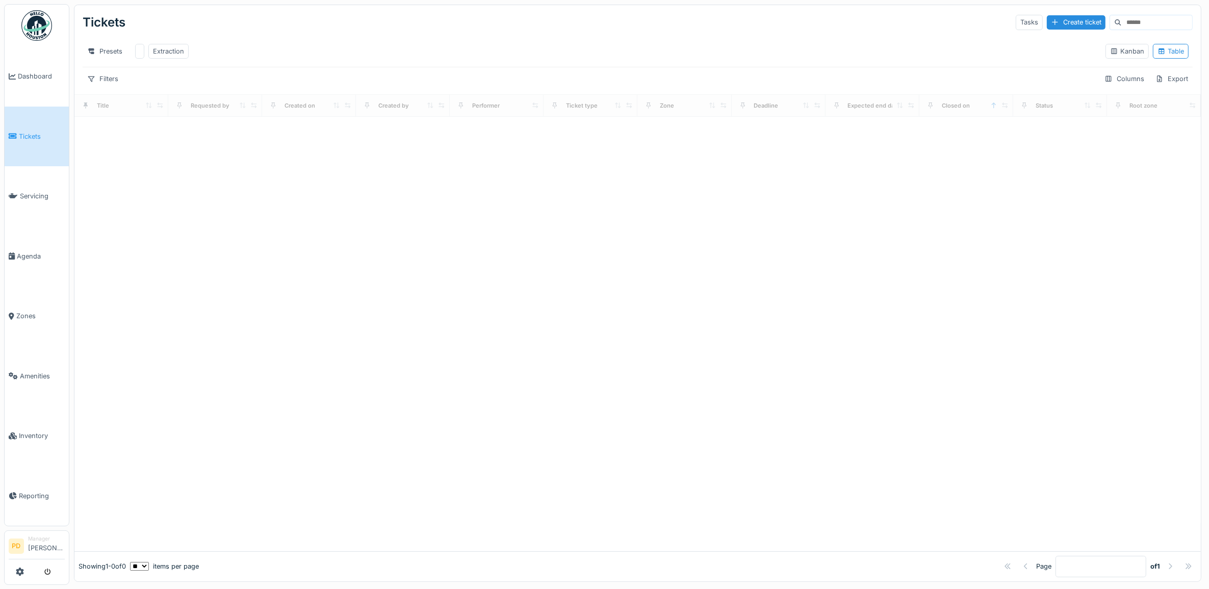
click at [23, 136] on span "Tickets" at bounding box center [42, 137] width 46 height 10
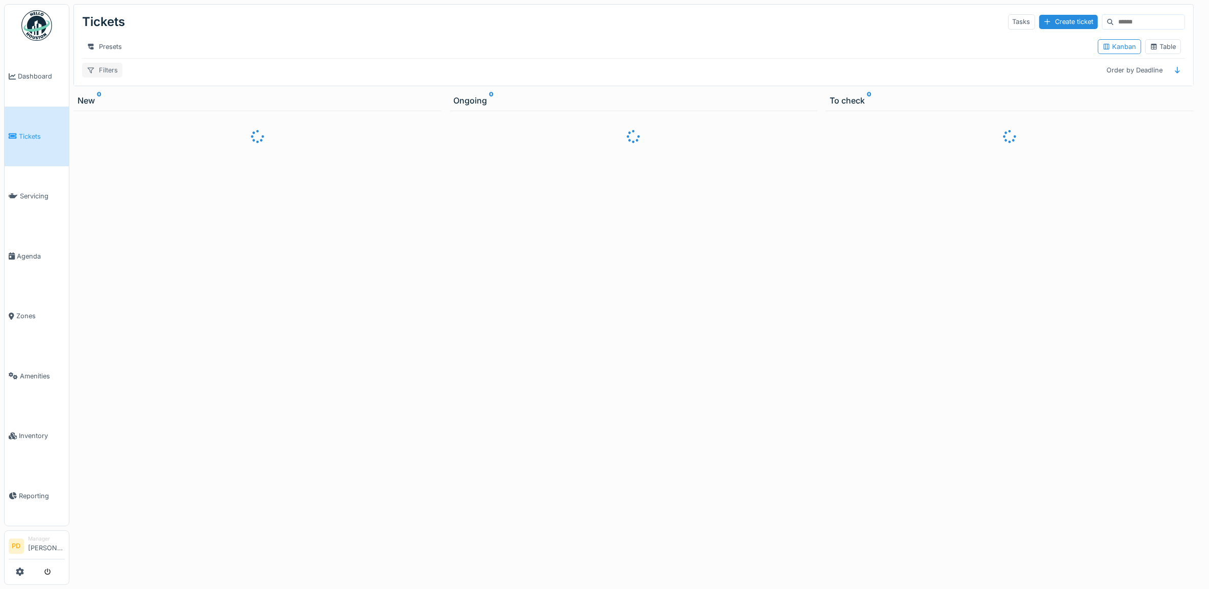
click at [104, 77] on div "Filters" at bounding box center [102, 70] width 40 height 15
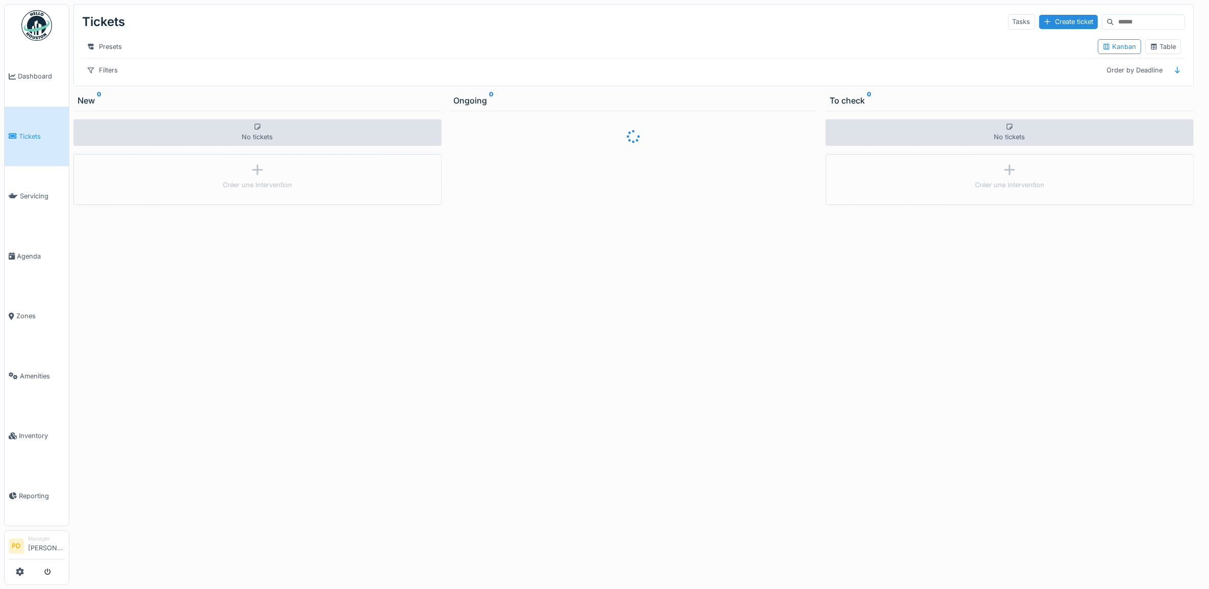
click at [200, 31] on div "Tickets Tasks Create ticket" at bounding box center [633, 22] width 1103 height 27
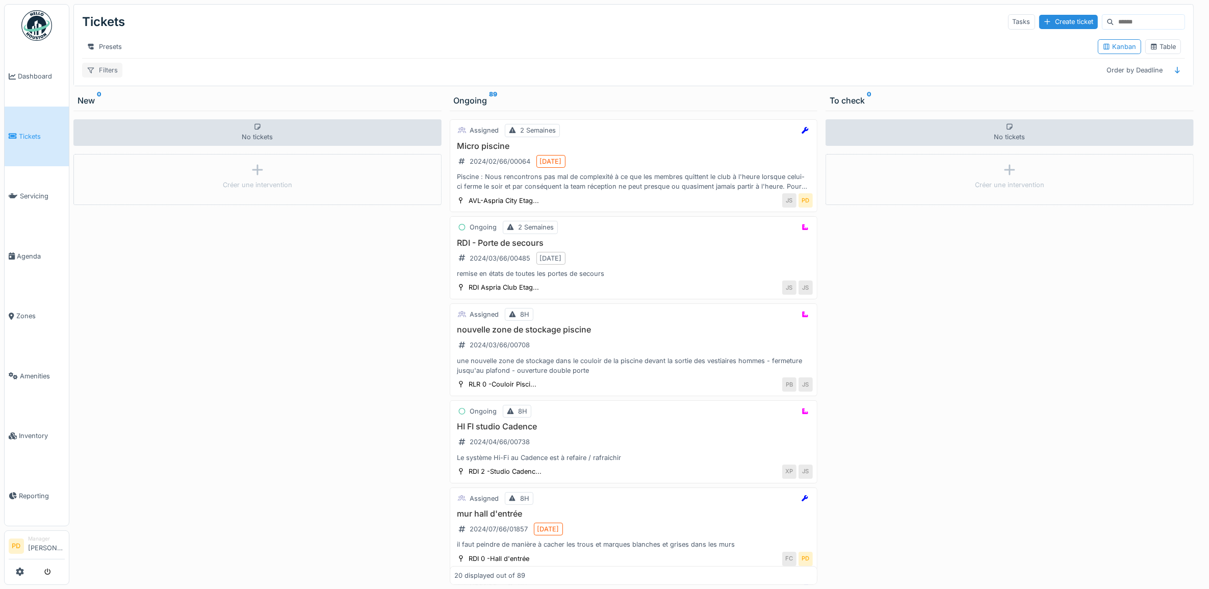
click at [113, 77] on div "Filters" at bounding box center [102, 70] width 40 height 15
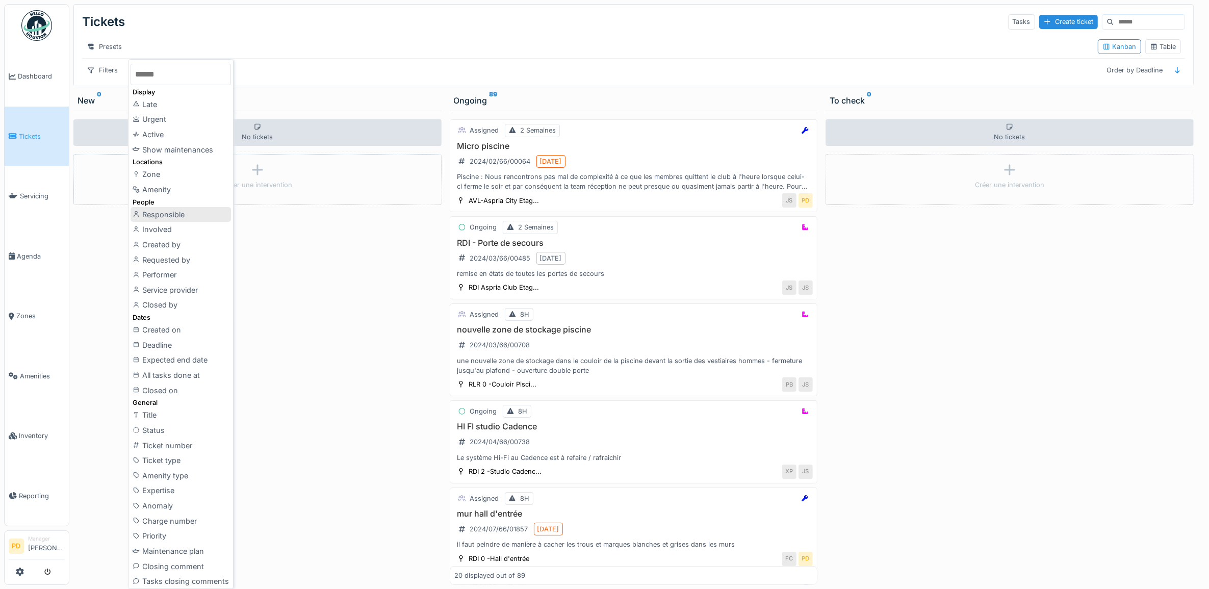
click at [174, 213] on div "Responsible" at bounding box center [180, 214] width 100 height 15
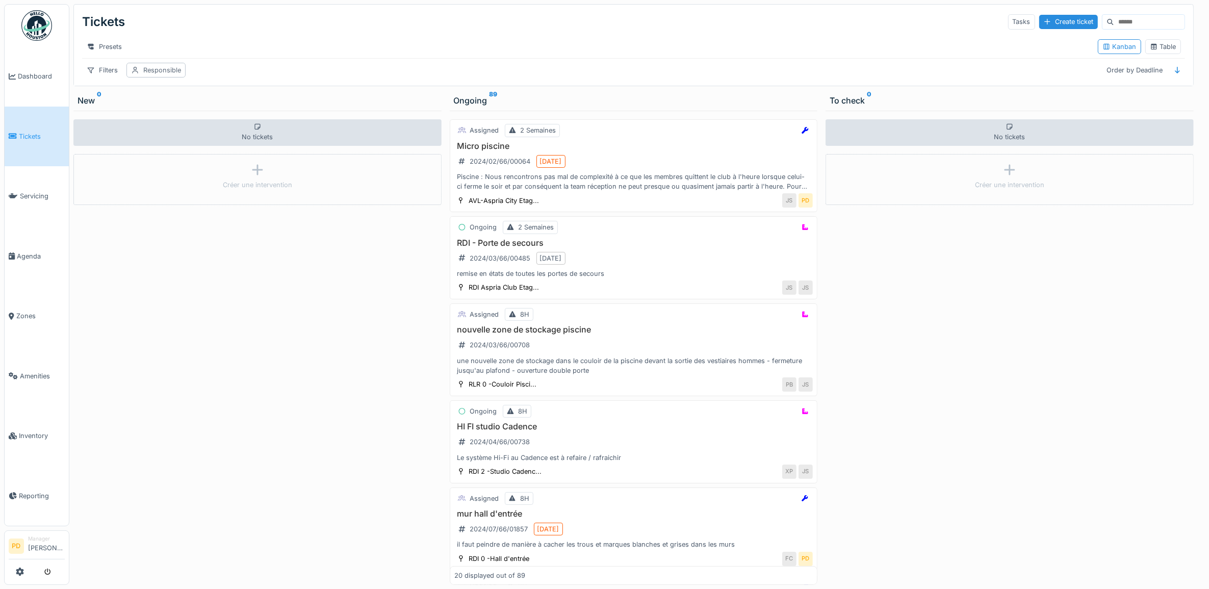
click at [143, 77] on div "Responsible" at bounding box center [155, 70] width 59 height 15
click at [232, 108] on div "Remove" at bounding box center [221, 107] width 45 height 14
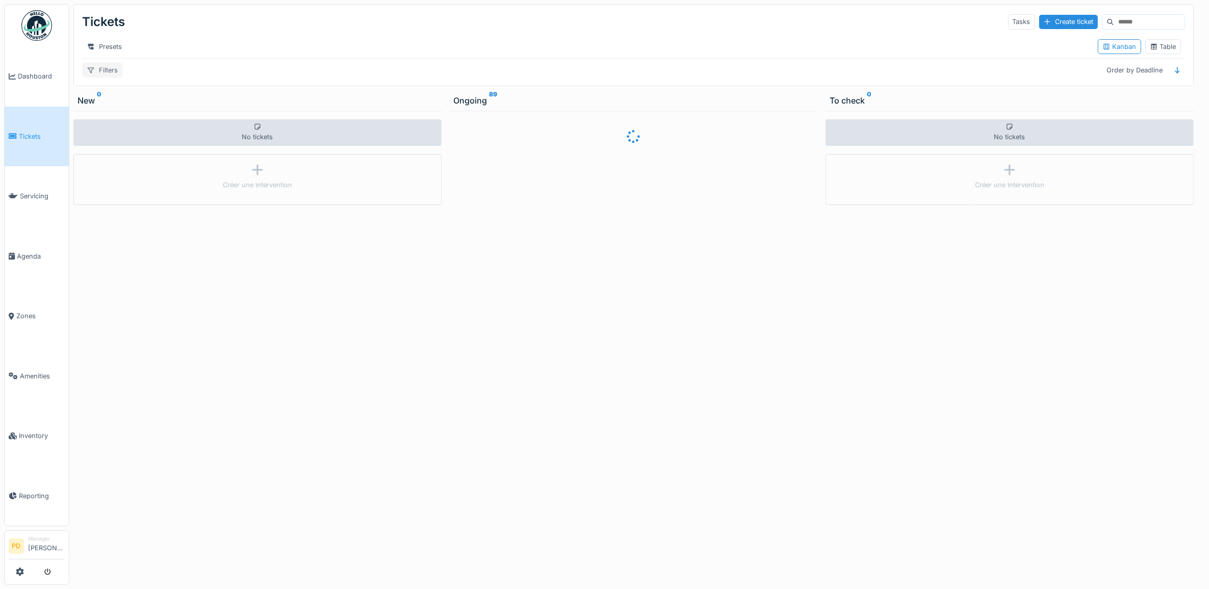
click at [119, 77] on div "Filters" at bounding box center [102, 70] width 40 height 15
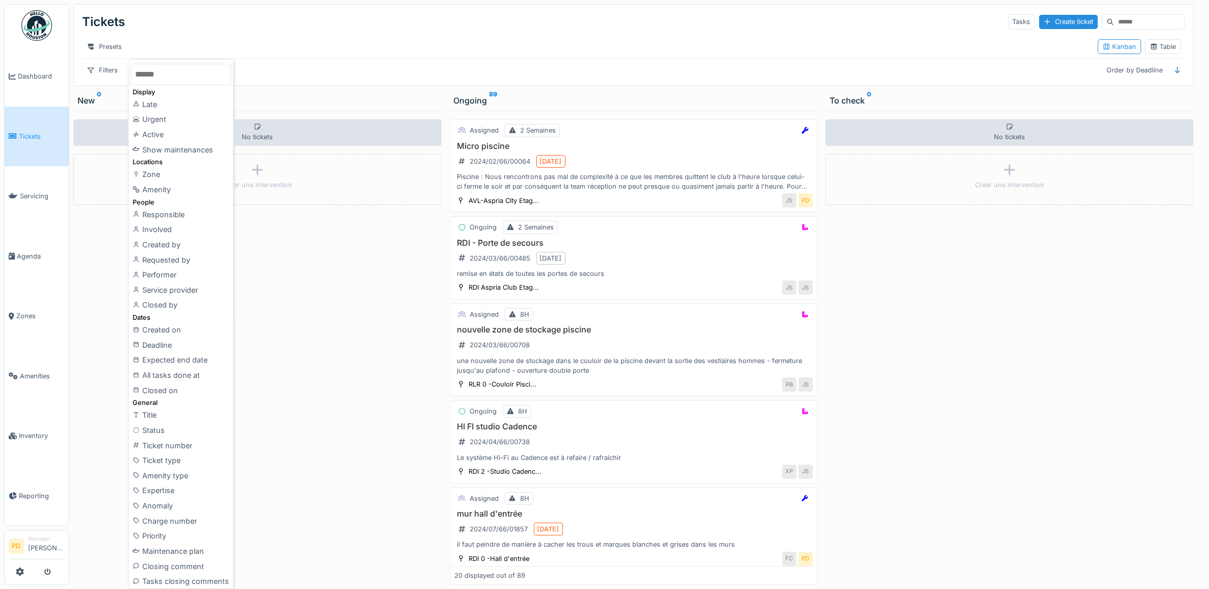
click at [189, 258] on div "Requested by" at bounding box center [180, 259] width 100 height 15
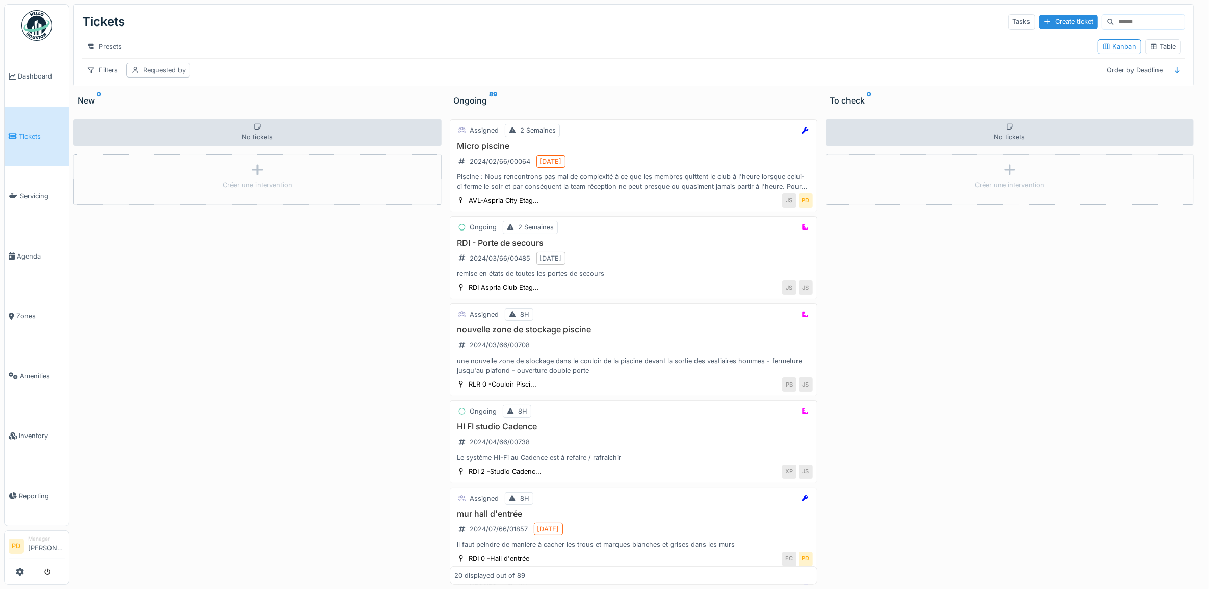
click at [180, 75] on div "Requested by" at bounding box center [164, 70] width 42 height 10
click at [181, 123] on div "Requested by" at bounding box center [191, 129] width 118 height 20
type by_QzMTA "*"
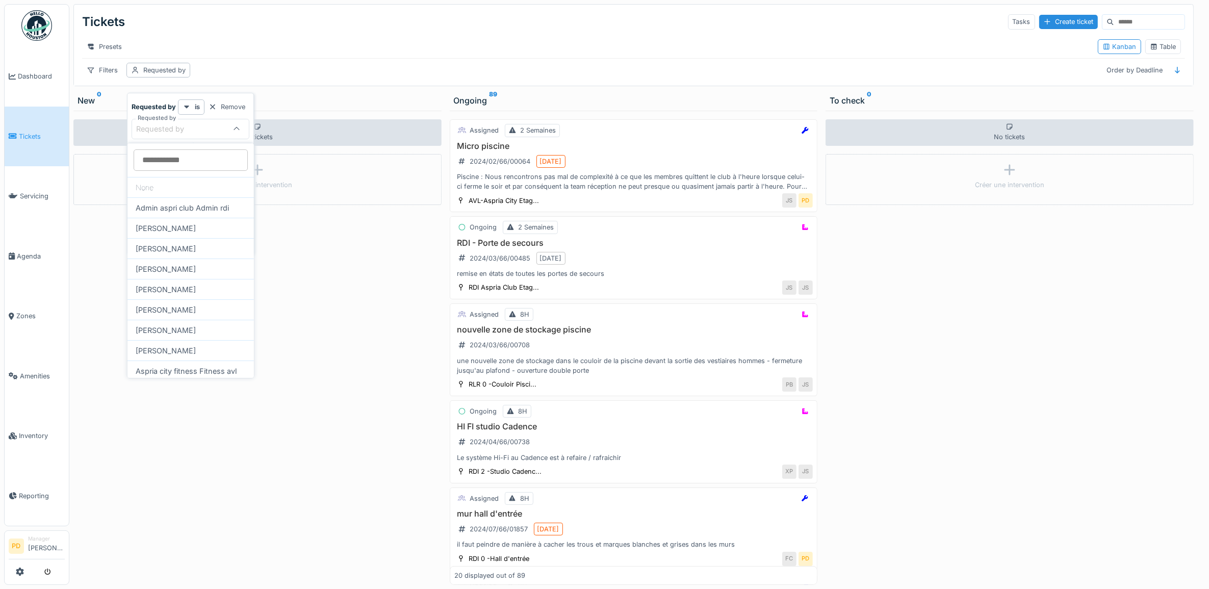
drag, startPoint x: 286, startPoint y: 81, endPoint x: 251, endPoint y: 105, distance: 42.8
click at [286, 77] on div "Filters Requested by Order by Deadline" at bounding box center [633, 70] width 1103 height 15
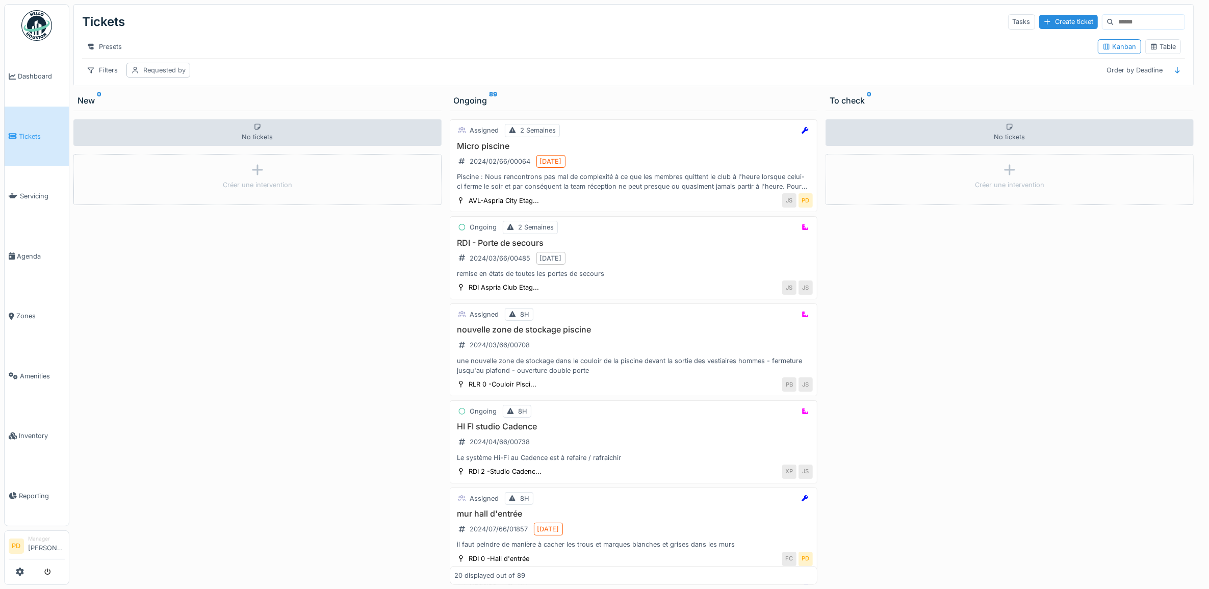
click at [184, 75] on div "Requested by" at bounding box center [164, 70] width 42 height 10
click at [241, 109] on div "Remove" at bounding box center [226, 107] width 45 height 14
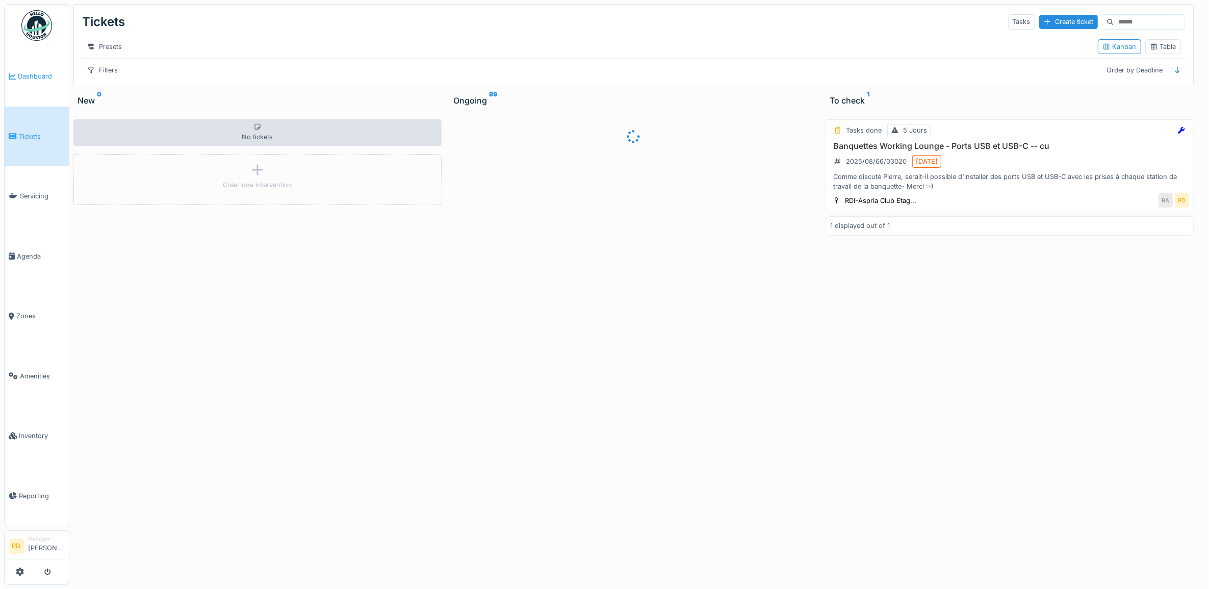
click at [38, 76] on span "Dashboard" at bounding box center [41, 76] width 47 height 10
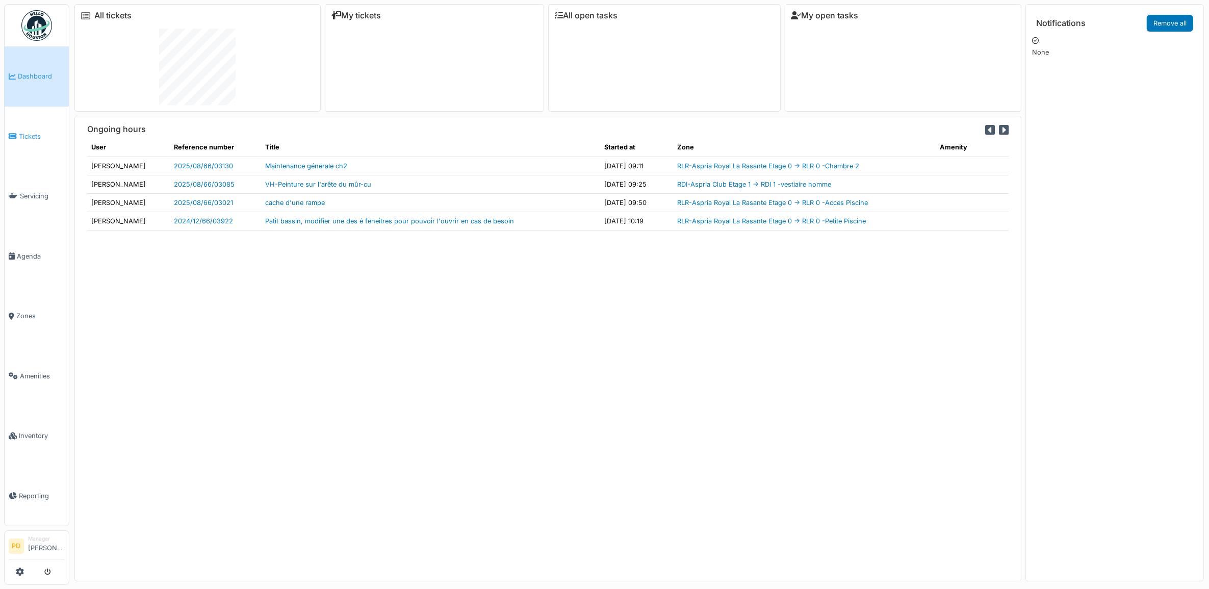
click at [41, 132] on span "Tickets" at bounding box center [42, 137] width 46 height 10
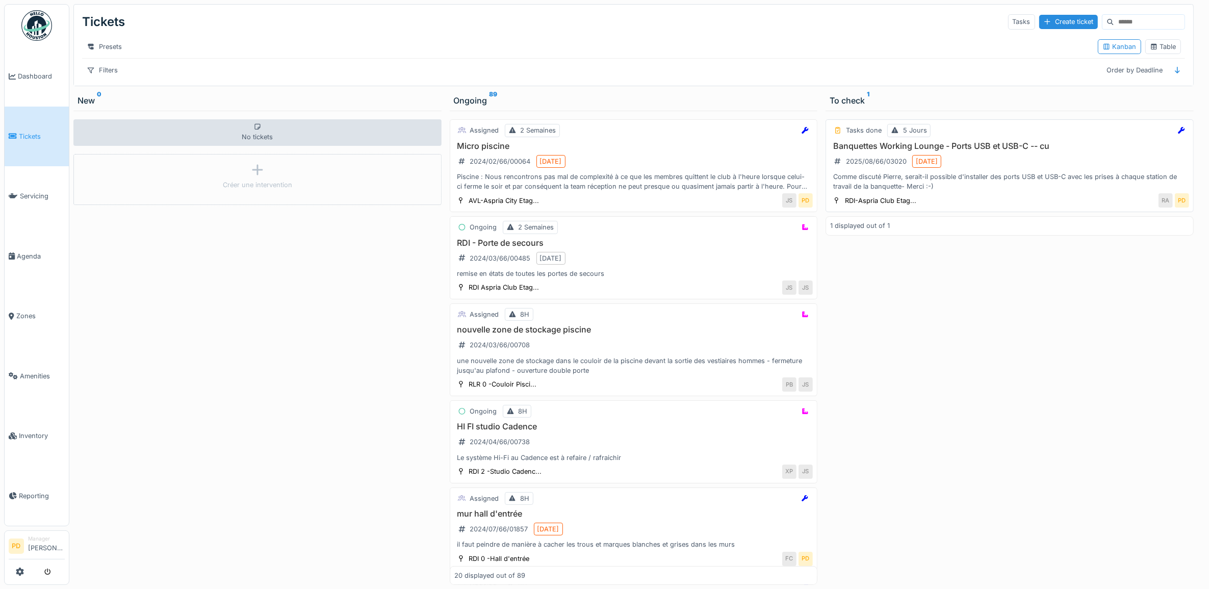
click at [1007, 166] on div "Banquettes Working Lounge - Ports USB et USB-C -- cu 2025/08/66/03020 8/13/2025…" at bounding box center [1009, 166] width 359 height 50
